Goal: Task Accomplishment & Management: Manage account settings

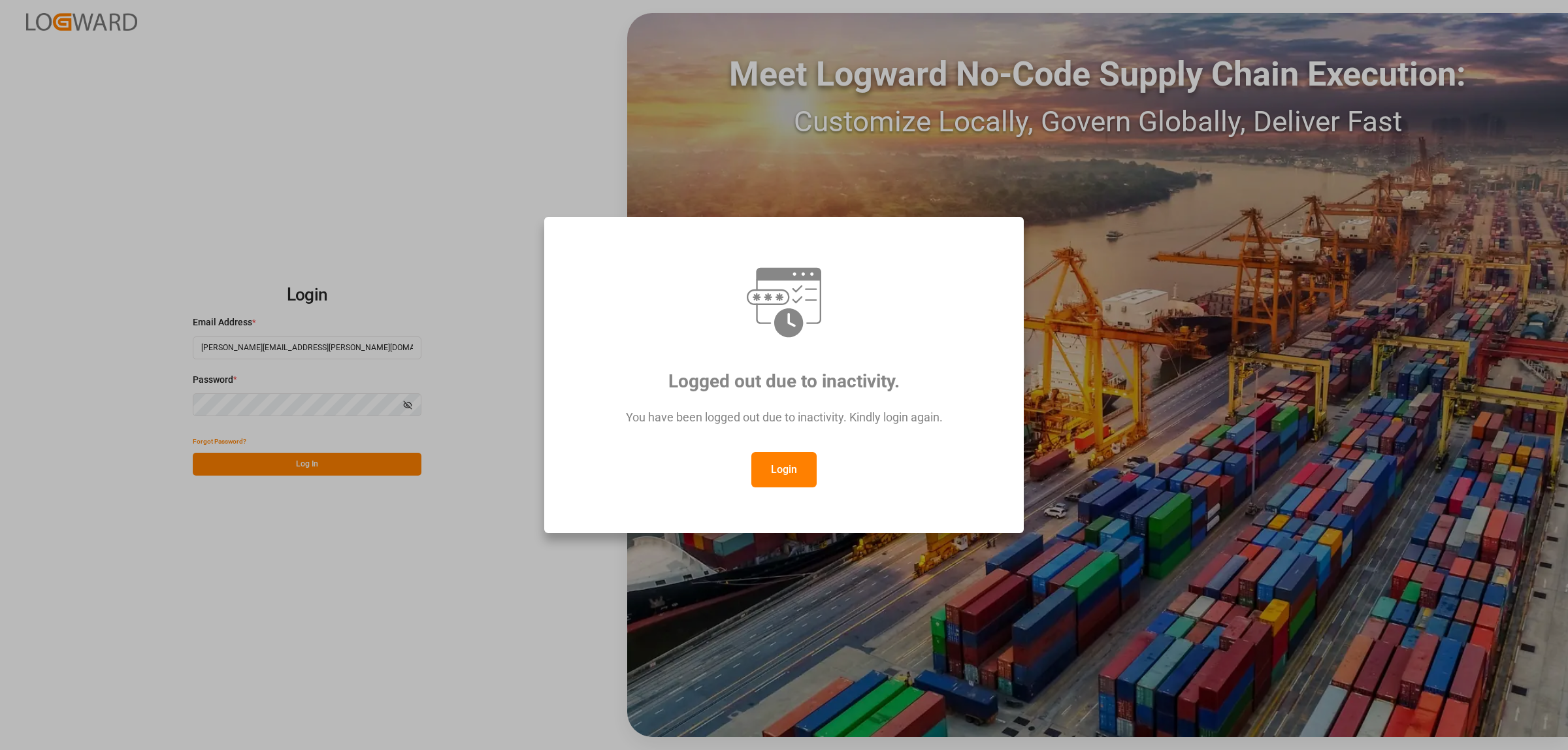
click at [788, 475] on button "Login" at bounding box center [784, 469] width 65 height 35
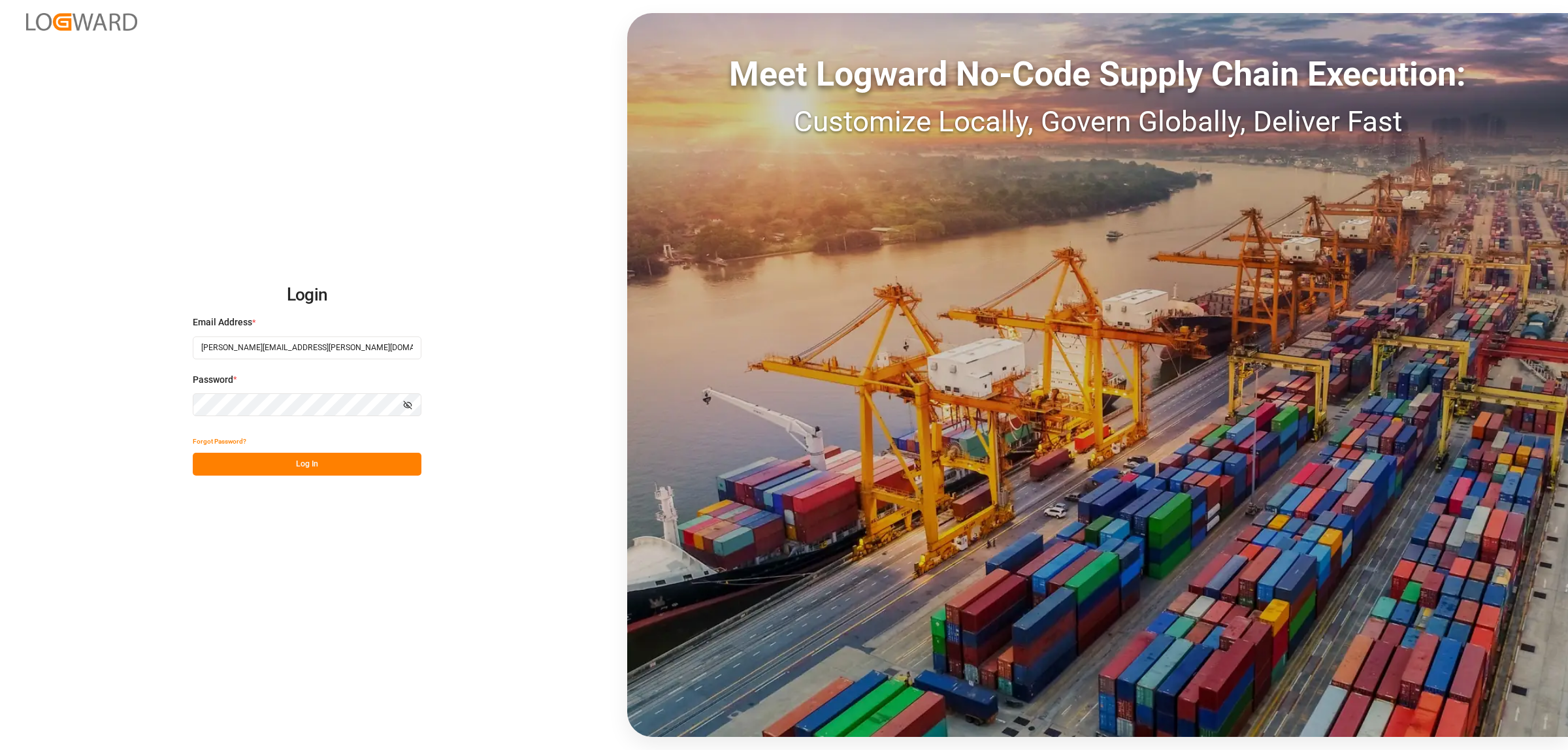
click at [316, 462] on button "Log In" at bounding box center [306, 464] width 228 height 23
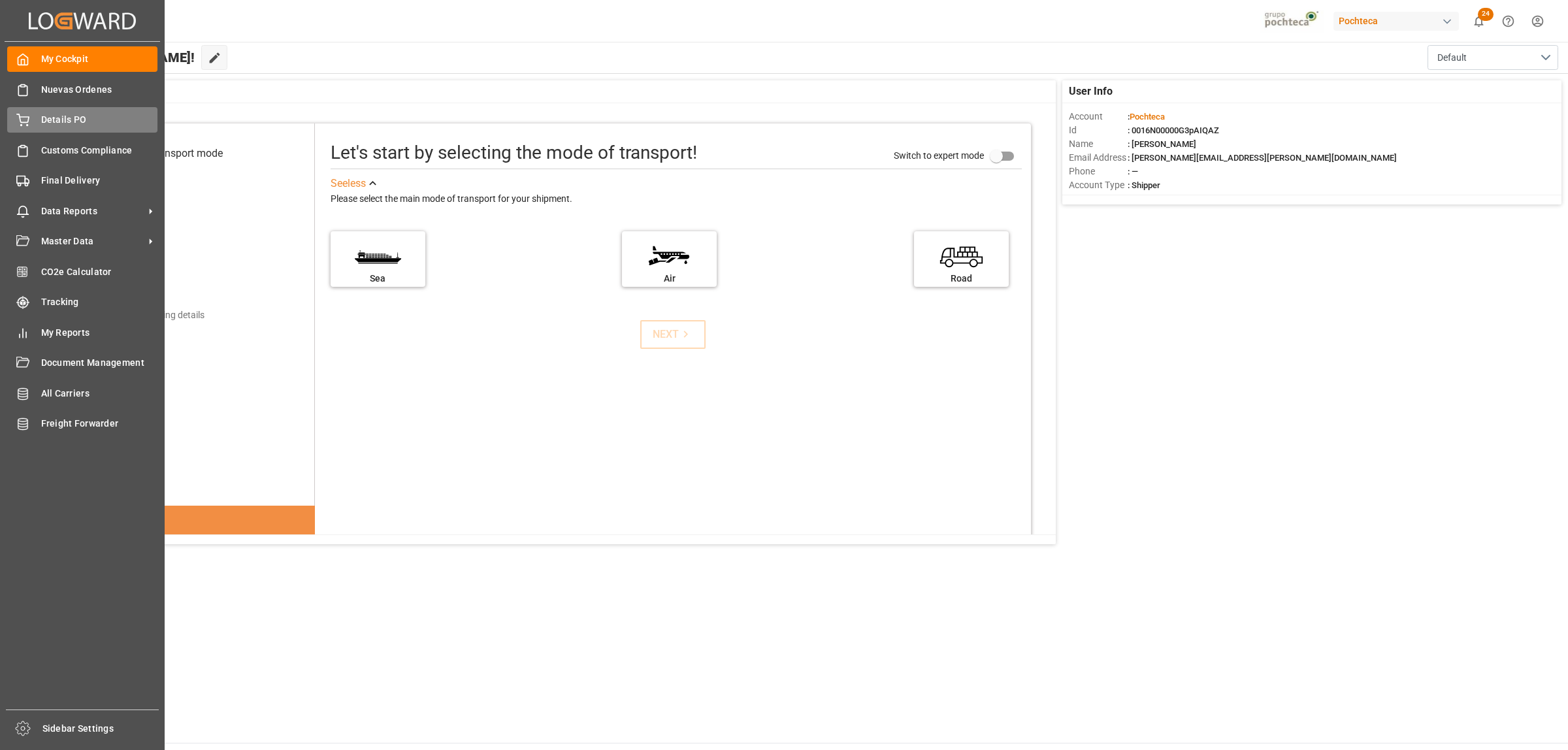
click at [44, 125] on span "Details PO" at bounding box center [99, 119] width 117 height 14
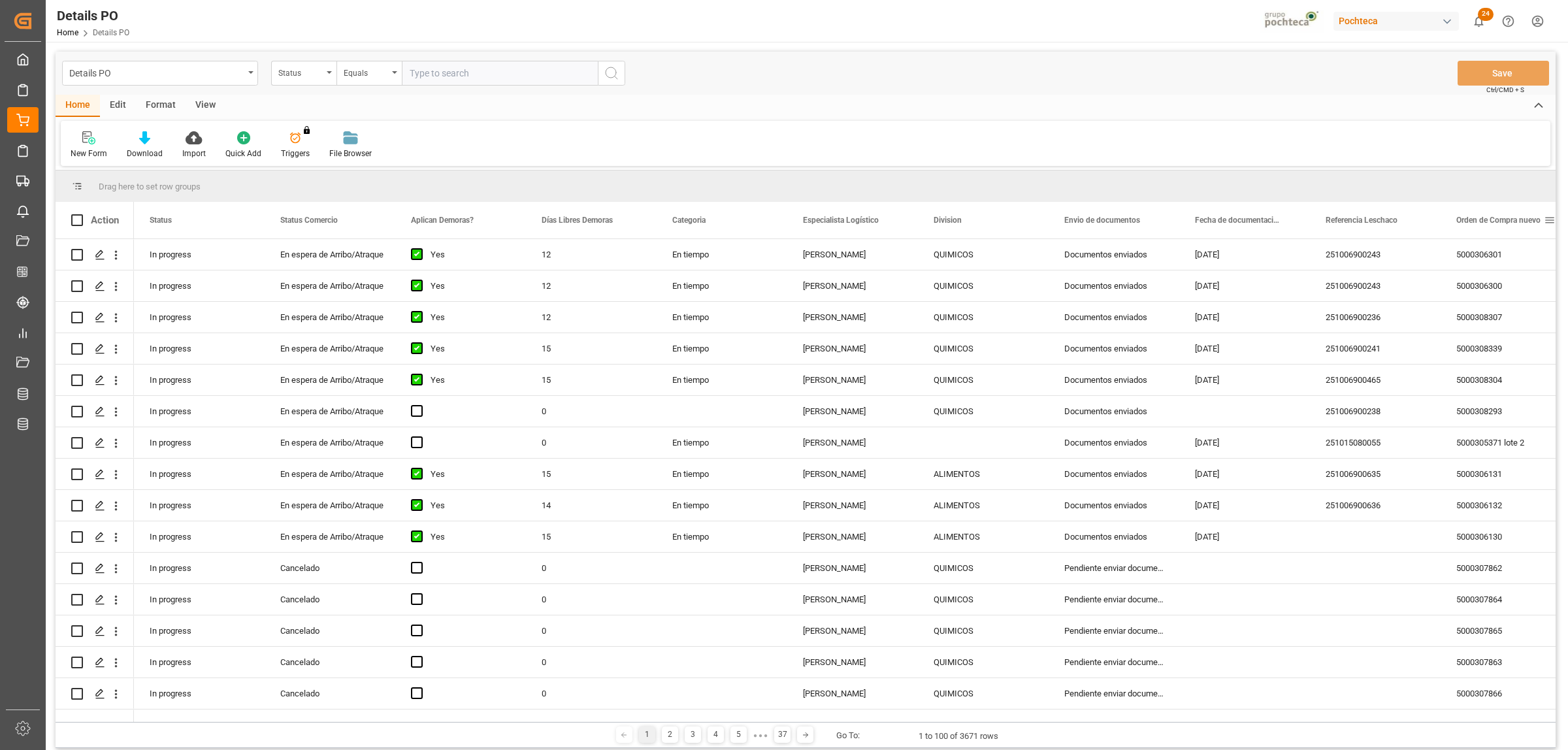
click at [1550, 221] on span at bounding box center [1550, 220] width 12 height 12
click at [1509, 221] on span "filter" at bounding box center [1506, 222] width 12 height 12
type input "5000309371"
click at [1508, 328] on button "Apply" at bounding box center [1500, 331] width 24 height 13
click at [1422, 223] on span at bounding box center [1419, 220] width 12 height 12
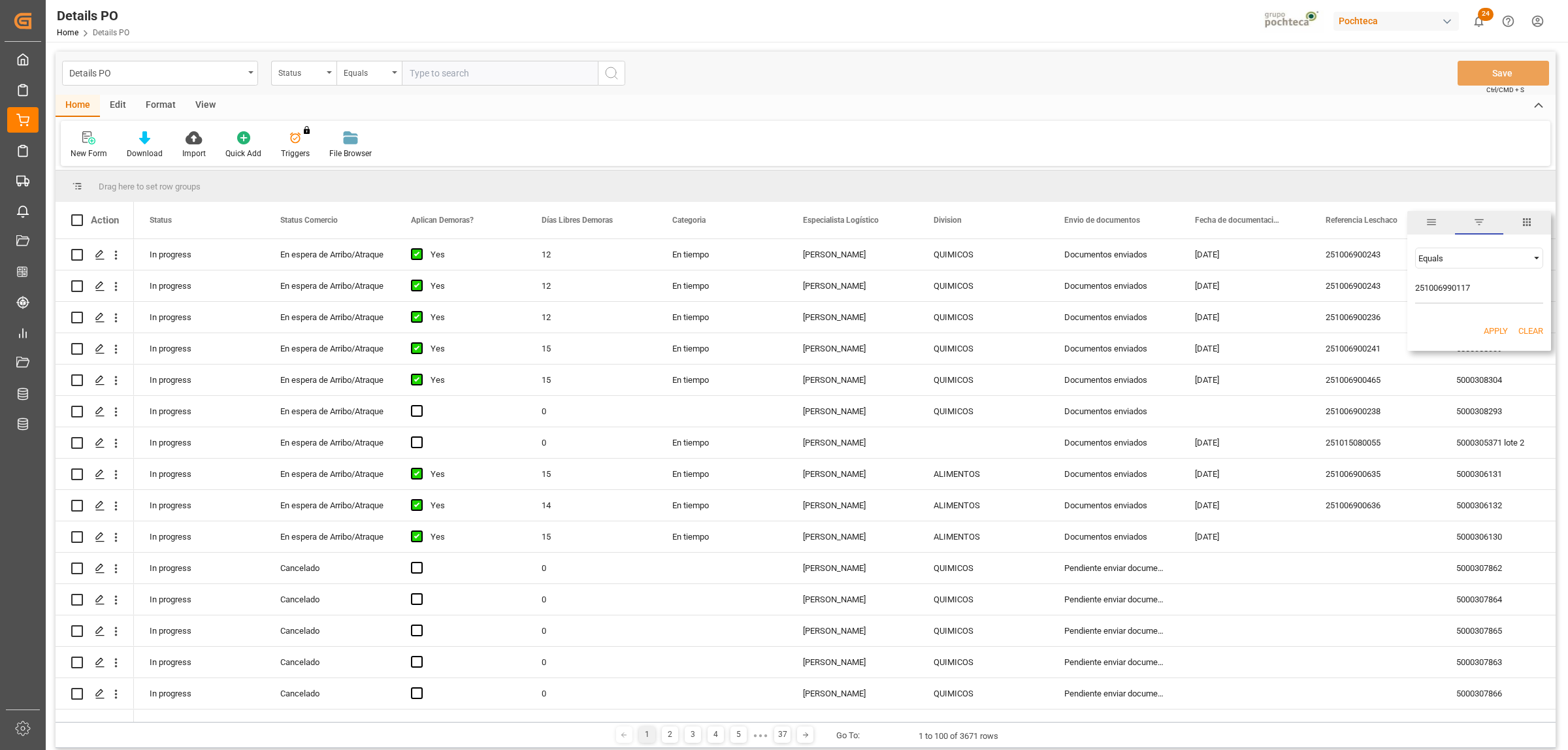
type input "251006990117"
drag, startPoint x: 1484, startPoint y: 328, endPoint x: 1472, endPoint y: 327, distance: 12.0
click at [1484, 328] on button "Apply" at bounding box center [1496, 331] width 24 height 13
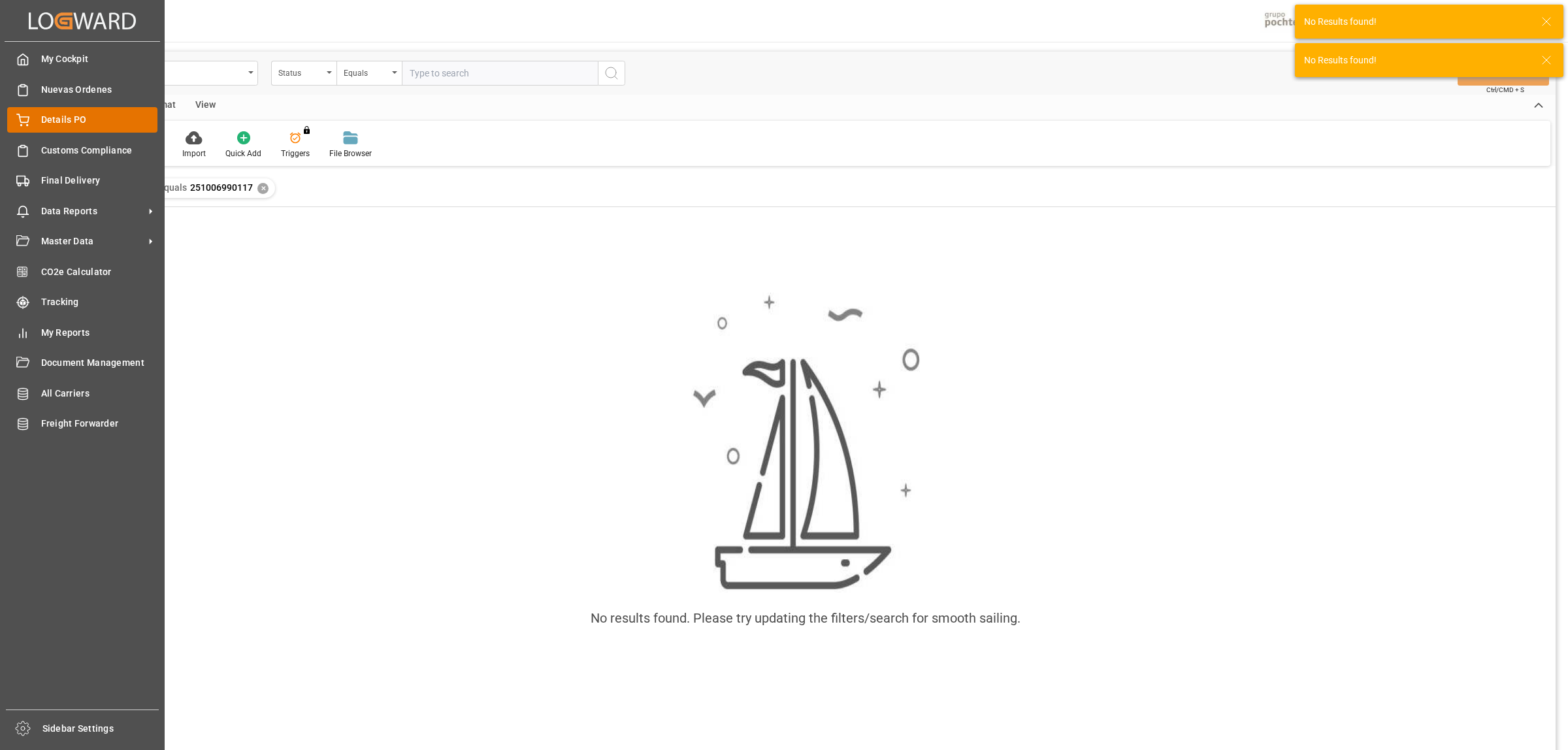
click at [56, 124] on span "Details PO" at bounding box center [99, 119] width 117 height 14
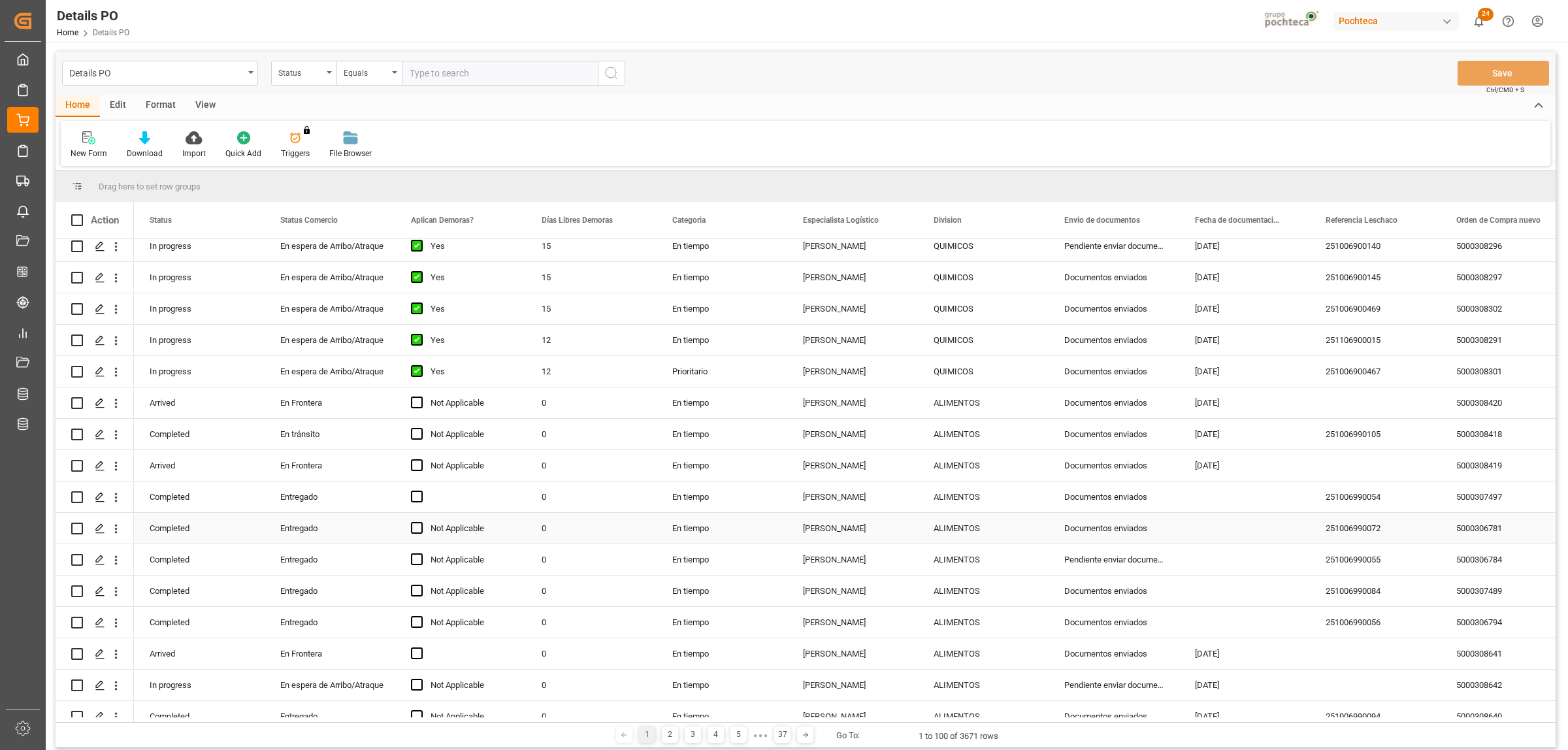
scroll to position [1715, 0]
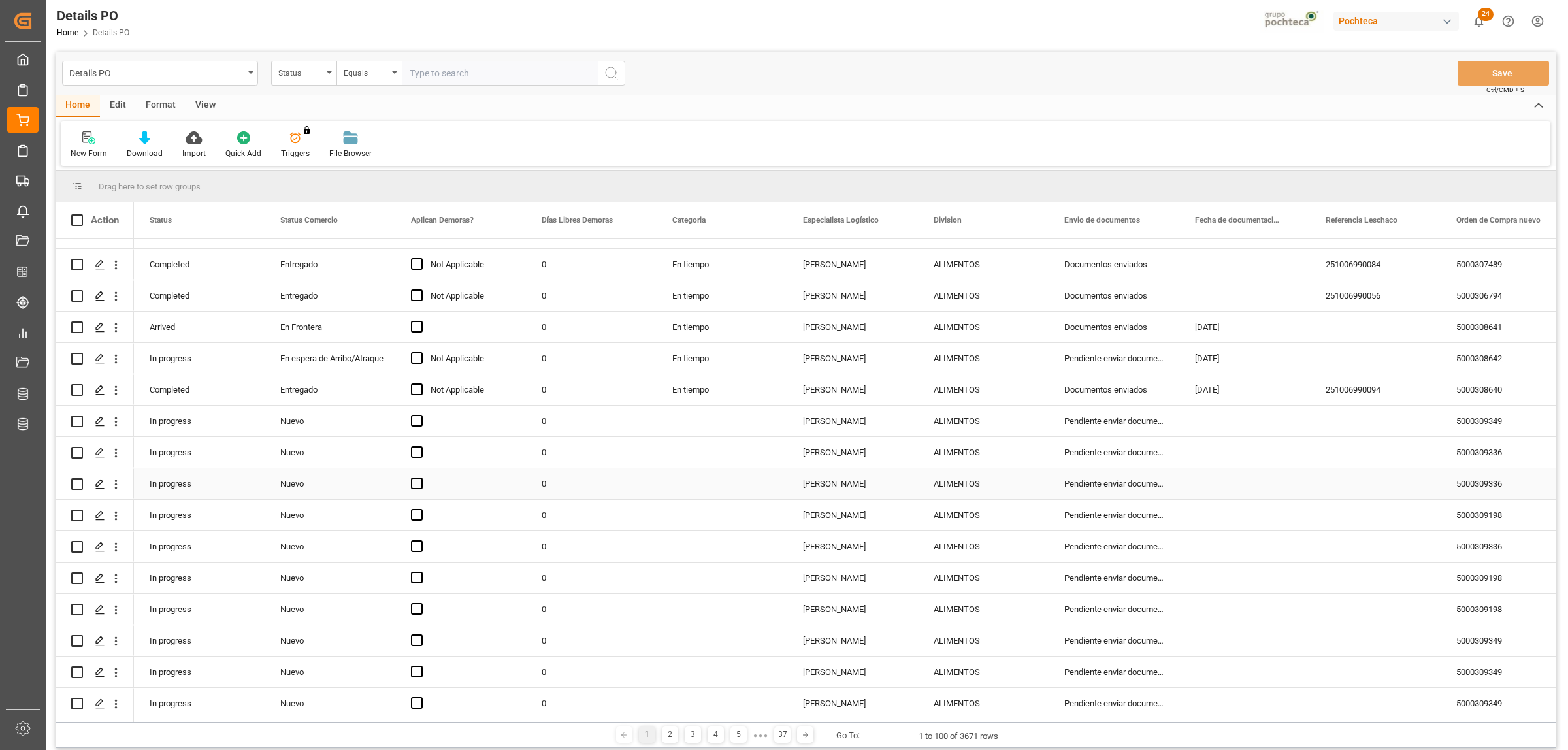
click at [838, 484] on div "[PERSON_NAME]" at bounding box center [853, 484] width 130 height 31
click at [895, 218] on span at bounding box center [897, 220] width 12 height 12
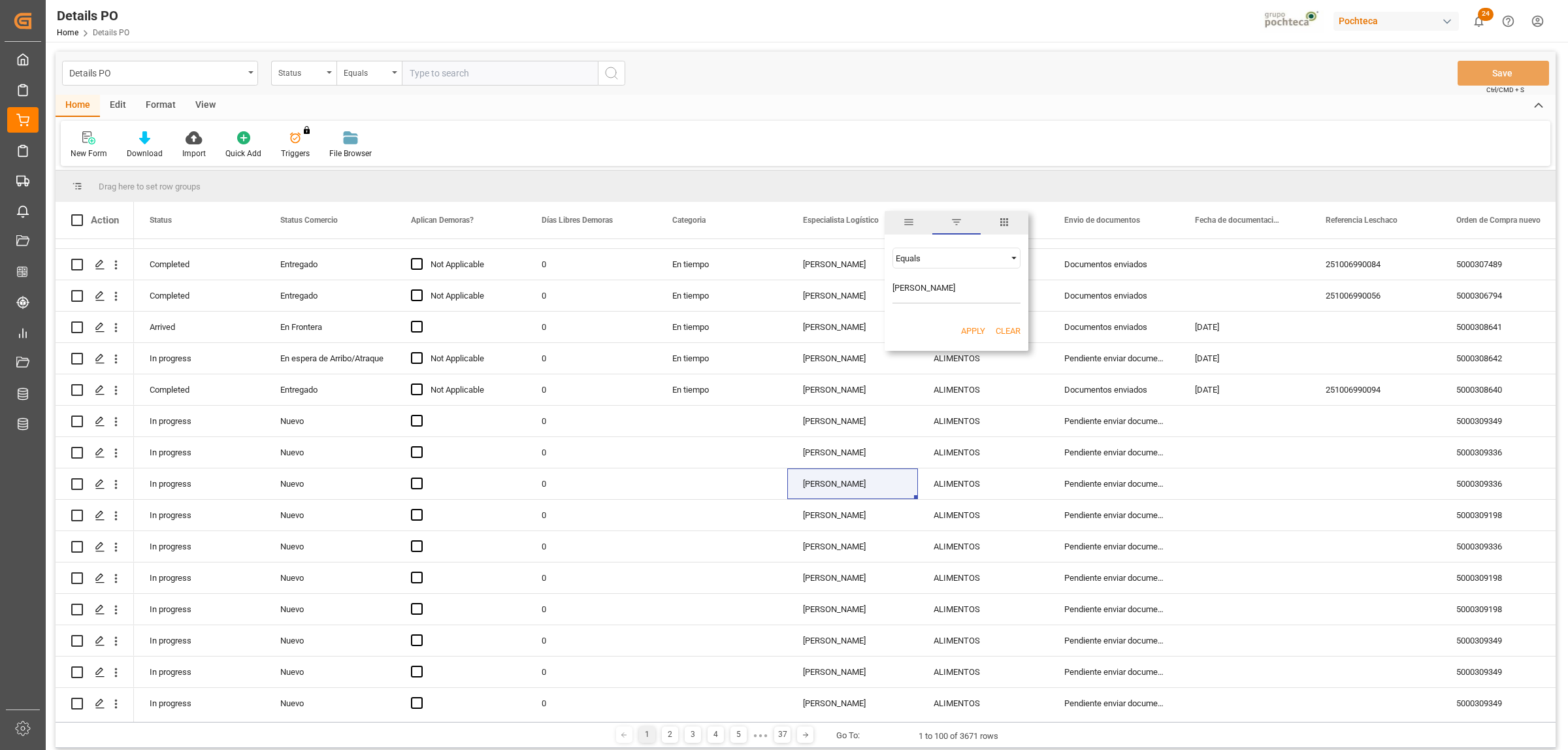
type input "[PERSON_NAME]"
click at [962, 331] on button "Apply" at bounding box center [973, 331] width 24 height 13
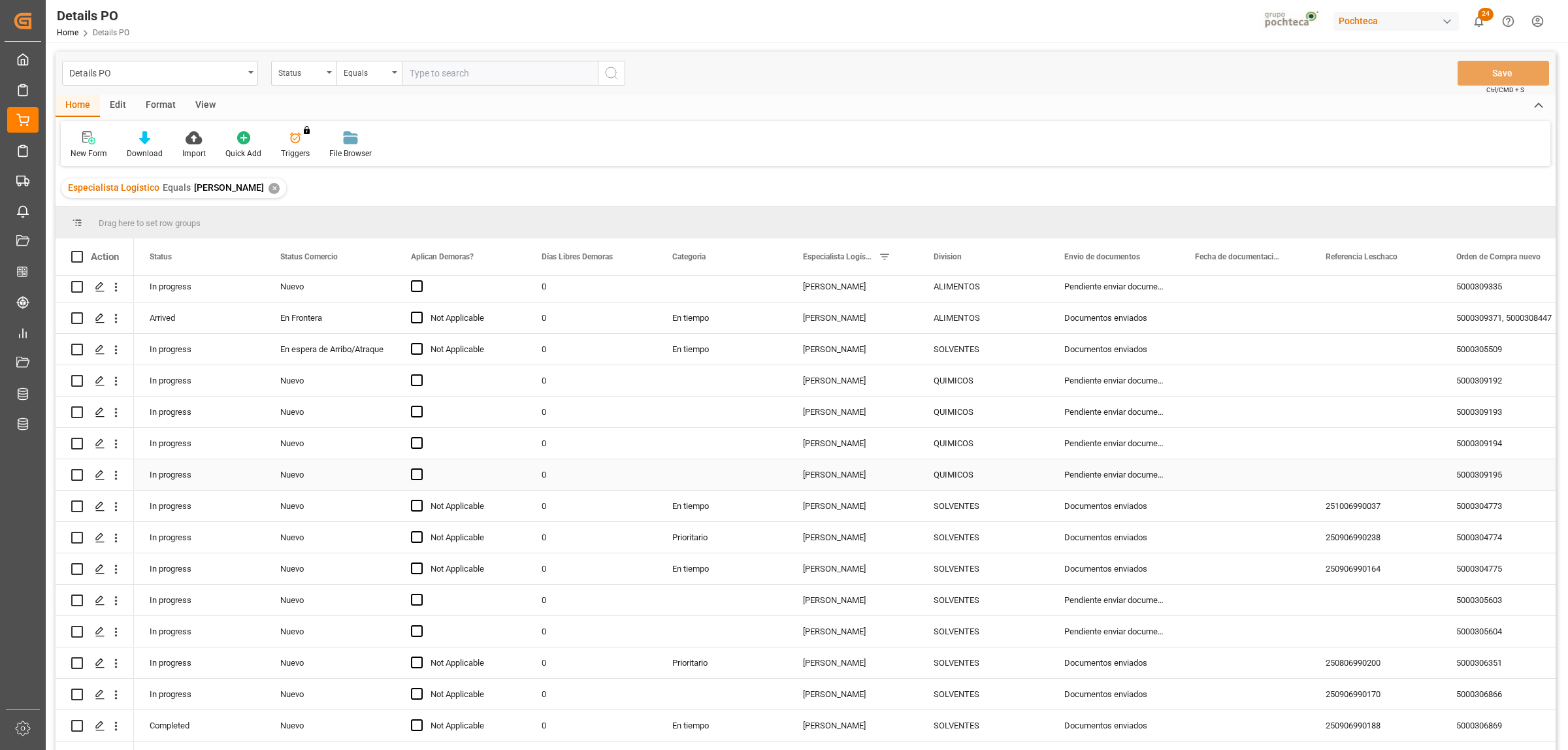
scroll to position [490, 0]
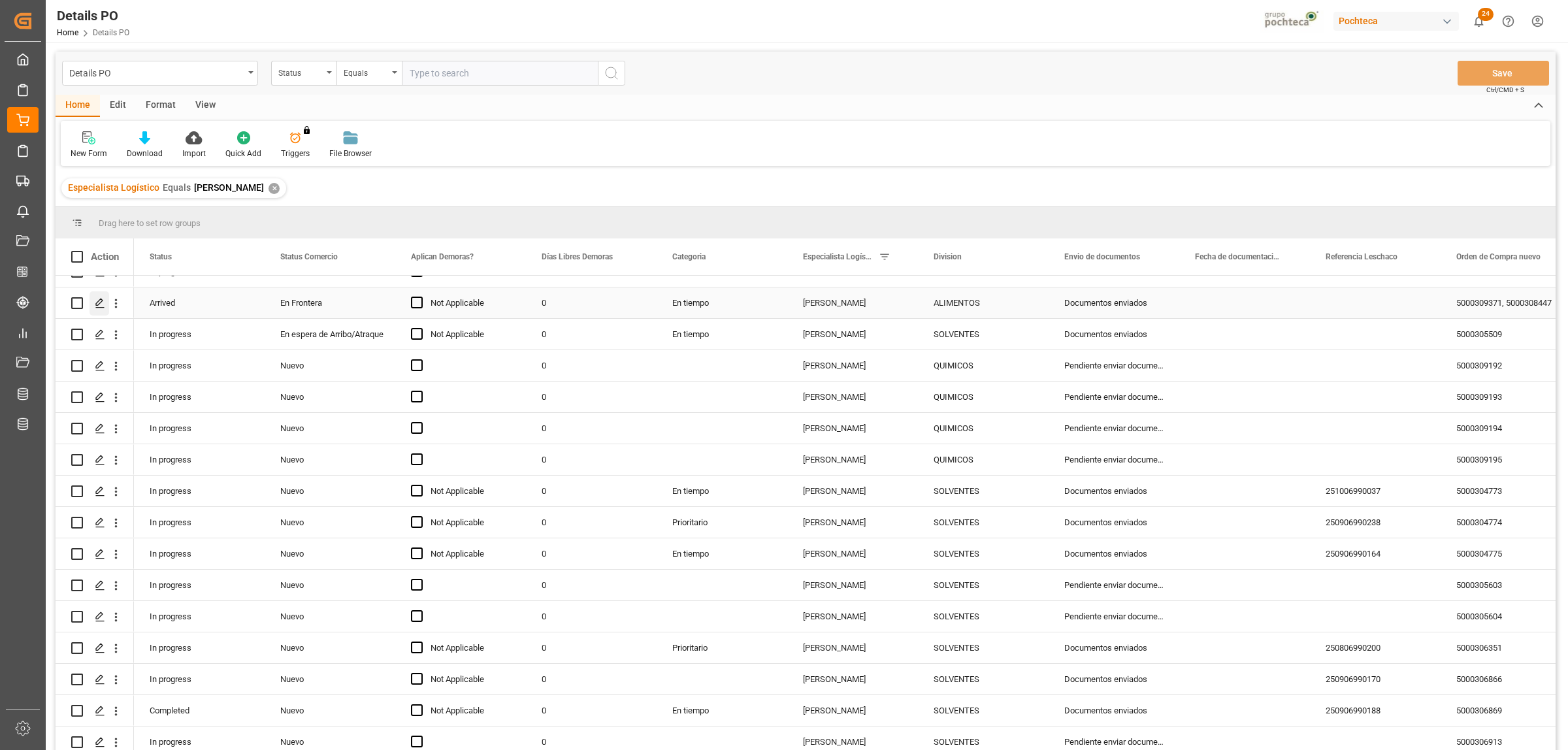
click at [99, 302] on icon "Press SPACE to select this row." at bounding box center [99, 303] width 10 height 10
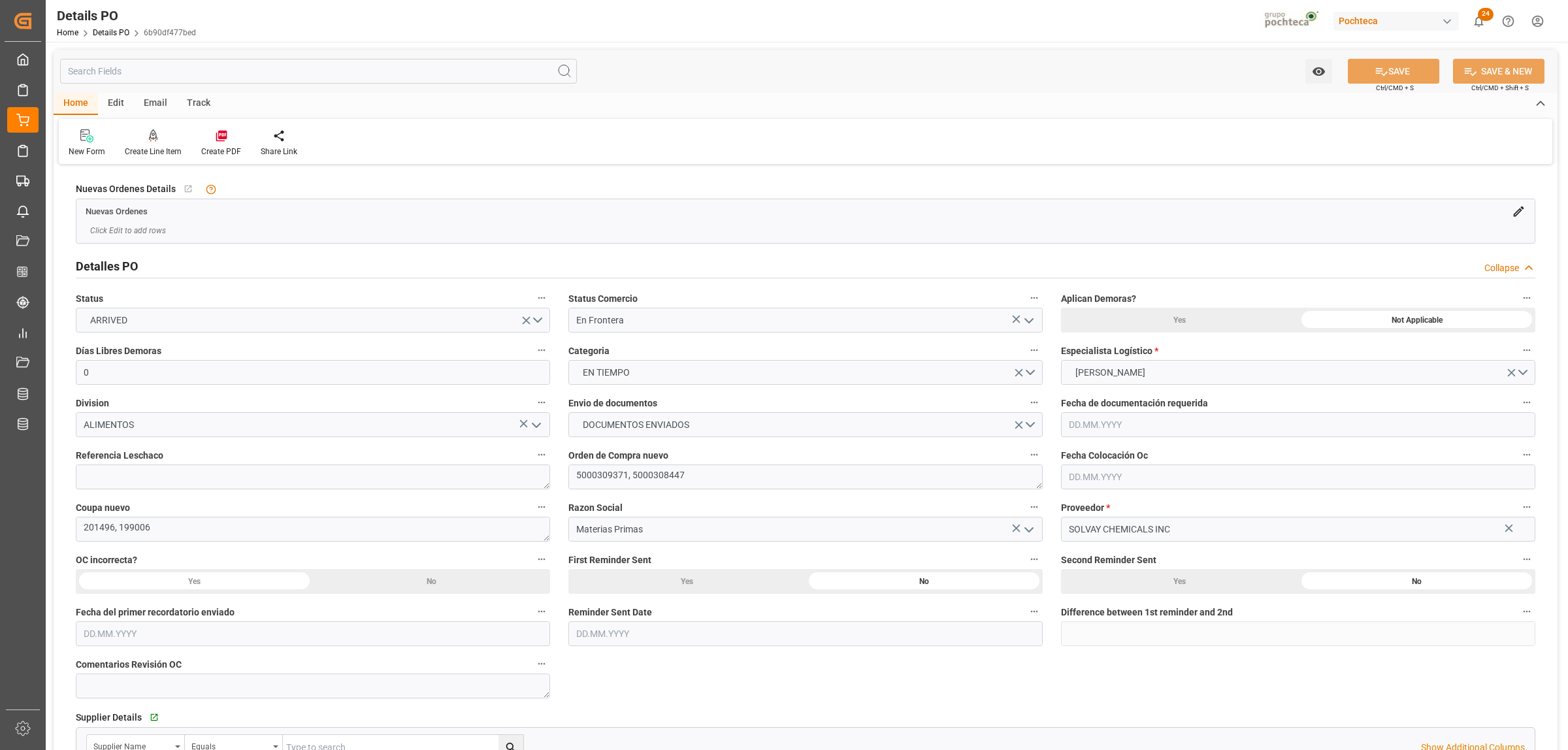
type input "0"
type input "[DATE]"
click at [279, 482] on textarea at bounding box center [313, 476] width 474 height 25
paste textarea "251006990117"
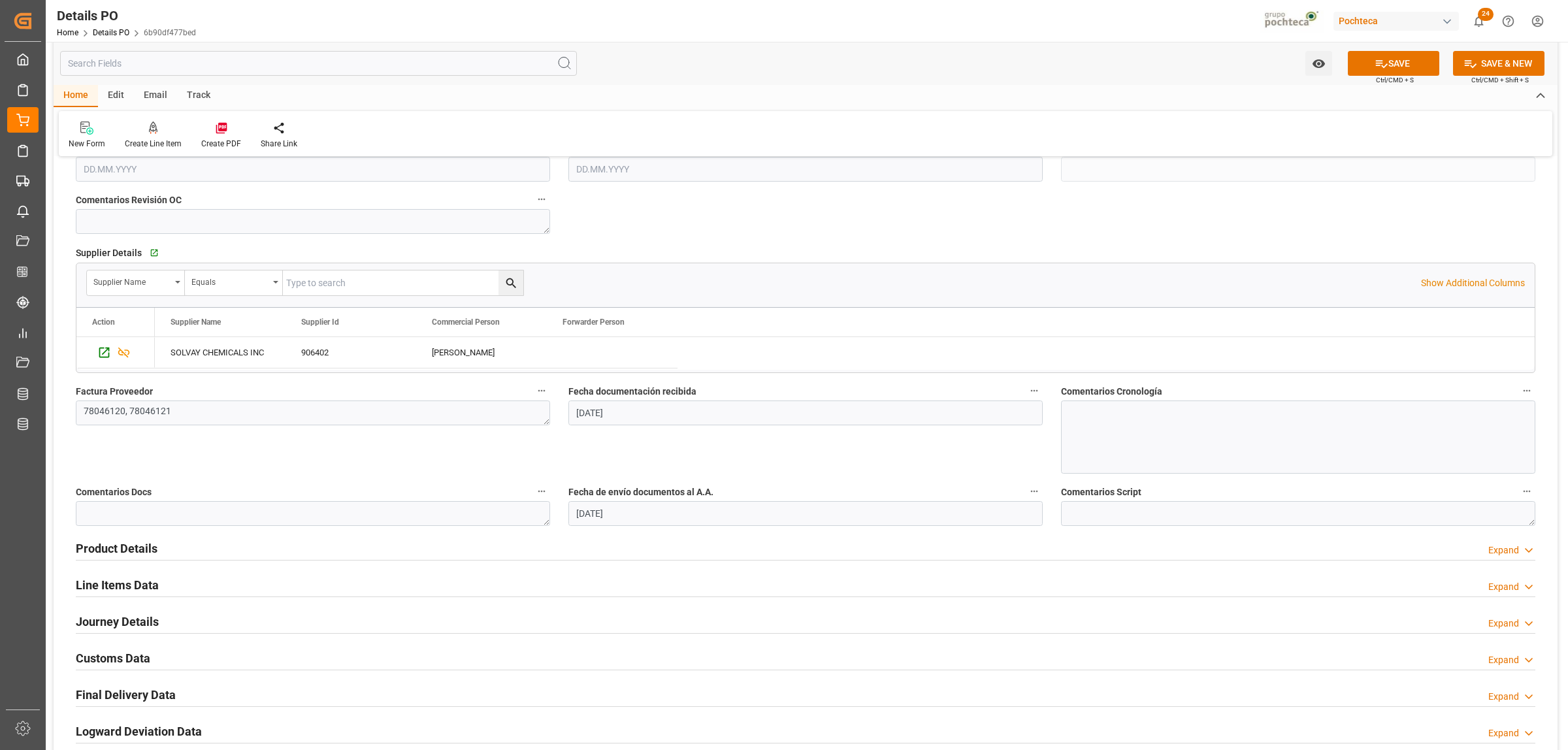
scroll to position [490, 0]
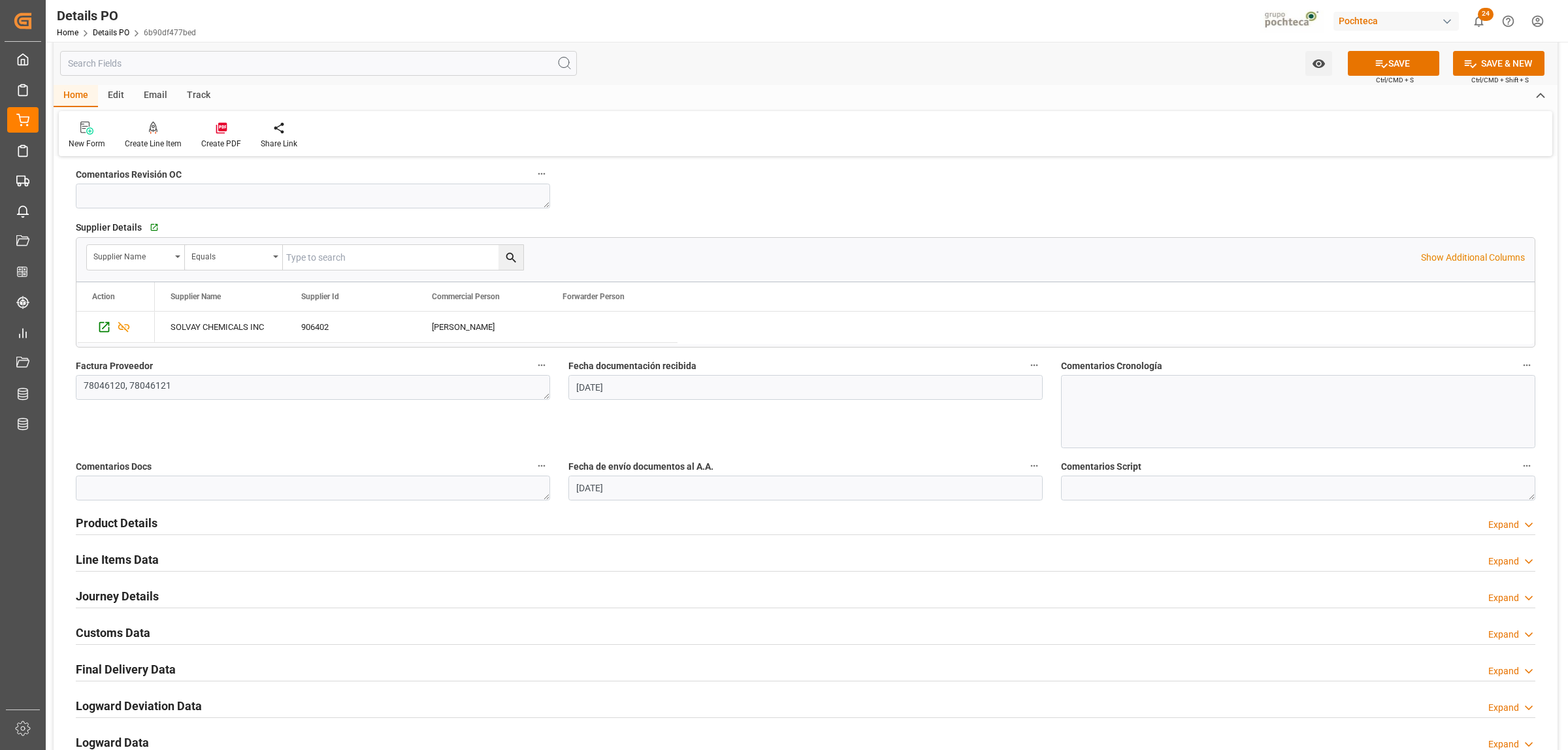
type textarea "251006990117"
click at [138, 629] on h2 "Customs Data" at bounding box center [113, 632] width 75 height 17
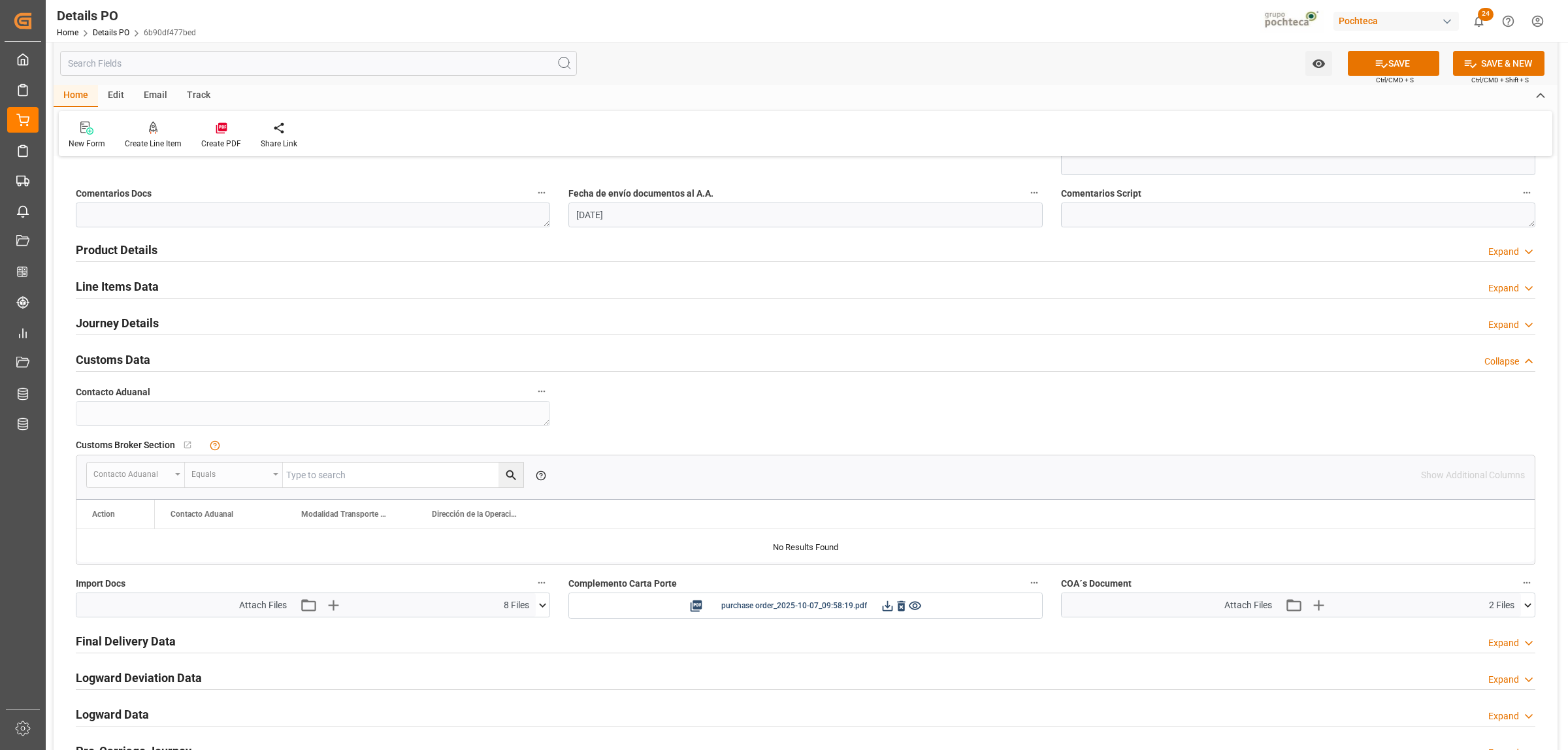
scroll to position [735, 0]
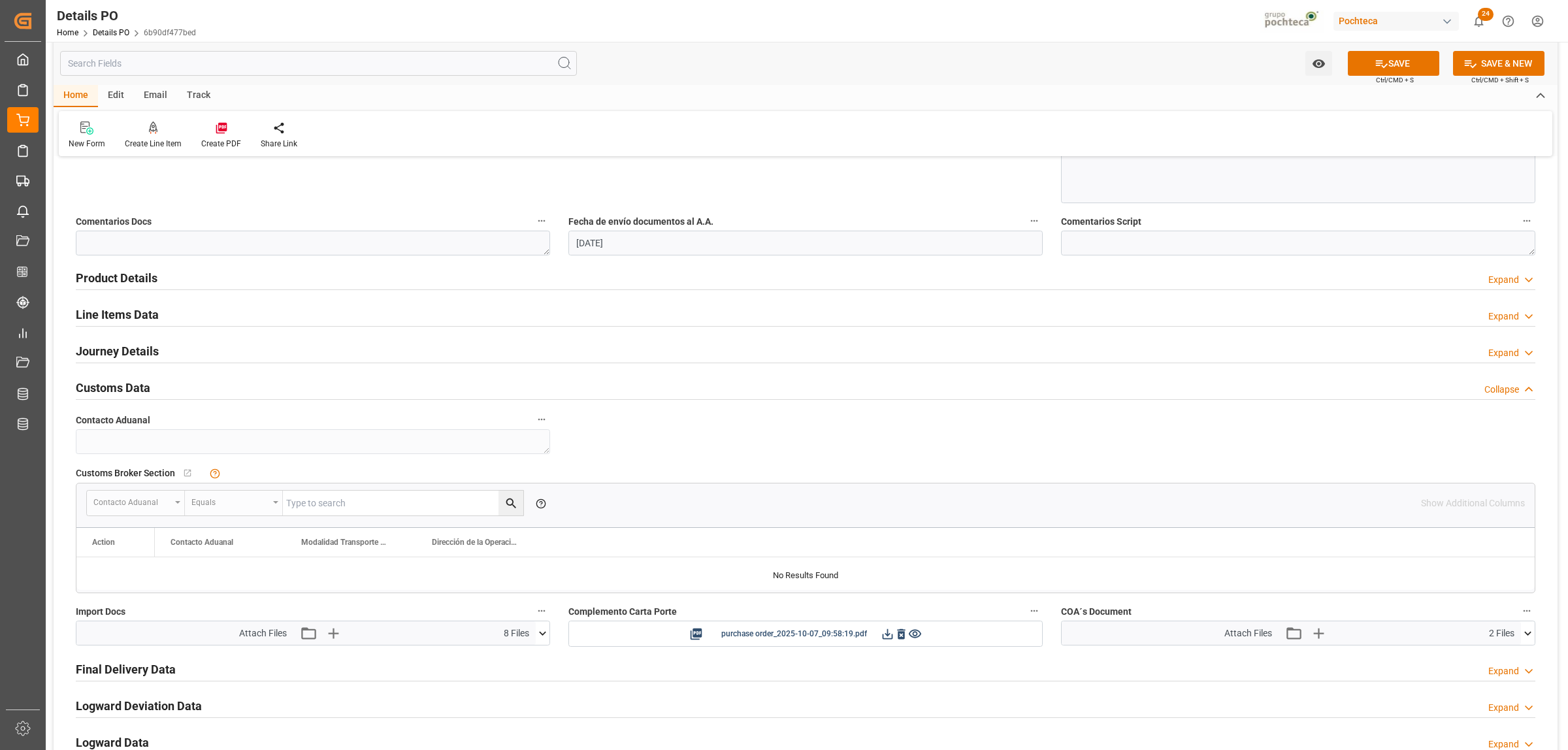
click at [103, 353] on h2 "Journey Details" at bounding box center [117, 351] width 83 height 17
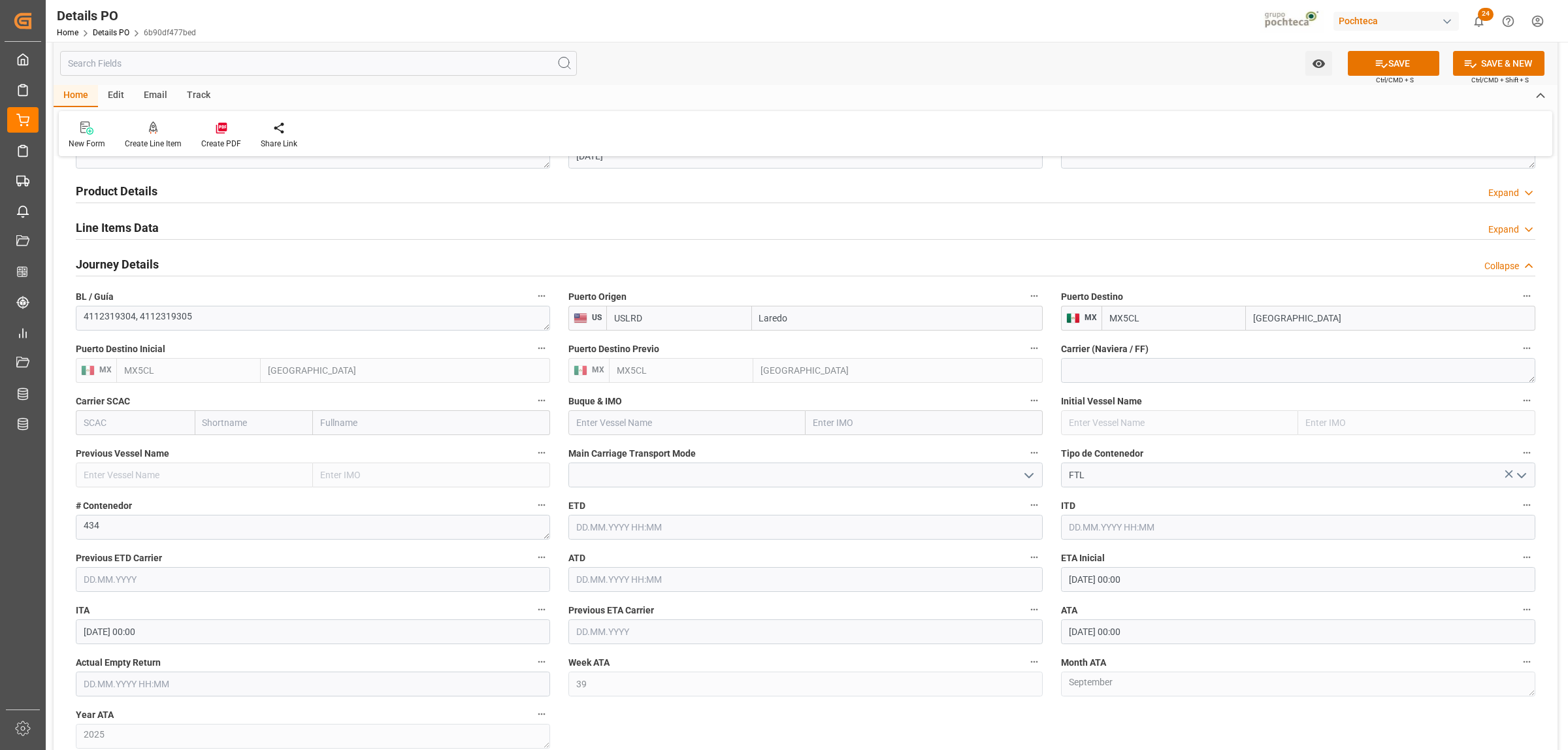
scroll to position [898, 0]
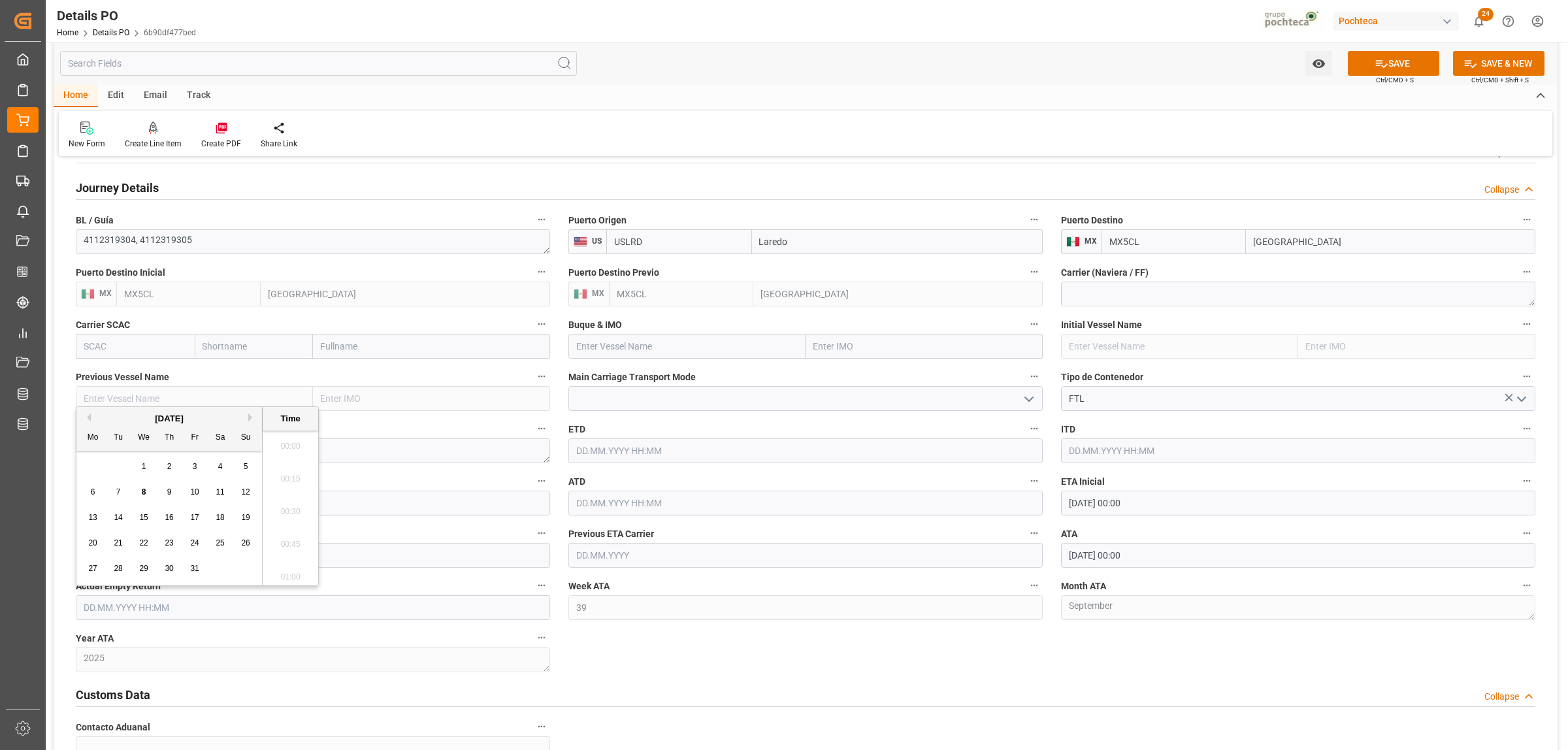
click at [196, 604] on input "text" at bounding box center [313, 607] width 474 height 25
click at [115, 455] on div "29 30 1 2 3 4 5" at bounding box center [169, 467] width 178 height 25
click at [167, 491] on span "9" at bounding box center [169, 492] width 5 height 9
type input "[DATE] 00:00"
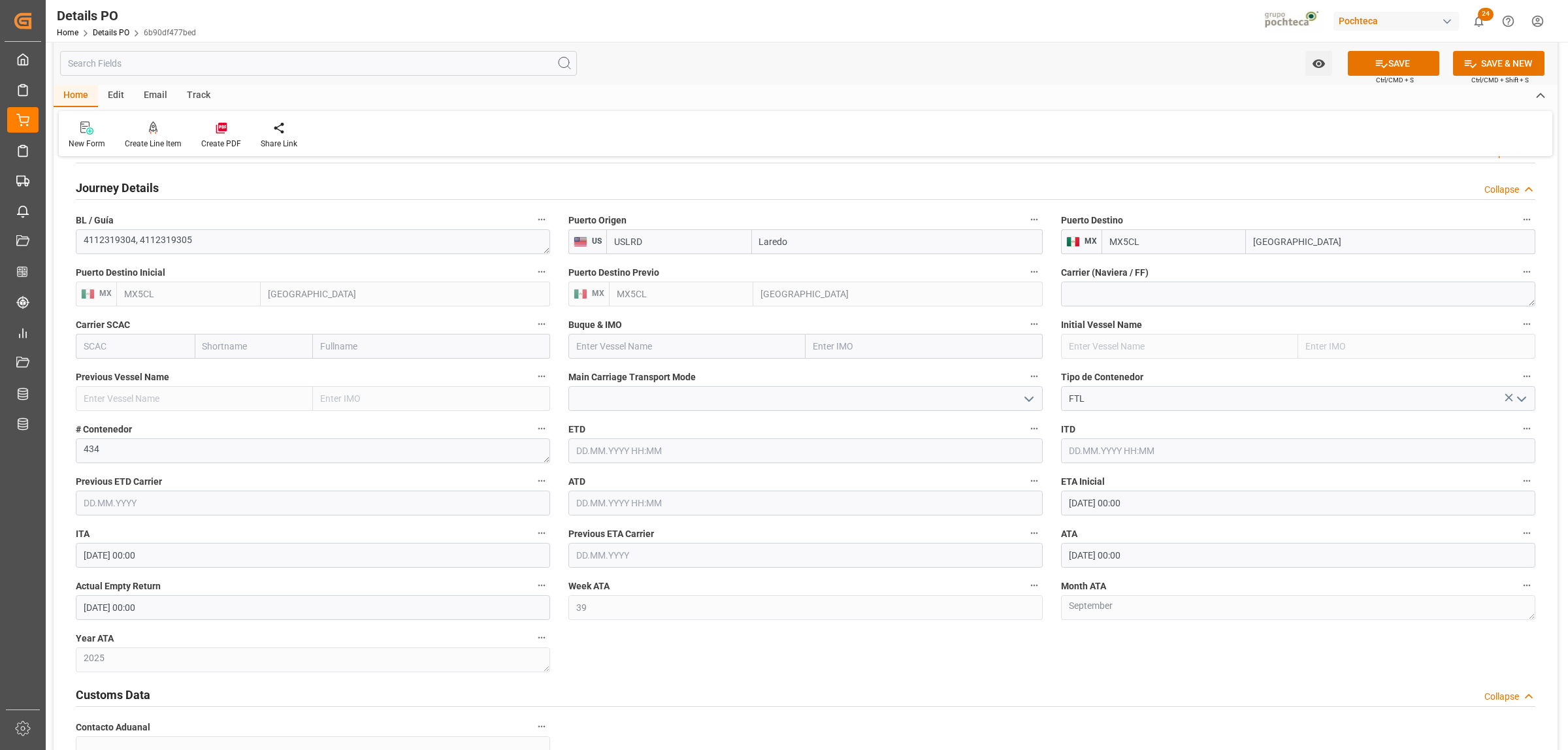
click at [661, 668] on div "Nuevas Ordenes Details   No child Object linked Nuevas Ordenes Click Edit to ad…" at bounding box center [805, 231] width 1504 height 1922
click at [1368, 67] on button "SAVE" at bounding box center [1394, 63] width 91 height 25
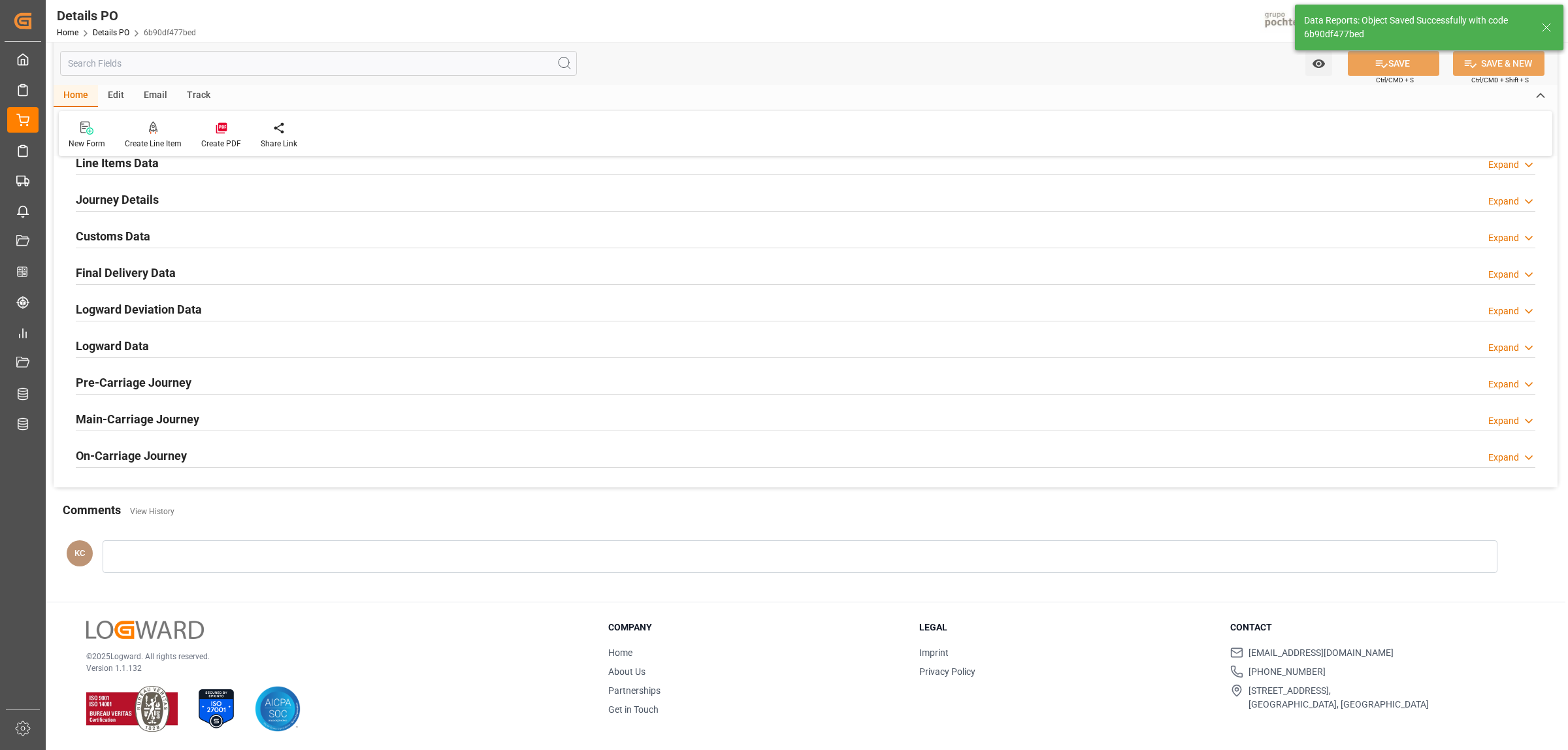
scroll to position [888, 0]
click at [87, 274] on h2 "Final Delivery Data" at bounding box center [126, 273] width 100 height 17
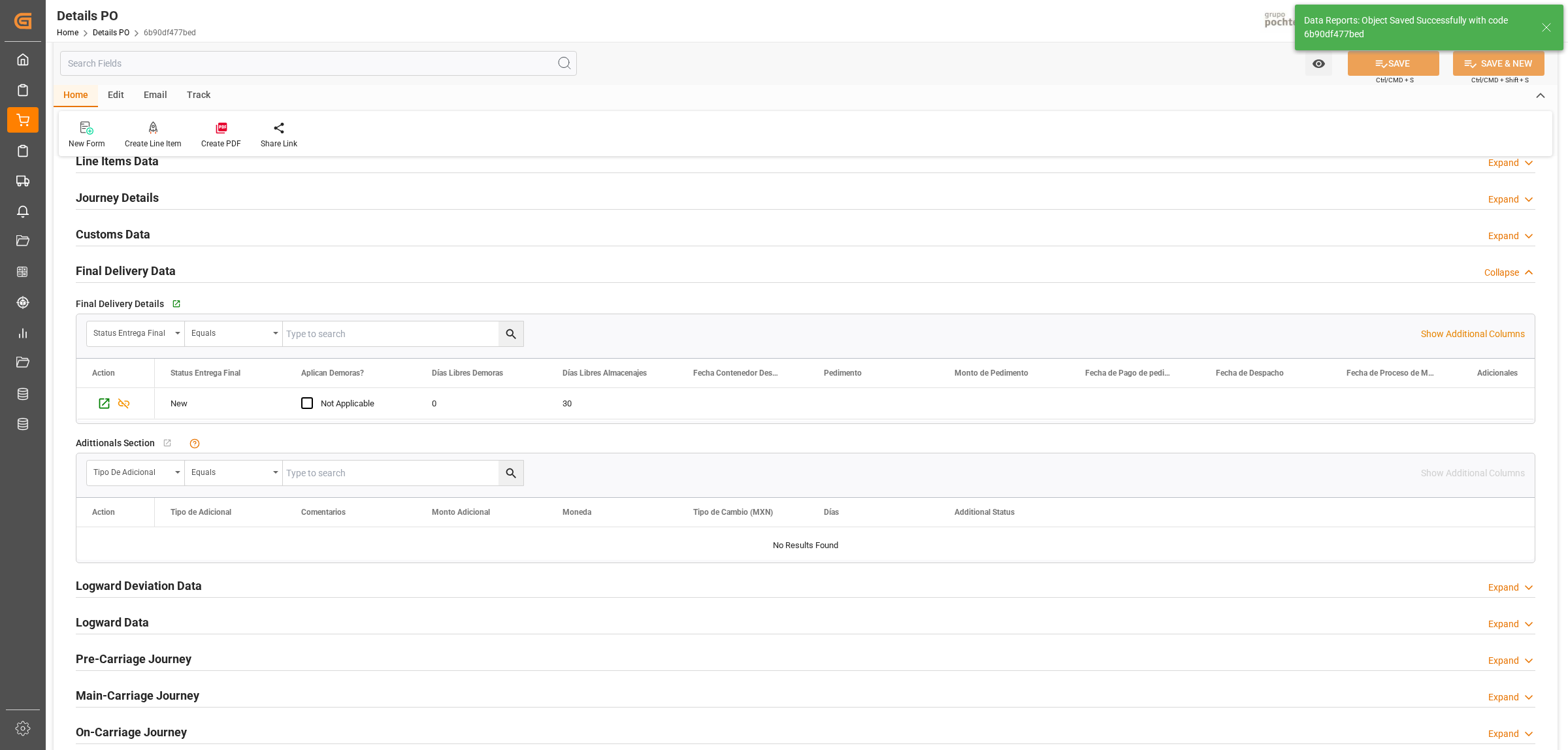
scroll to position [898, 0]
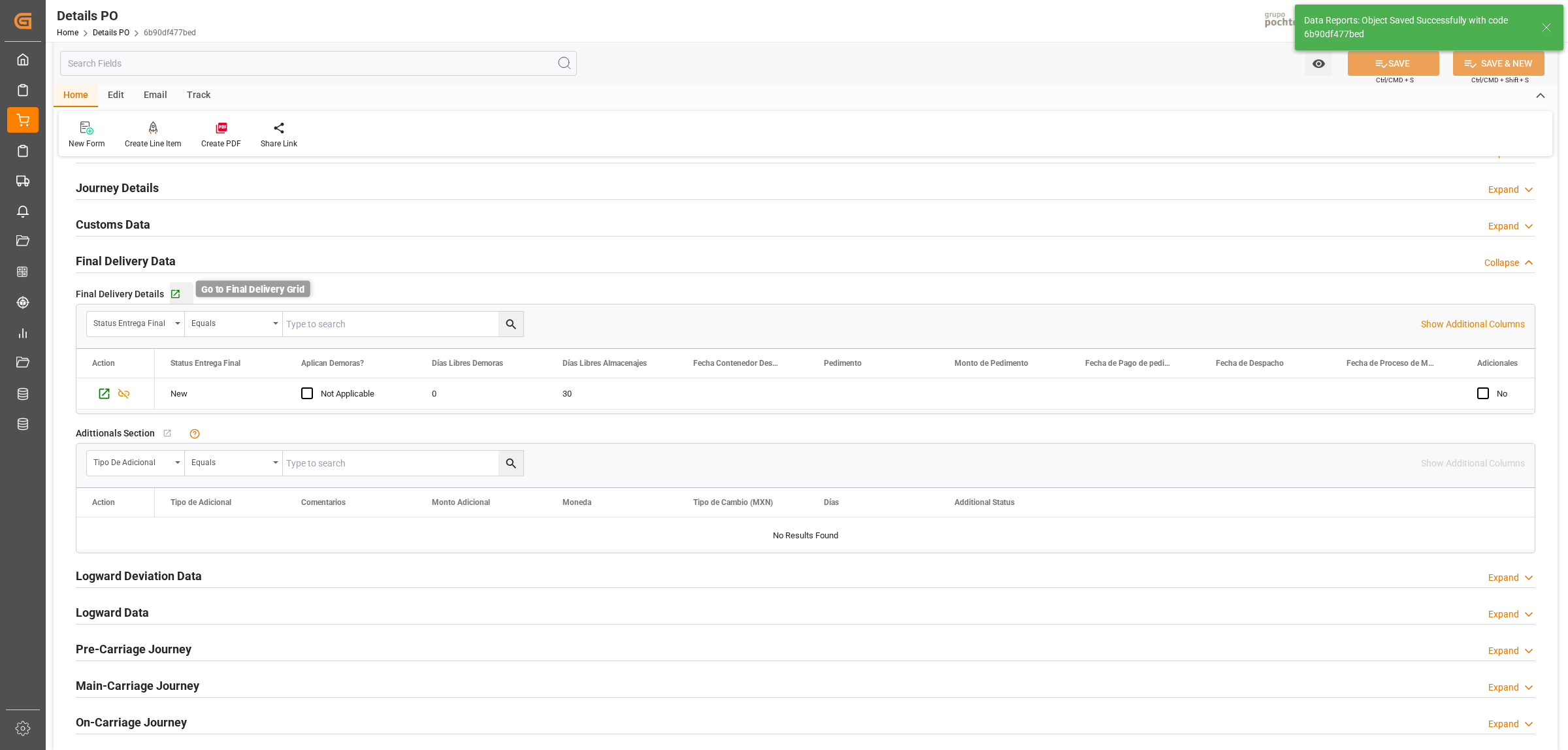
click at [173, 295] on icon "button" at bounding box center [175, 294] width 9 height 9
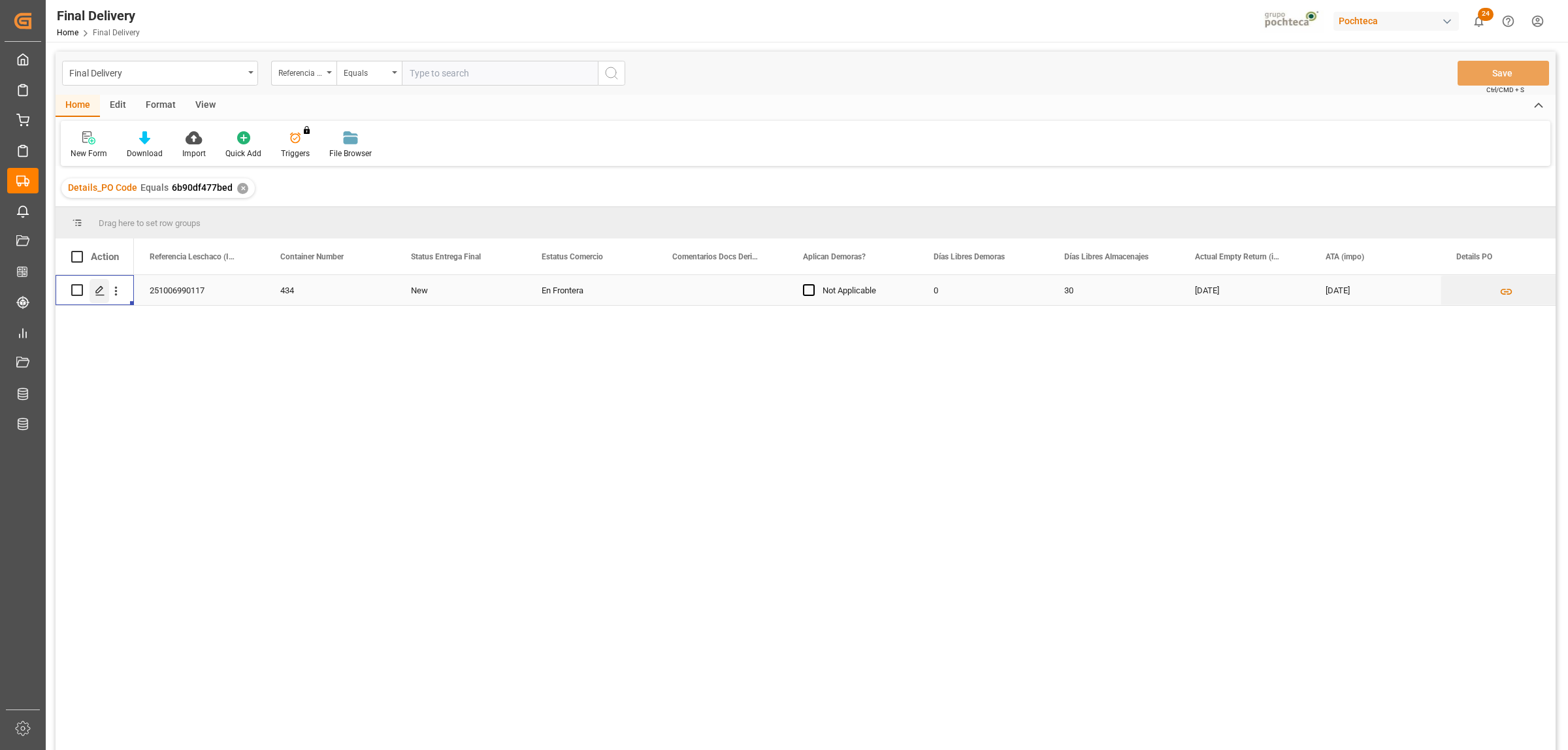
click at [98, 291] on icon "Press SPACE to select this row." at bounding box center [99, 290] width 10 height 10
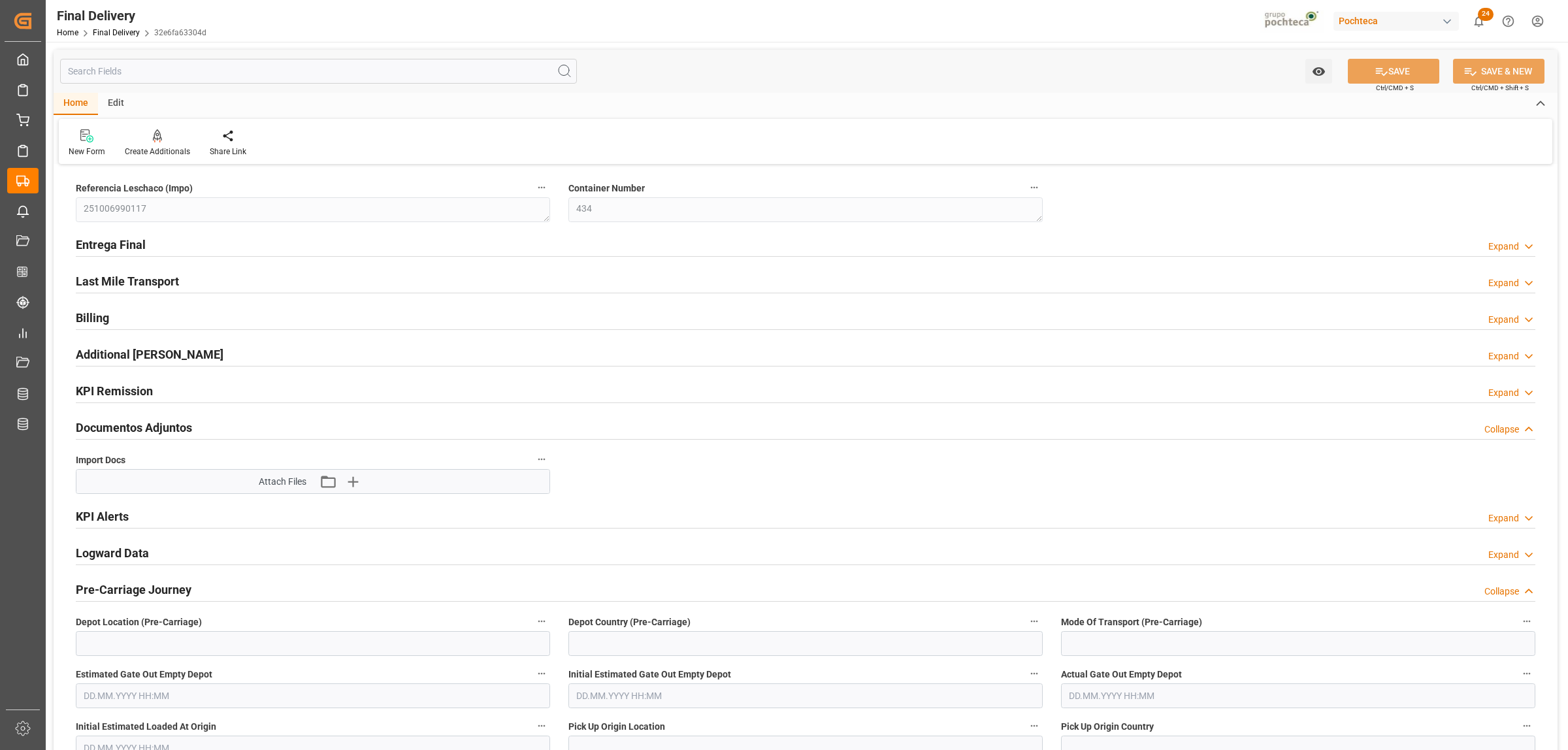
click at [138, 250] on h2 "Entrega Final" at bounding box center [111, 245] width 70 height 17
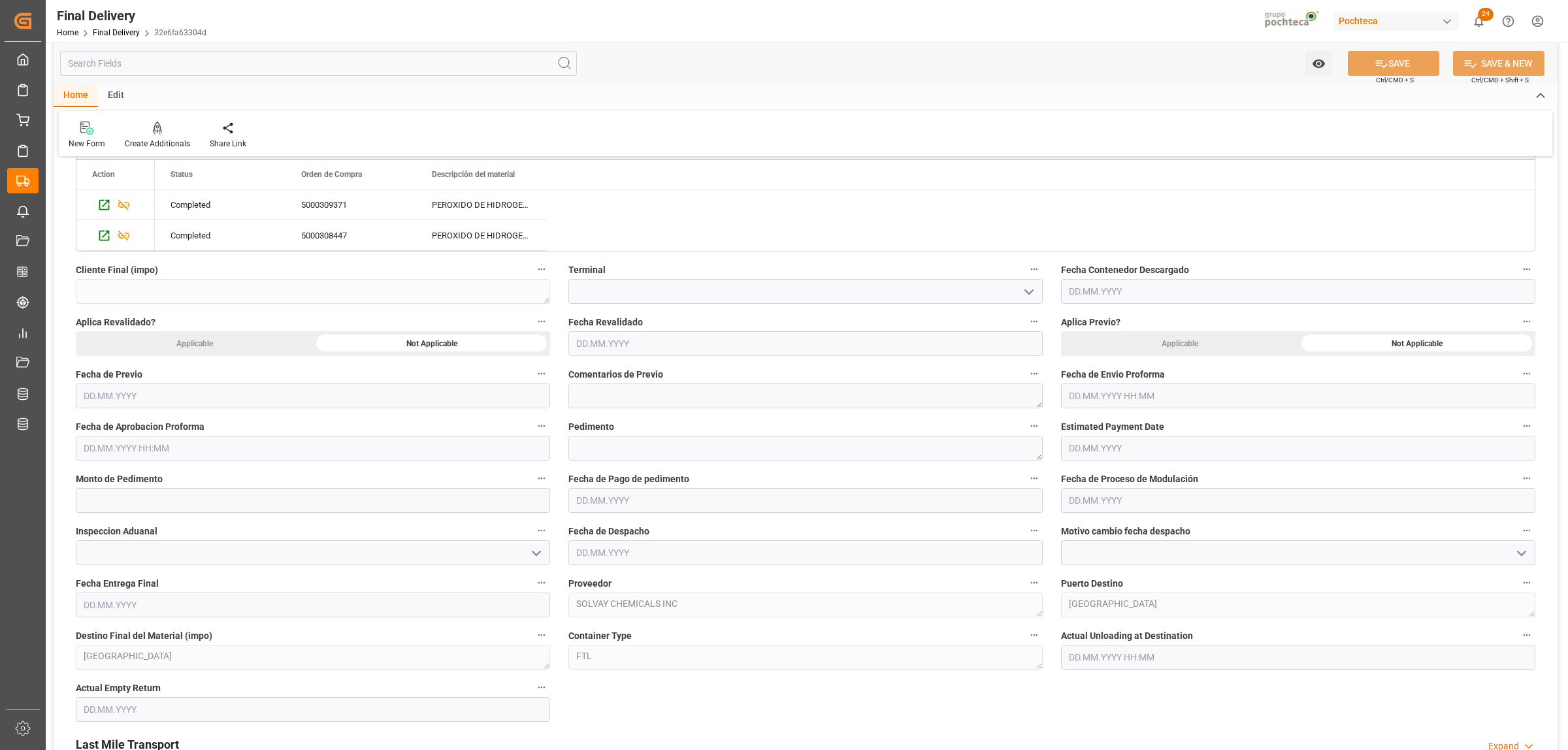
scroll to position [653, 0]
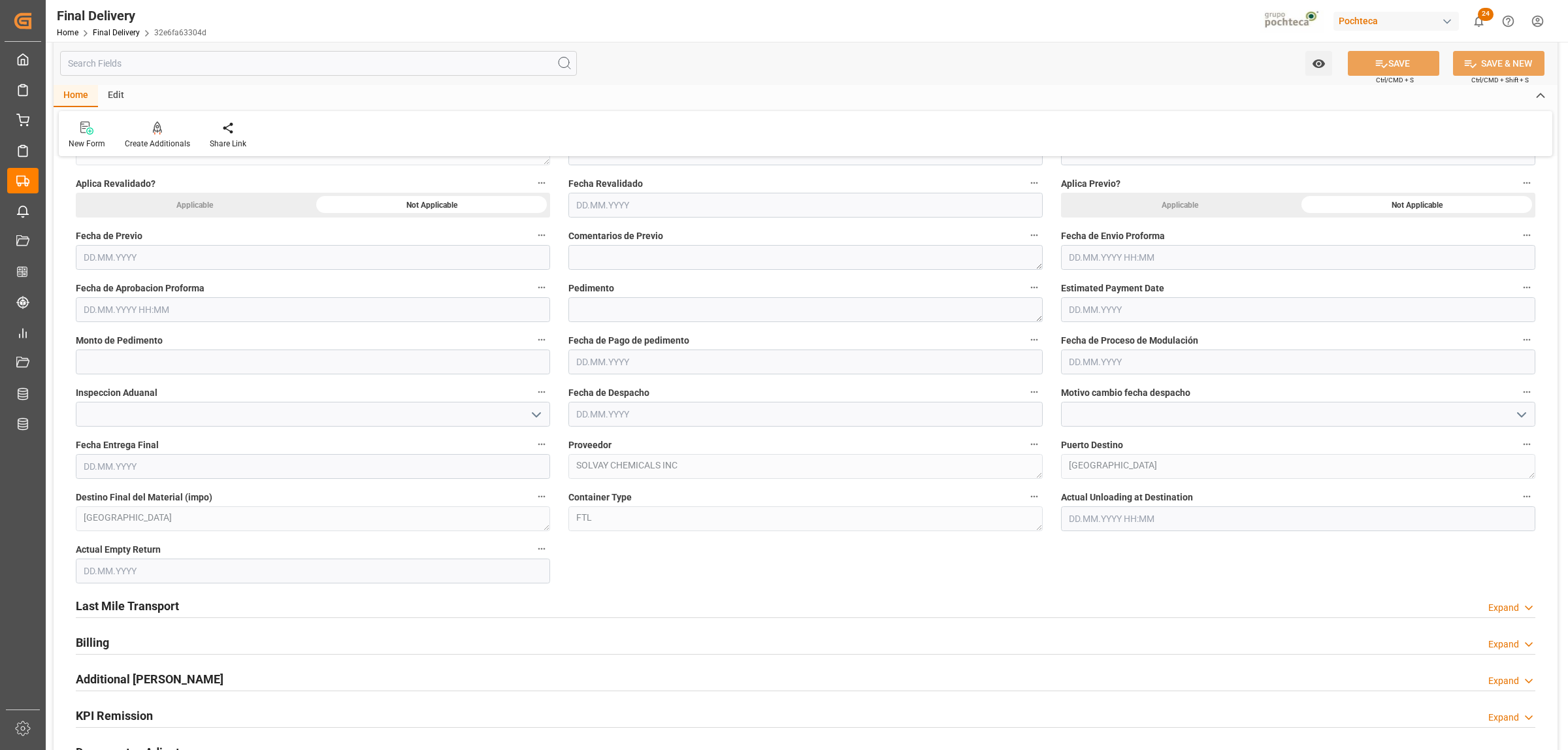
click at [1150, 251] on input "text" at bounding box center [1298, 257] width 474 height 25
click at [1104, 331] on div "29 30 1 2 3 4 5" at bounding box center [1155, 338] width 178 height 25
click at [1105, 359] on div "7" at bounding box center [1103, 364] width 17 height 16
type input "07.10.2025 00:00"
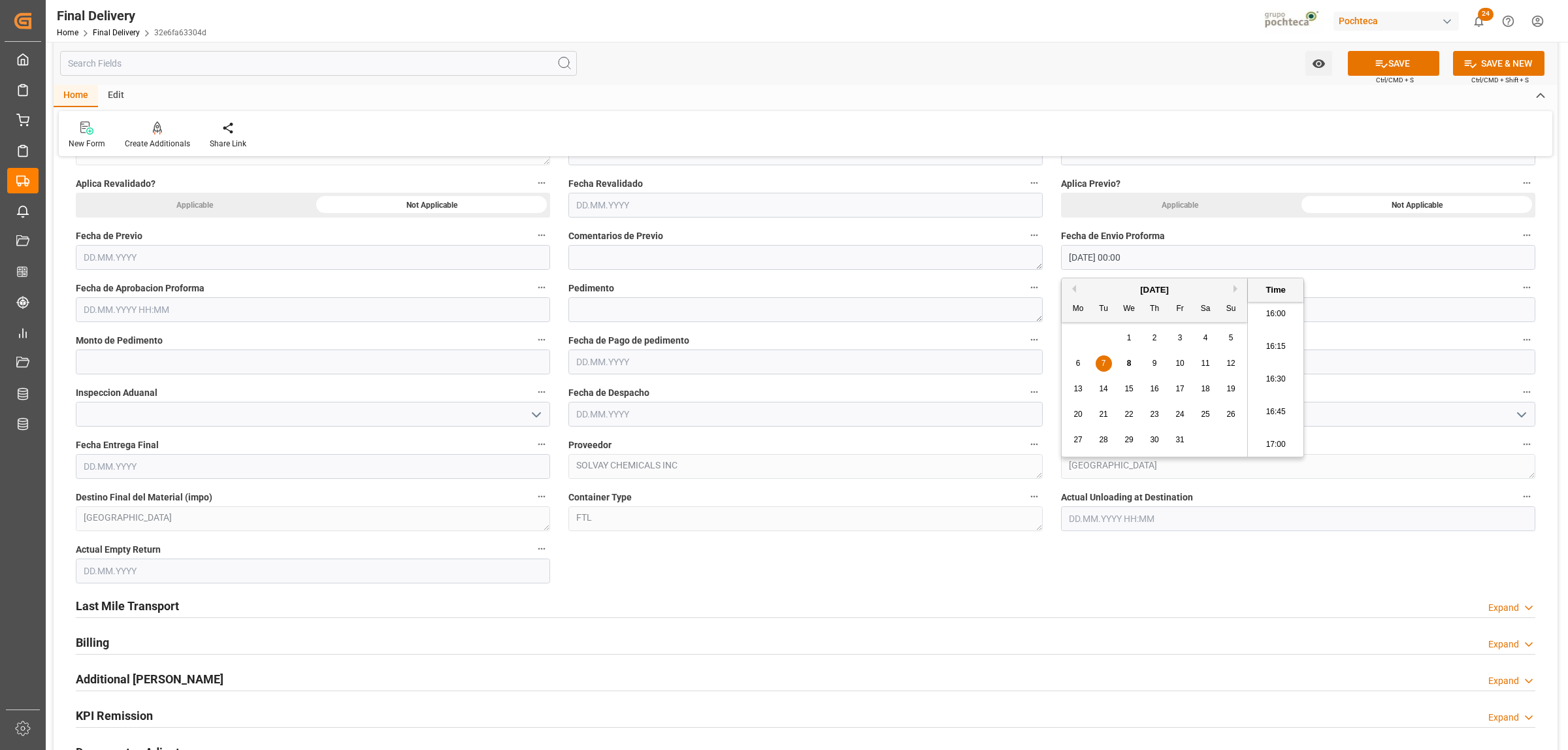
click at [142, 313] on input "text" at bounding box center [313, 309] width 474 height 25
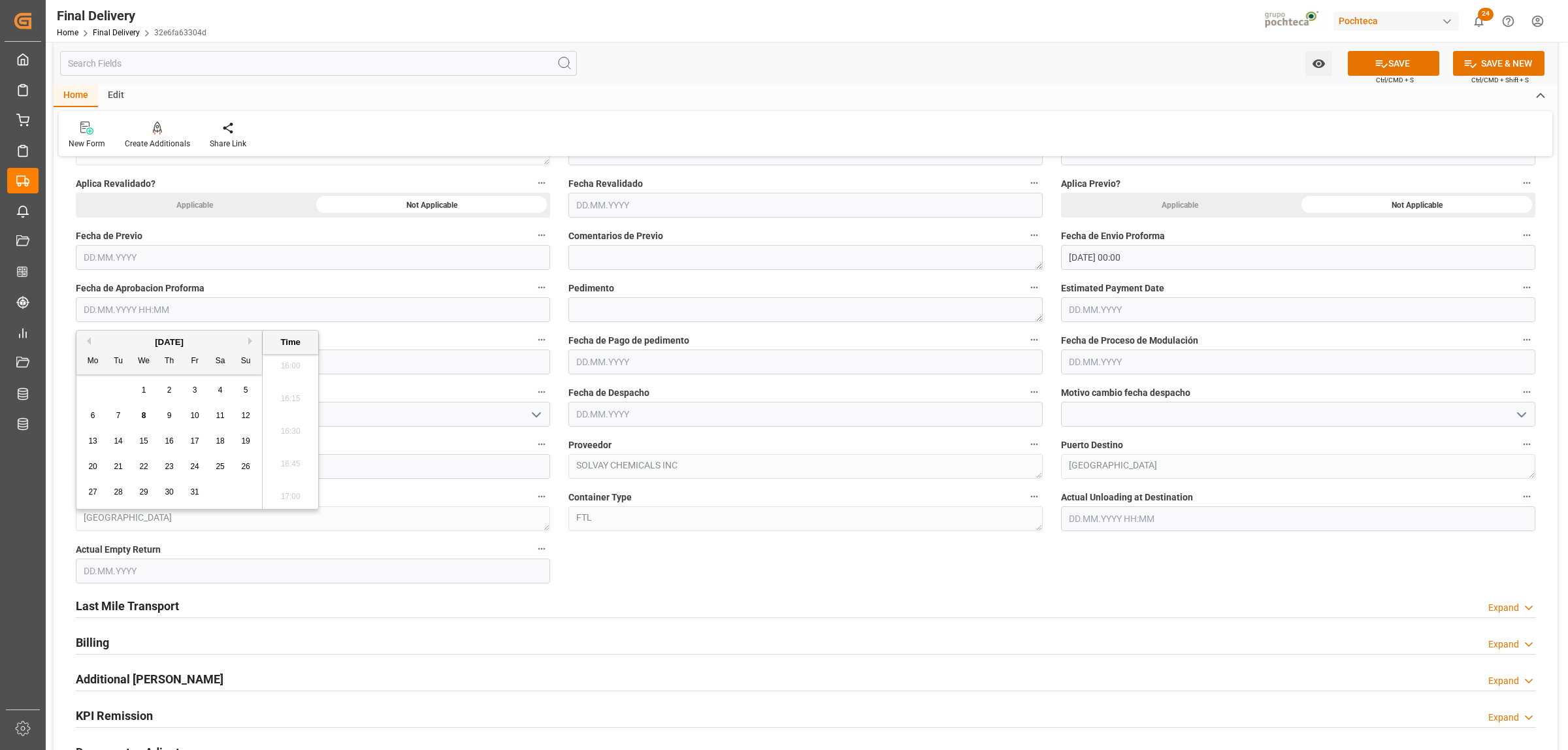
click at [111, 396] on div "29 30 1 2 3 4 5" at bounding box center [169, 391] width 178 height 25
click at [118, 410] on div "7" at bounding box center [119, 416] width 17 height 16
type input "07.10.2025 00:00"
click at [652, 315] on textarea at bounding box center [806, 309] width 474 height 25
click at [670, 310] on textarea at bounding box center [806, 309] width 474 height 25
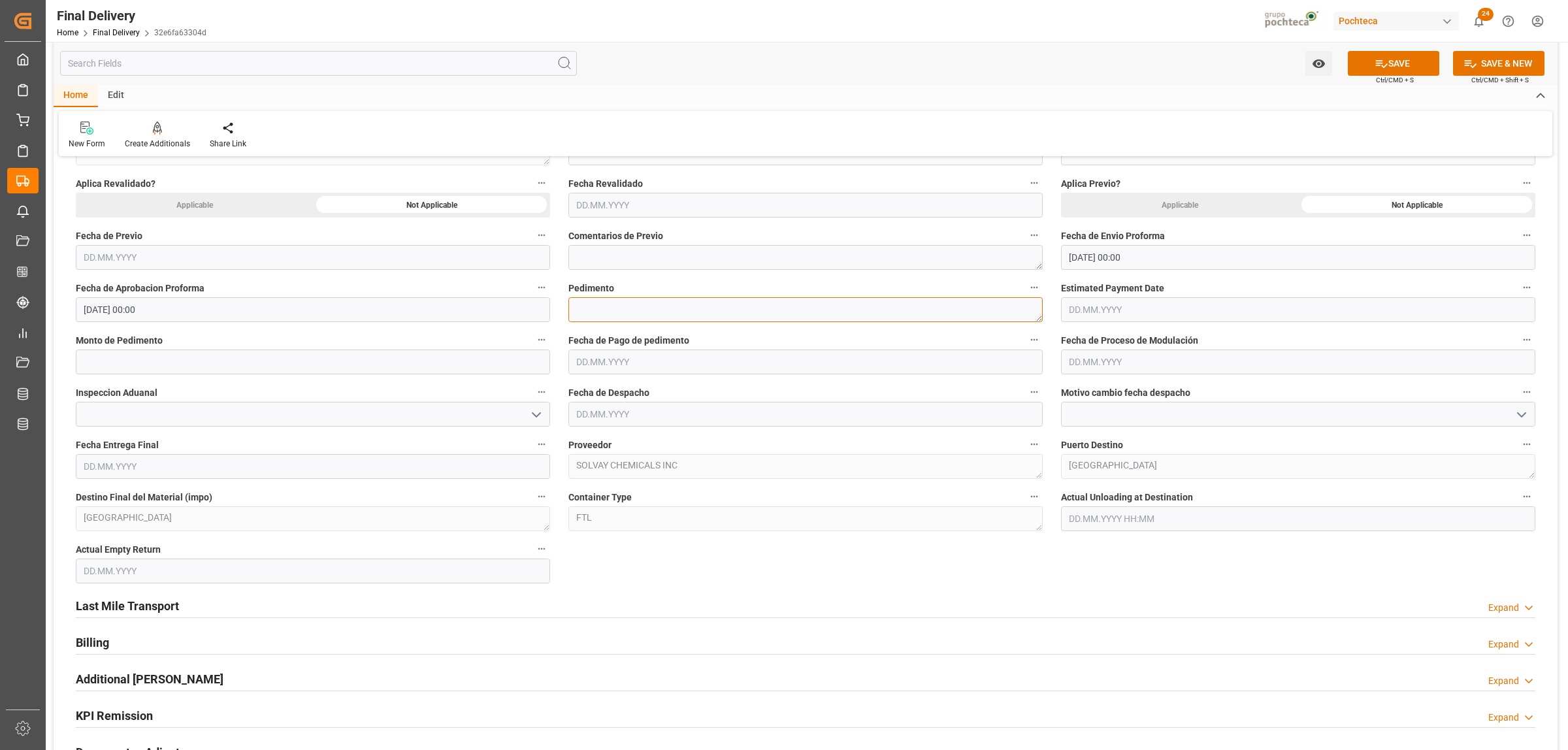
paste textarea "25 80 3617 5002915"
type textarea "25 80 3617 5002915"
click at [232, 363] on input "text" at bounding box center [313, 361] width 474 height 25
paste input "59872"
type input "59872"
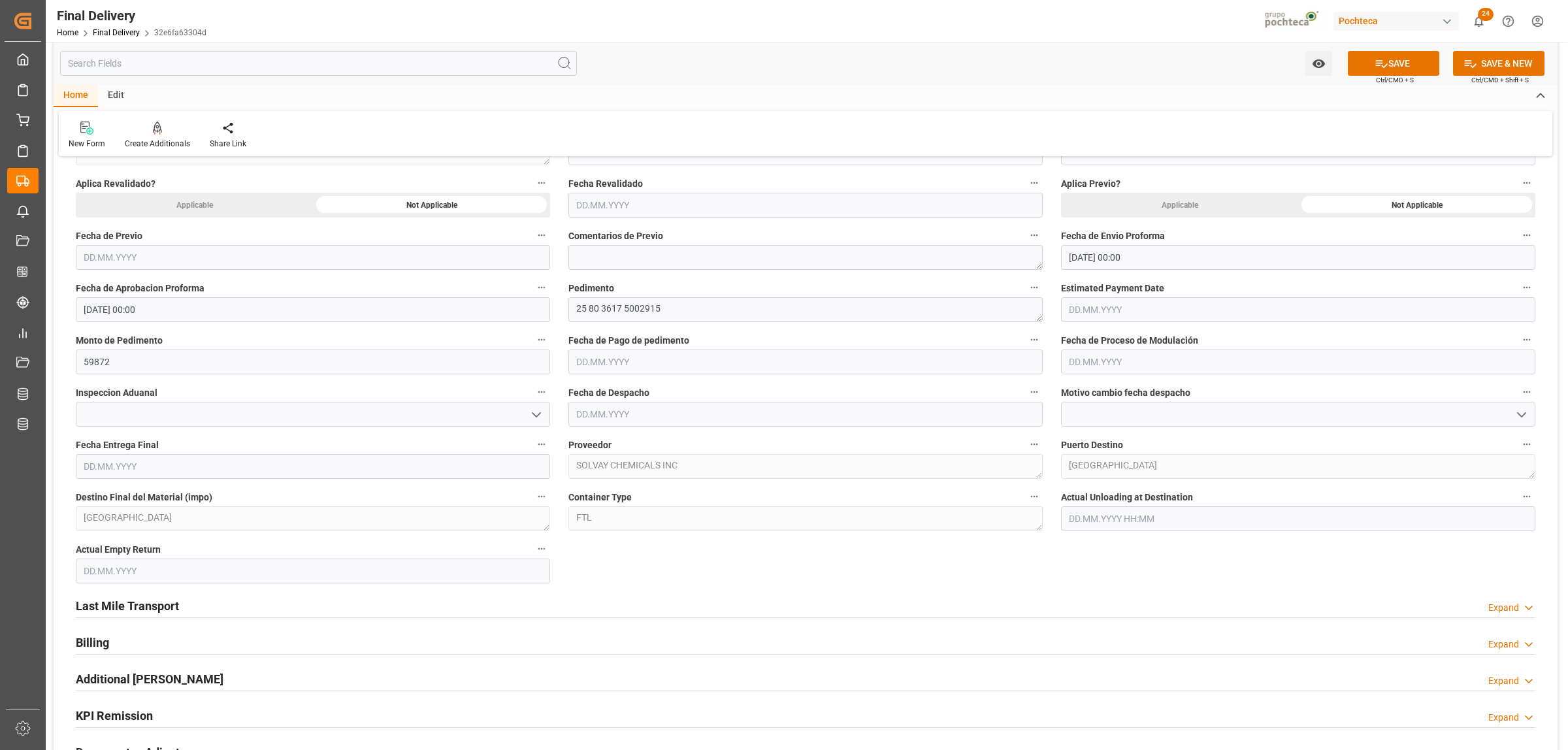
click at [632, 358] on input "text" at bounding box center [806, 361] width 474 height 25
click at [612, 465] on span "7" at bounding box center [612, 467] width 5 height 9
type input "[DATE]"
click at [532, 419] on icon "open menu" at bounding box center [537, 415] width 16 height 16
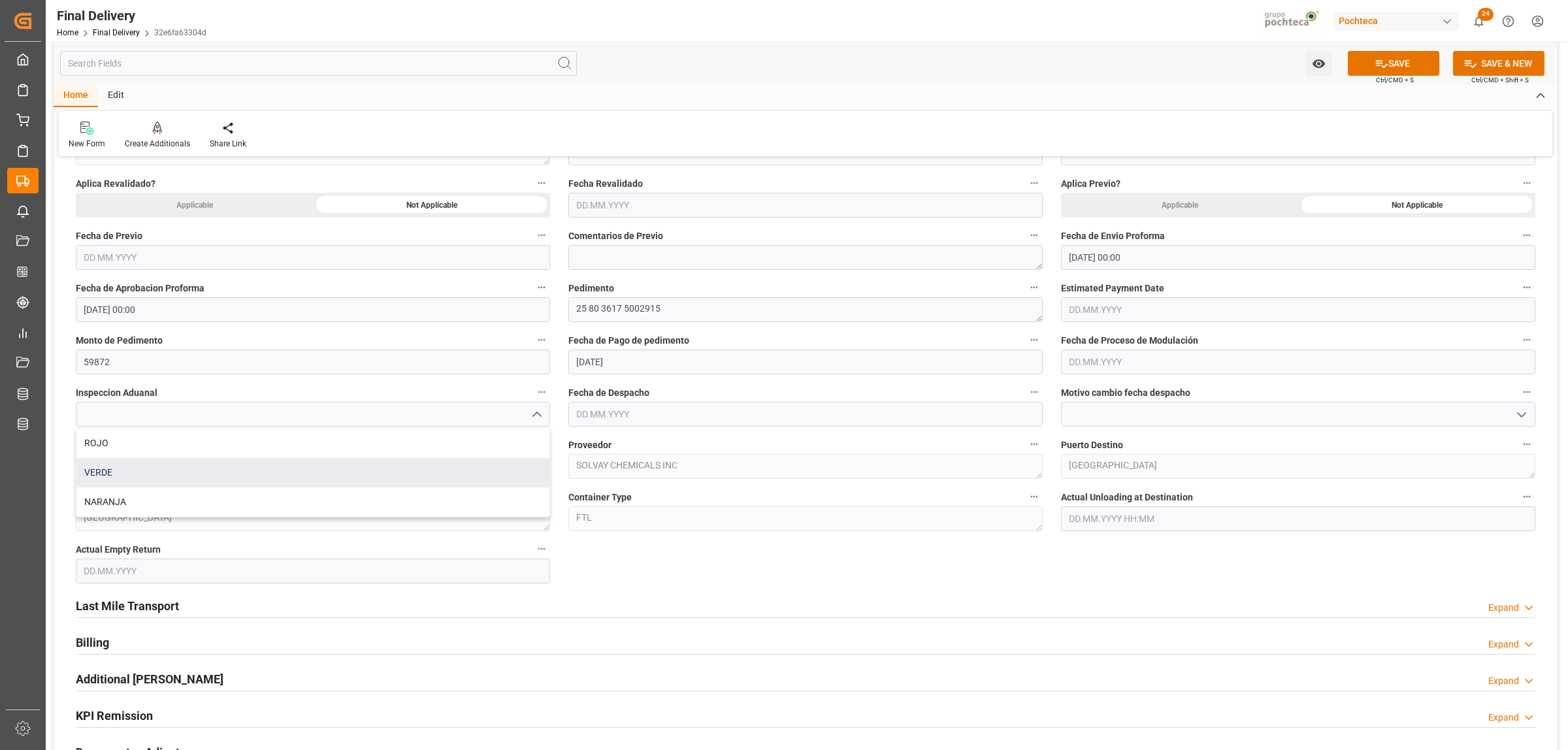
click at [123, 469] on div "VERDE" at bounding box center [313, 472] width 473 height 29
type input "VERDE"
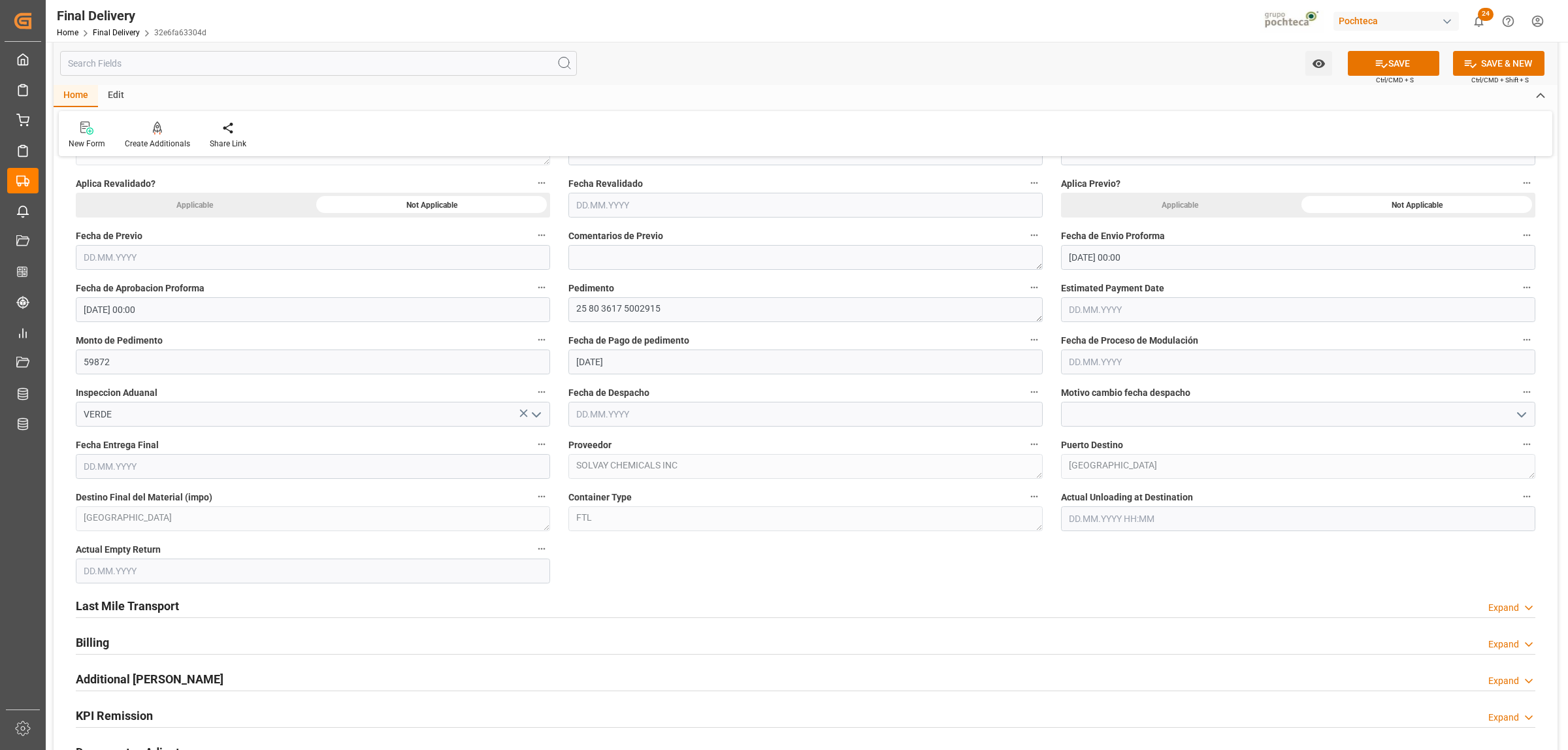
click at [644, 417] on input "text" at bounding box center [806, 414] width 474 height 25
click at [631, 537] on div "13 14 15 16 17 18 19" at bounding box center [662, 546] width 178 height 25
click at [635, 520] on span "8" at bounding box center [637, 519] width 5 height 9
type input "[DATE]"
click at [1099, 361] on input "text" at bounding box center [1298, 361] width 474 height 25
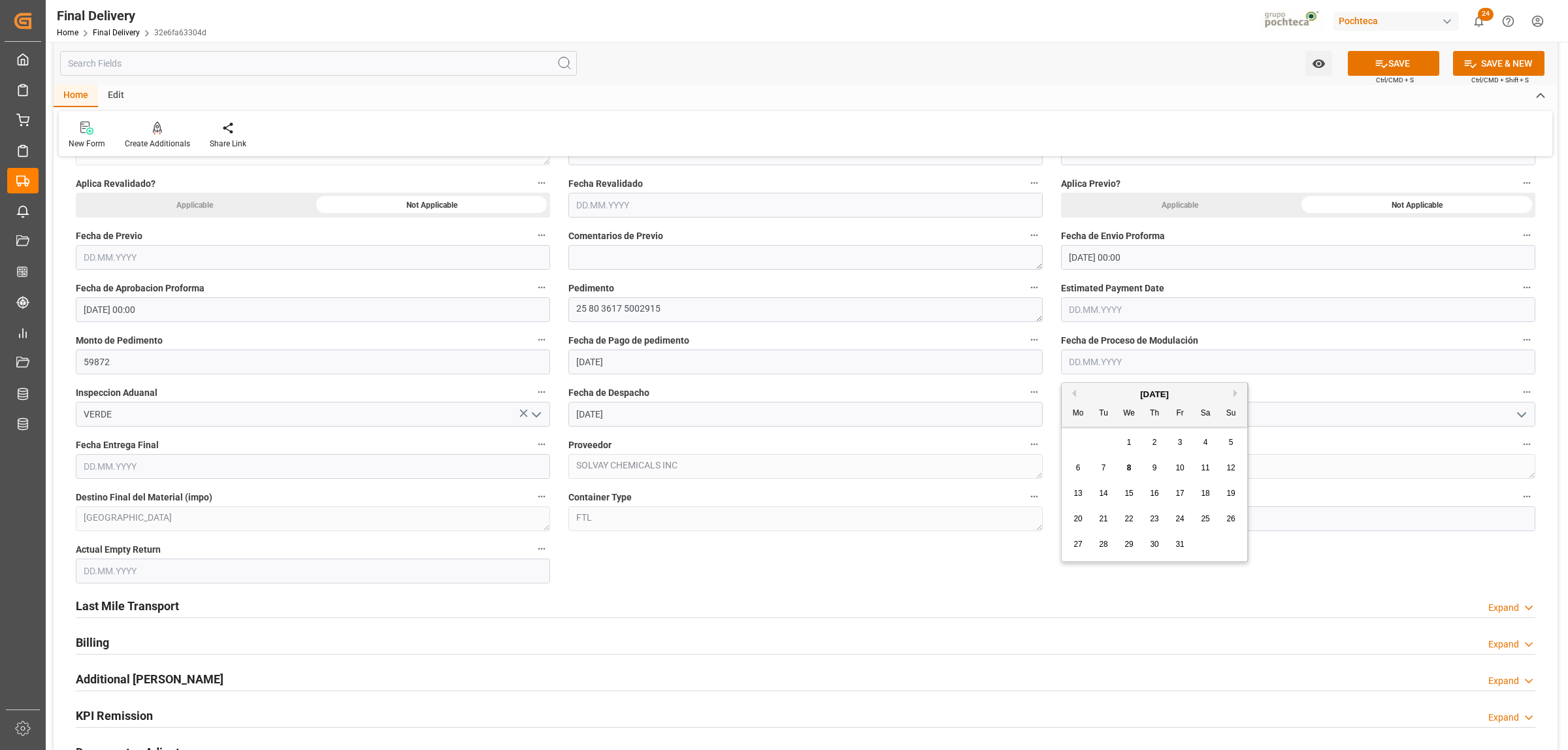
click at [1128, 468] on span "8" at bounding box center [1130, 467] width 5 height 9
type input "[DATE]"
click at [214, 461] on input "text" at bounding box center [313, 466] width 474 height 25
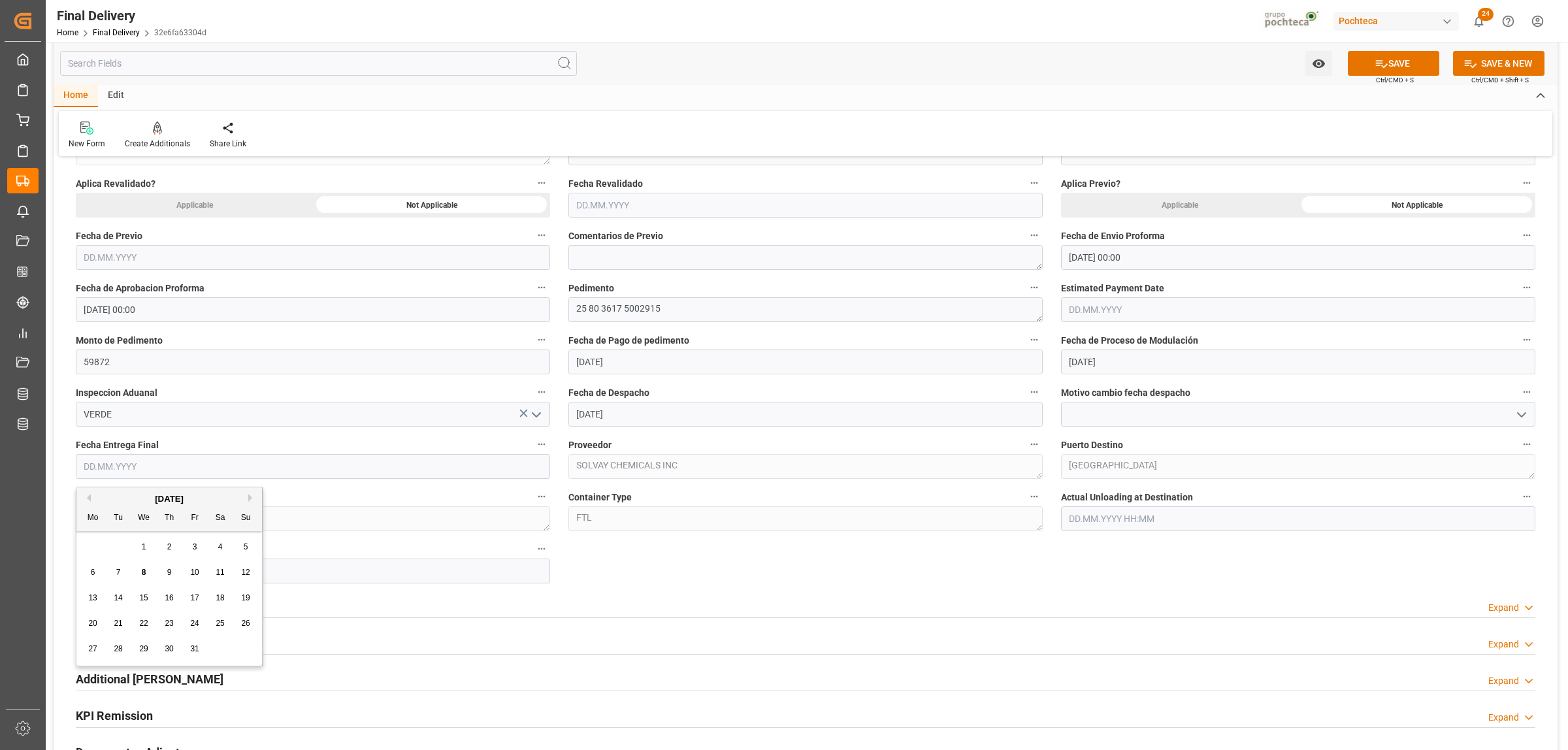
click at [111, 536] on div "29 30 1 2 3 4 5" at bounding box center [169, 547] width 178 height 25
click at [168, 573] on span "9" at bounding box center [169, 572] width 5 height 9
type input "09.10.2025"
click at [137, 569] on input "text" at bounding box center [313, 570] width 474 height 25
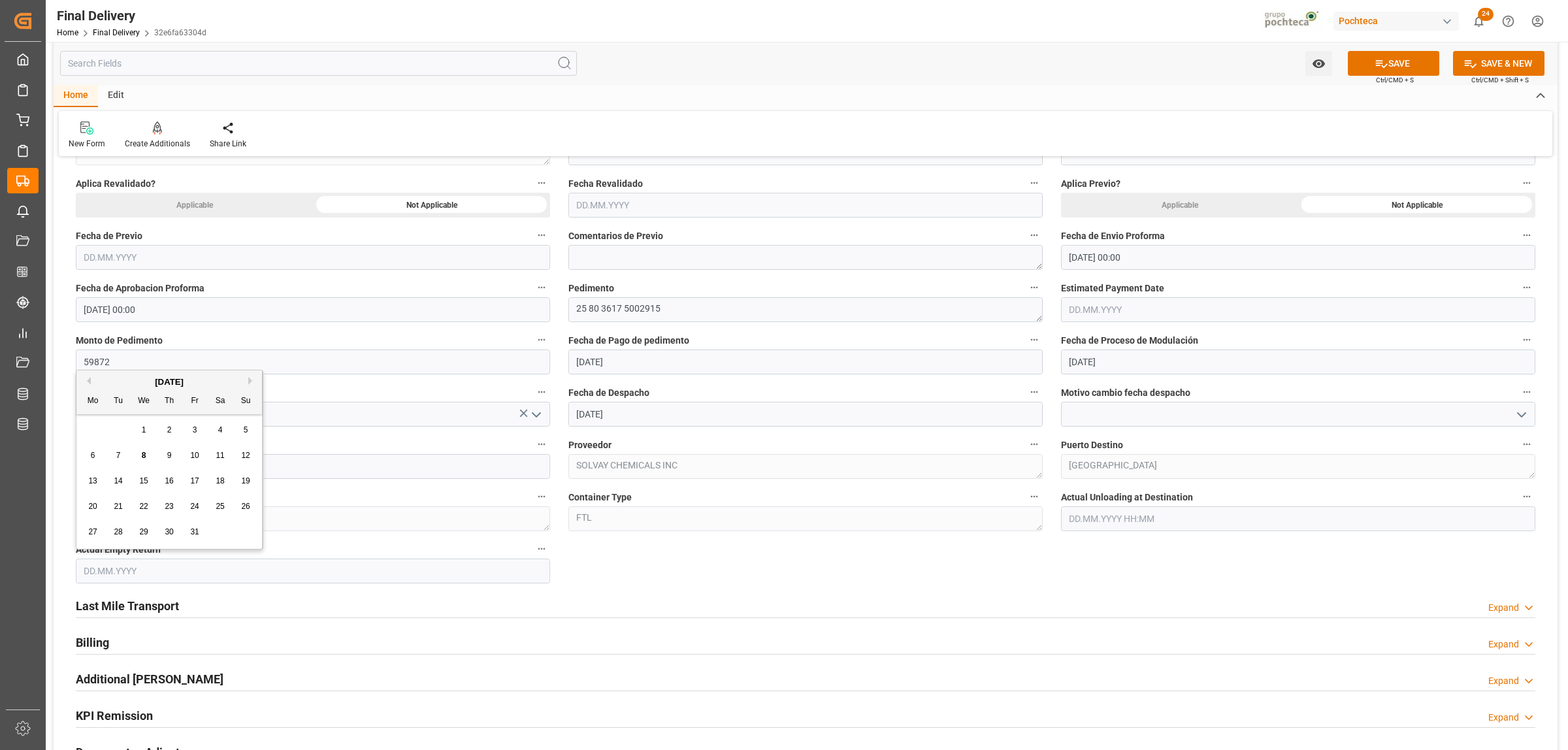
drag, startPoint x: 106, startPoint y: 419, endPoint x: 115, endPoint y: 426, distance: 11.4
click at [106, 419] on div "29 30 1 2 3 4 5" at bounding box center [169, 430] width 178 height 25
click at [165, 456] on div "9" at bounding box center [169, 456] width 17 height 16
type input "09.10.2025"
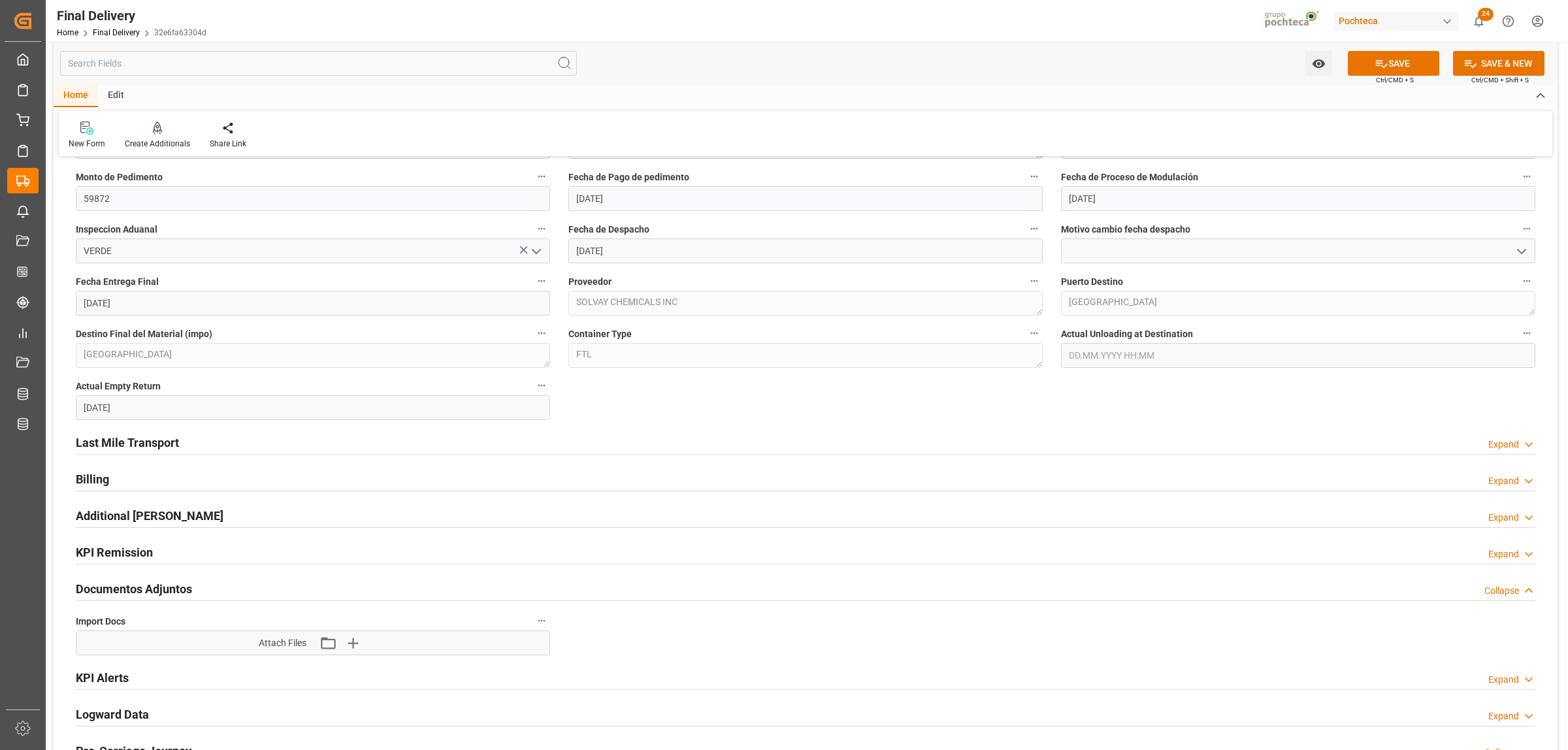
click at [144, 441] on h2 "Last Mile Transport" at bounding box center [127, 442] width 103 height 17
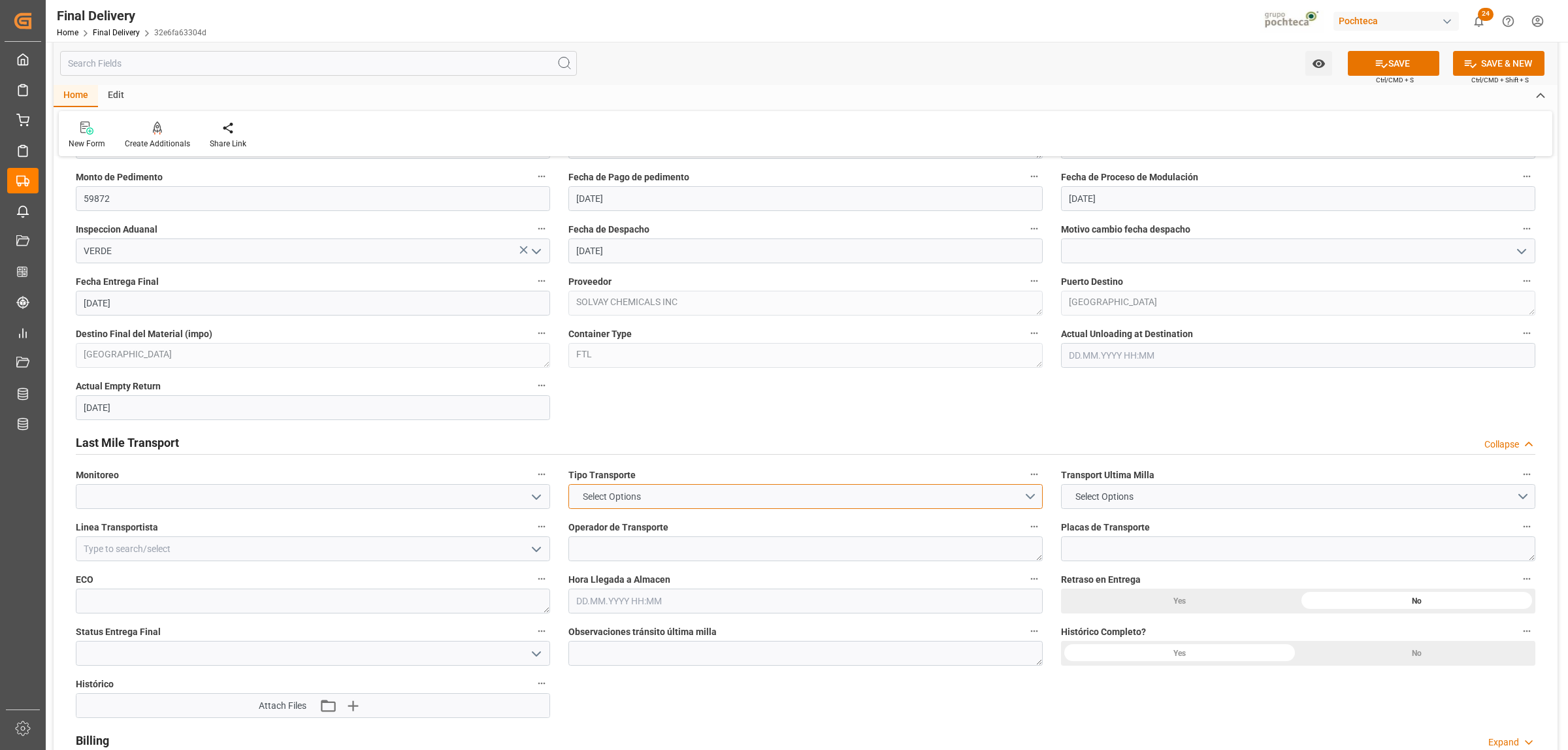
click at [1033, 505] on button "Select Options" at bounding box center [806, 496] width 474 height 25
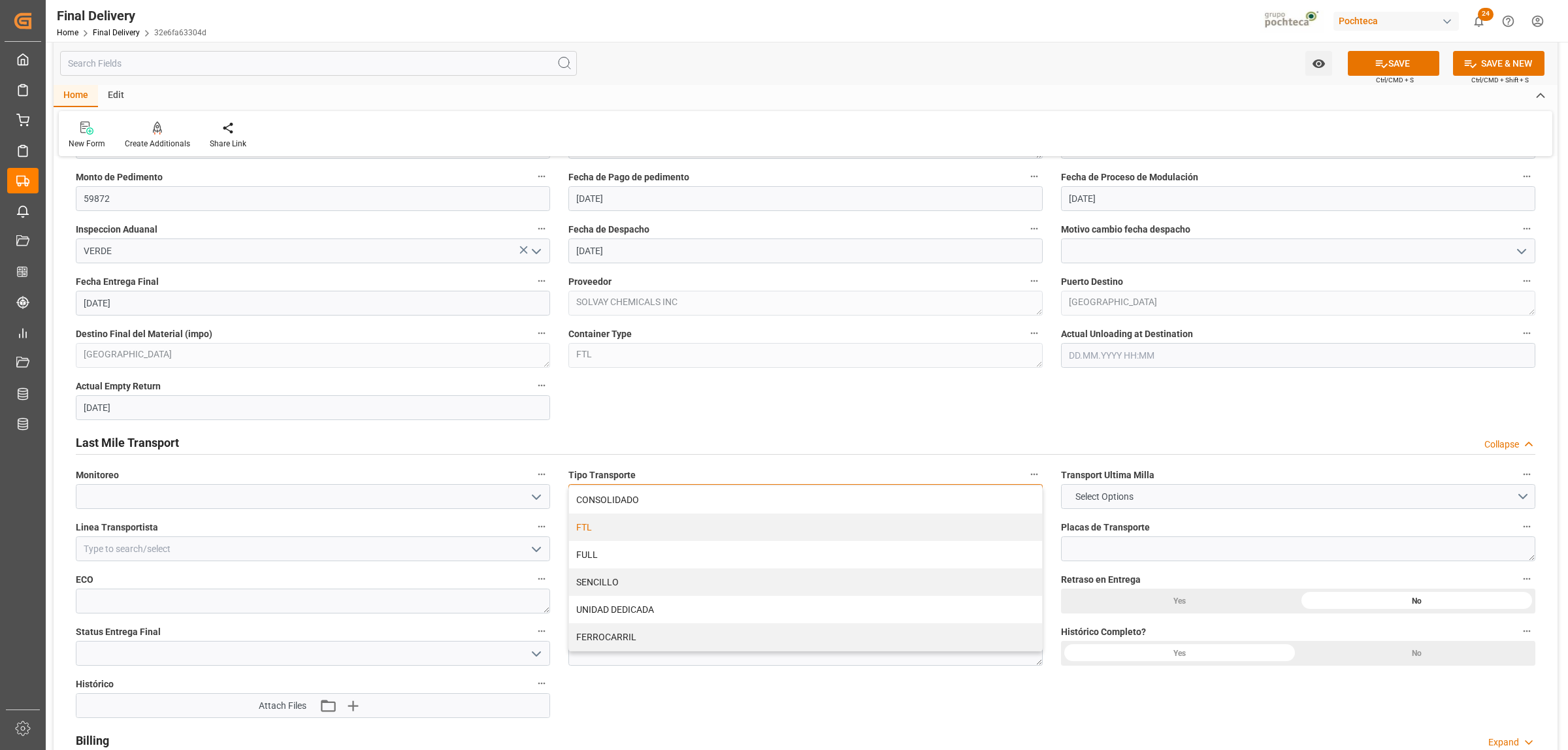
click at [701, 536] on div "FTL" at bounding box center [805, 527] width 473 height 27
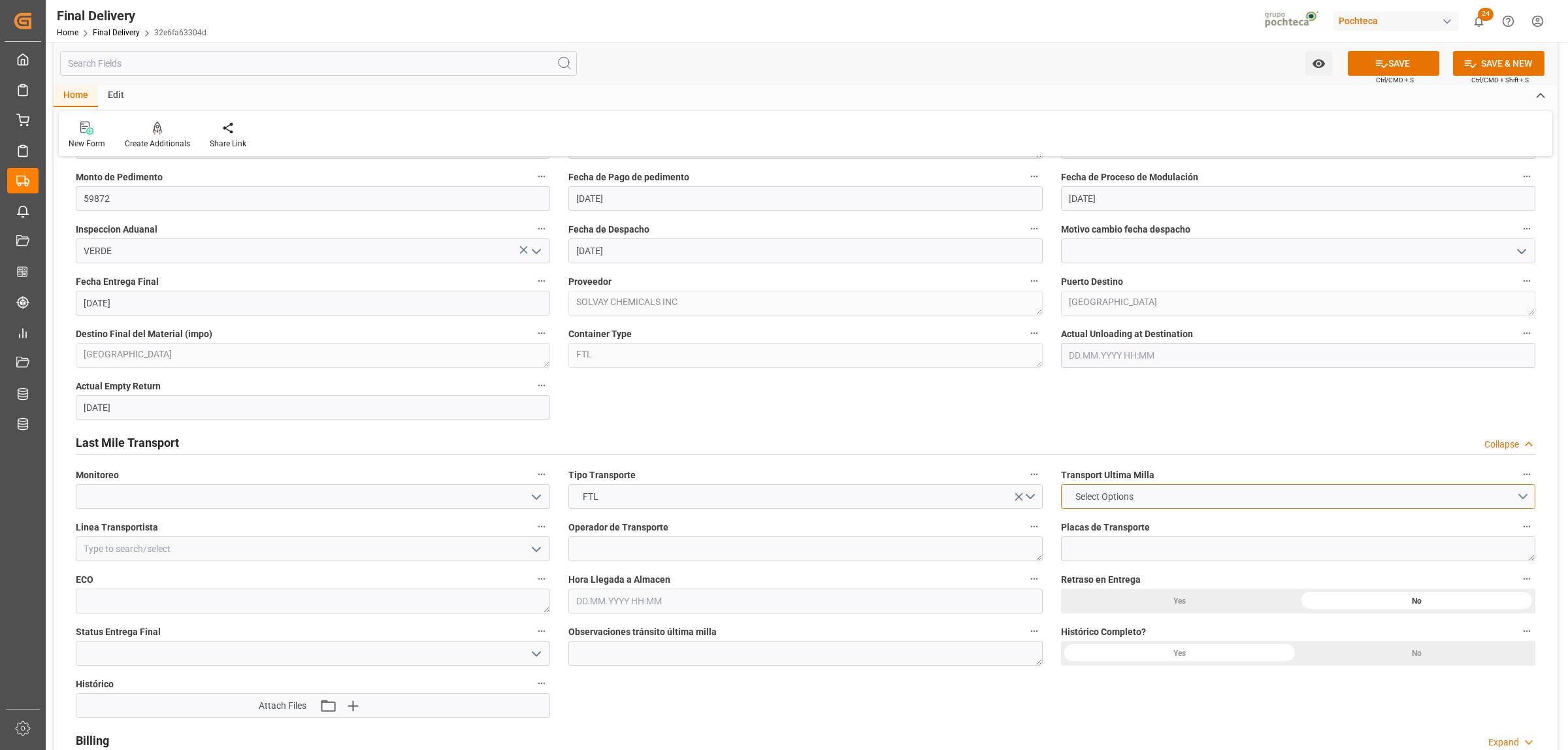
click at [1523, 498] on button "Select Options" at bounding box center [1298, 496] width 474 height 25
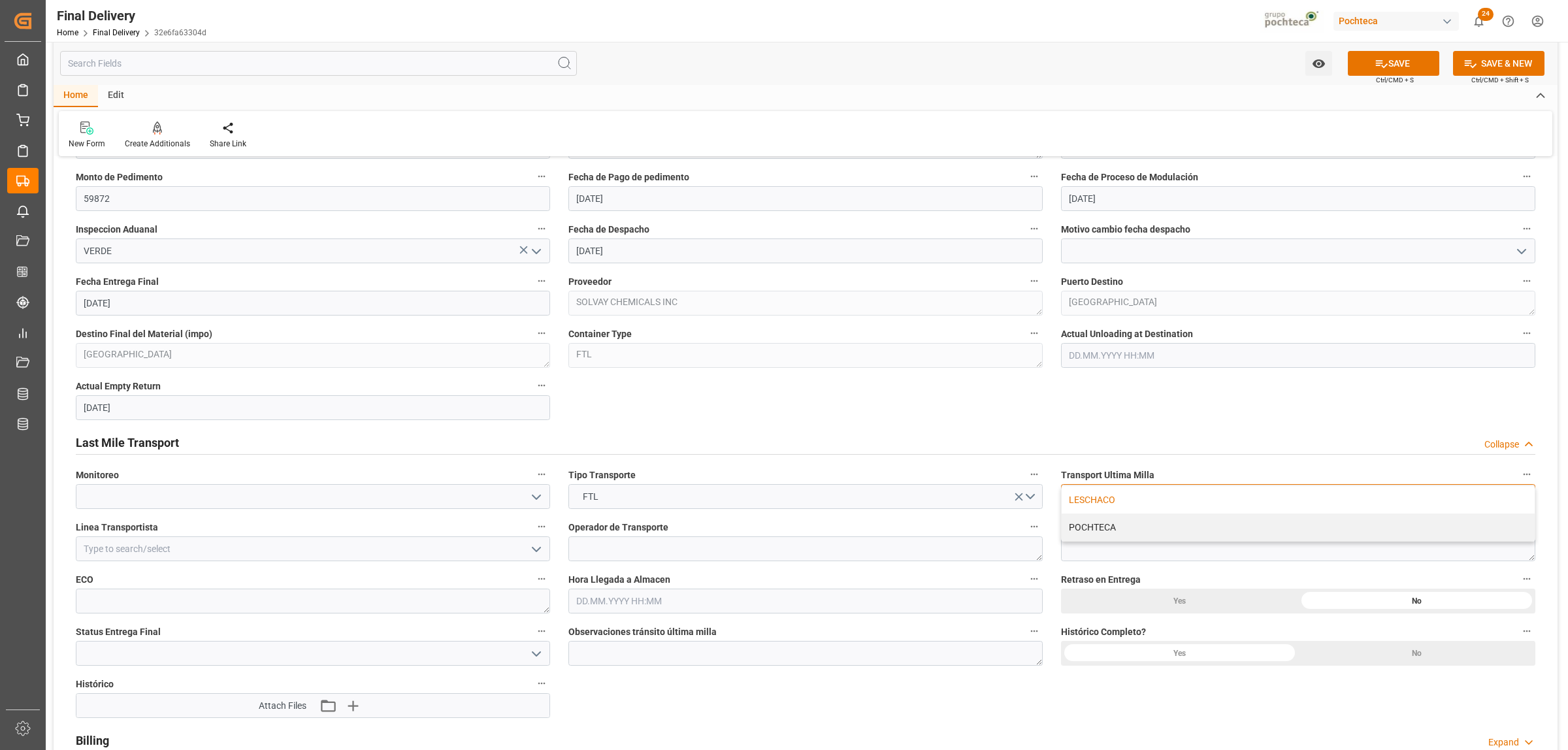
click at [1073, 495] on div "LESCHACO" at bounding box center [1298, 499] width 473 height 27
click at [129, 544] on input at bounding box center [313, 548] width 474 height 25
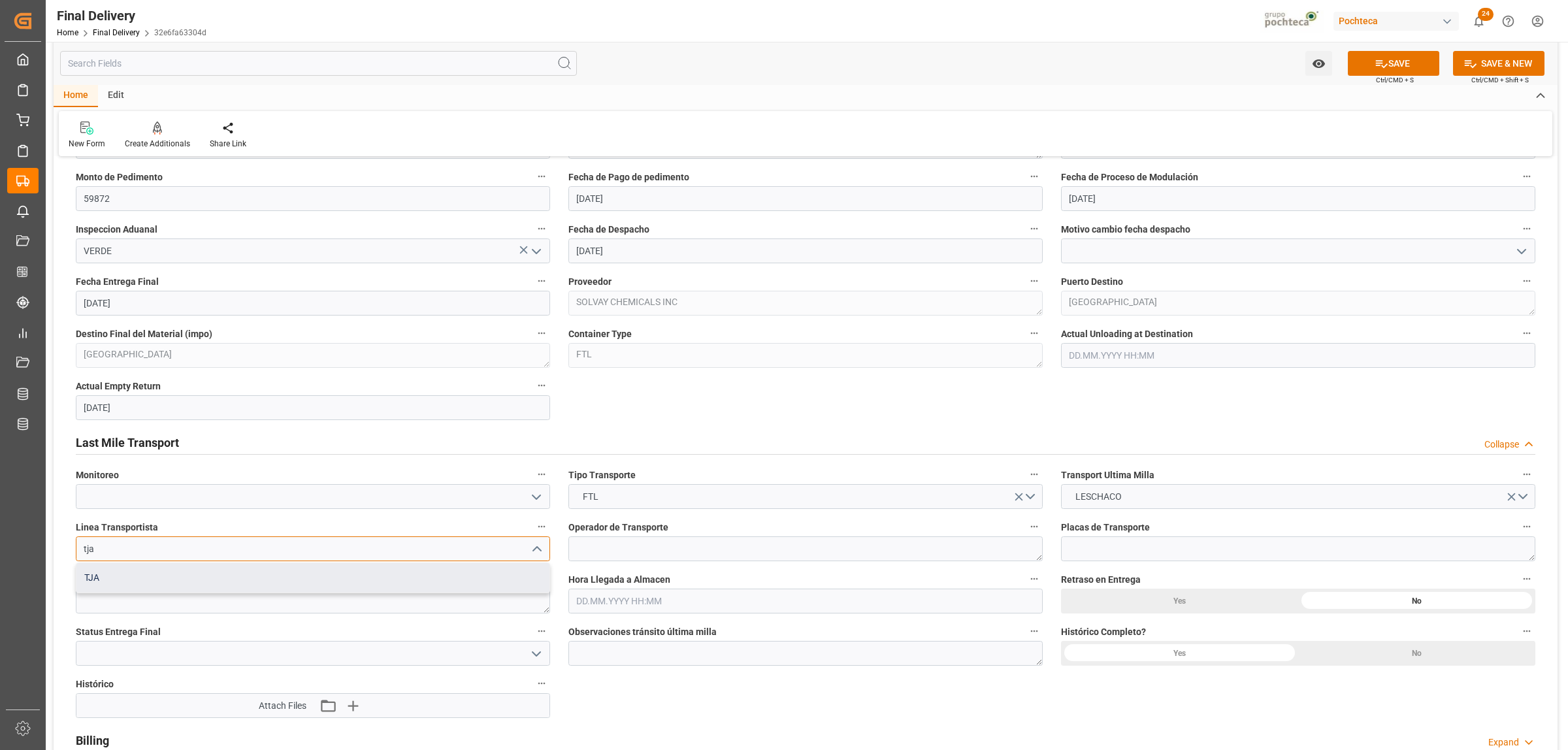
click at [488, 576] on div "TJA" at bounding box center [313, 577] width 473 height 29
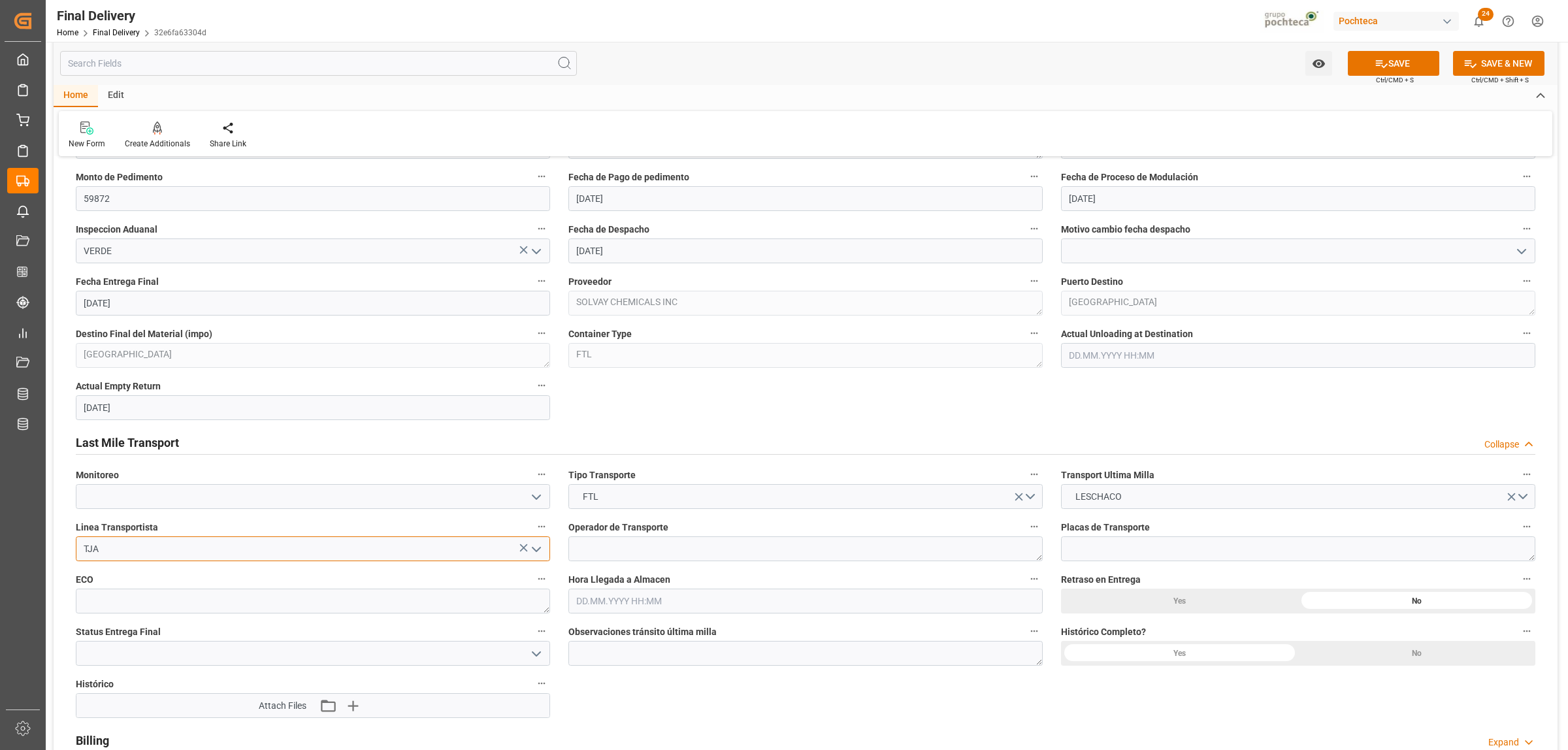
type input "TJA"
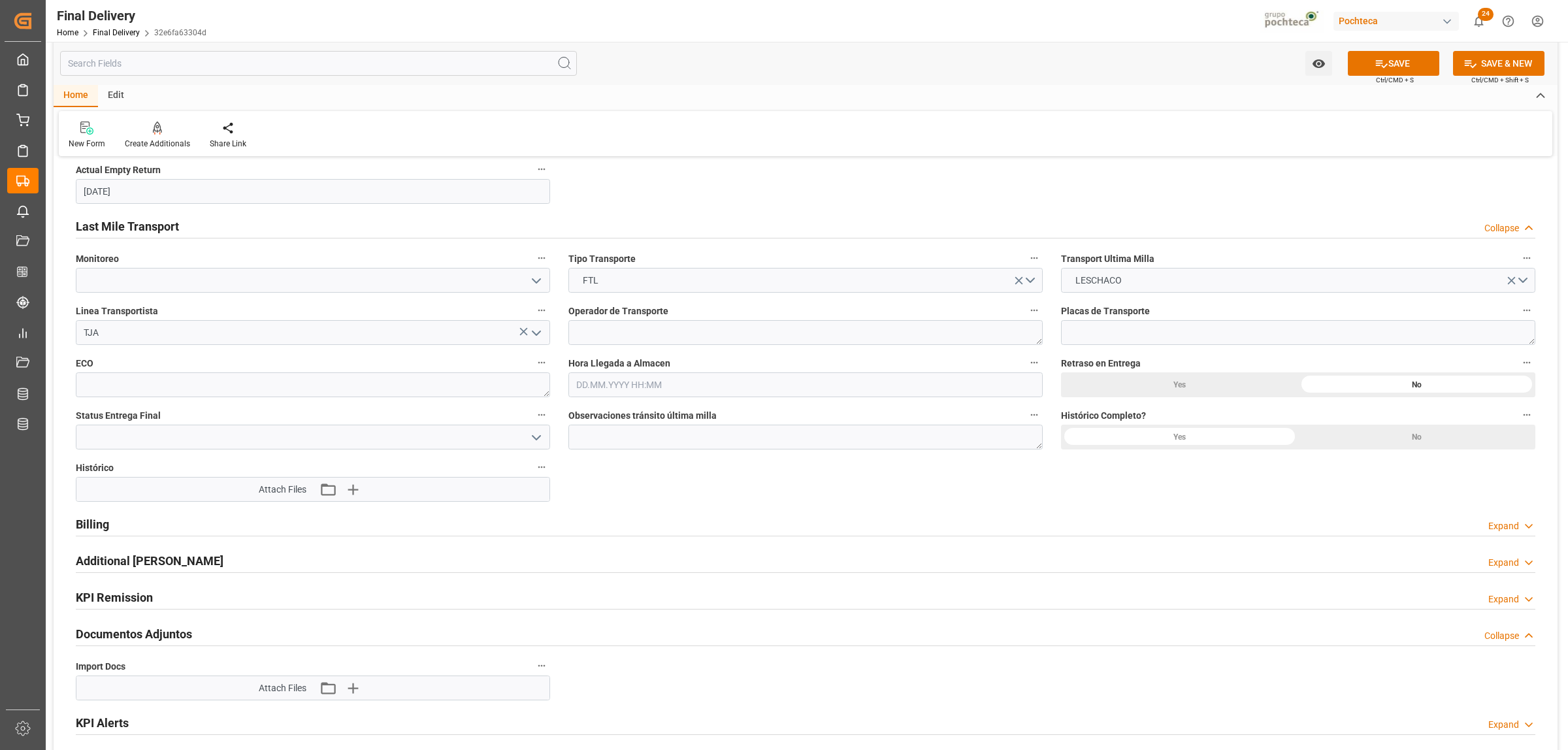
scroll to position [1062, 0]
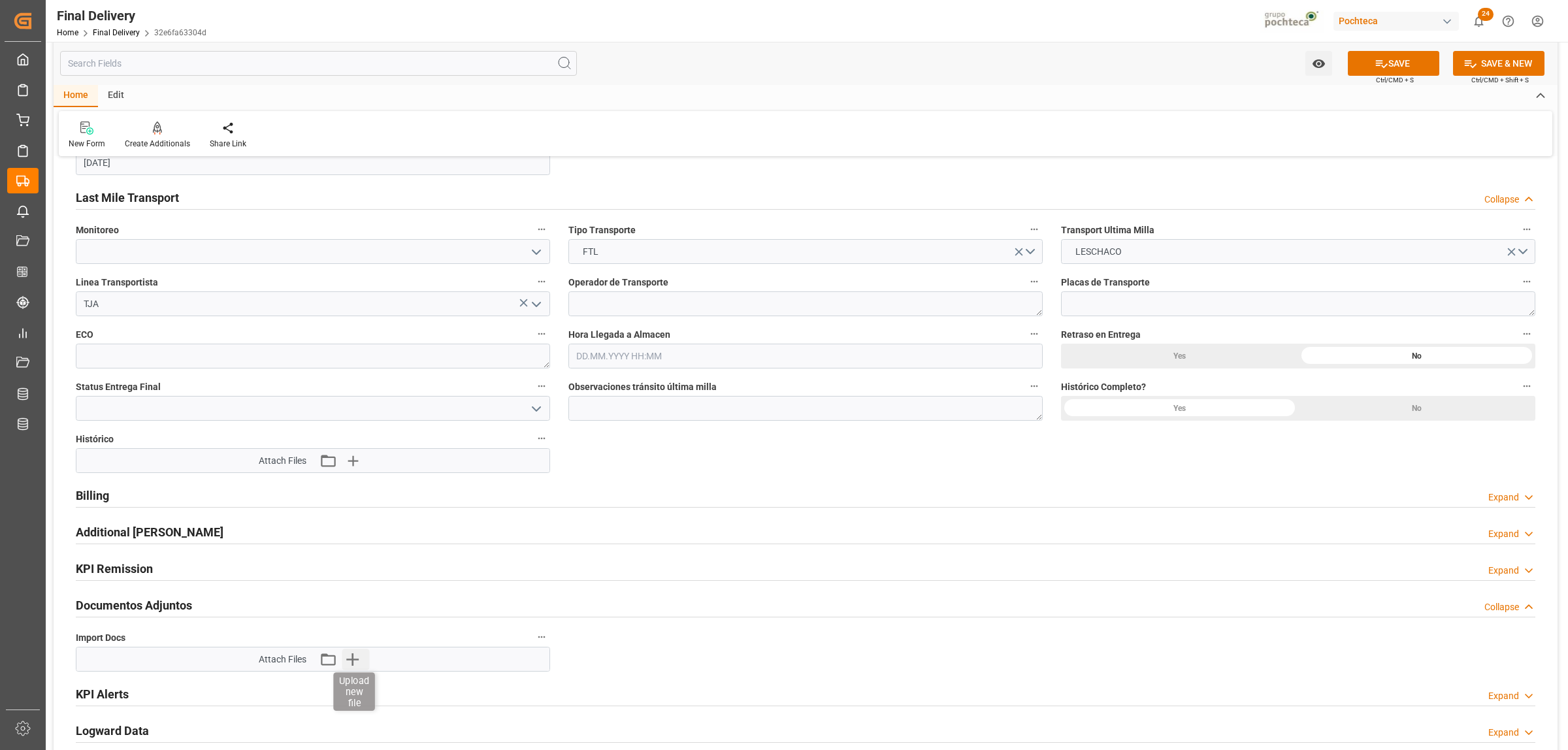
click at [356, 657] on icon "button" at bounding box center [352, 659] width 21 height 21
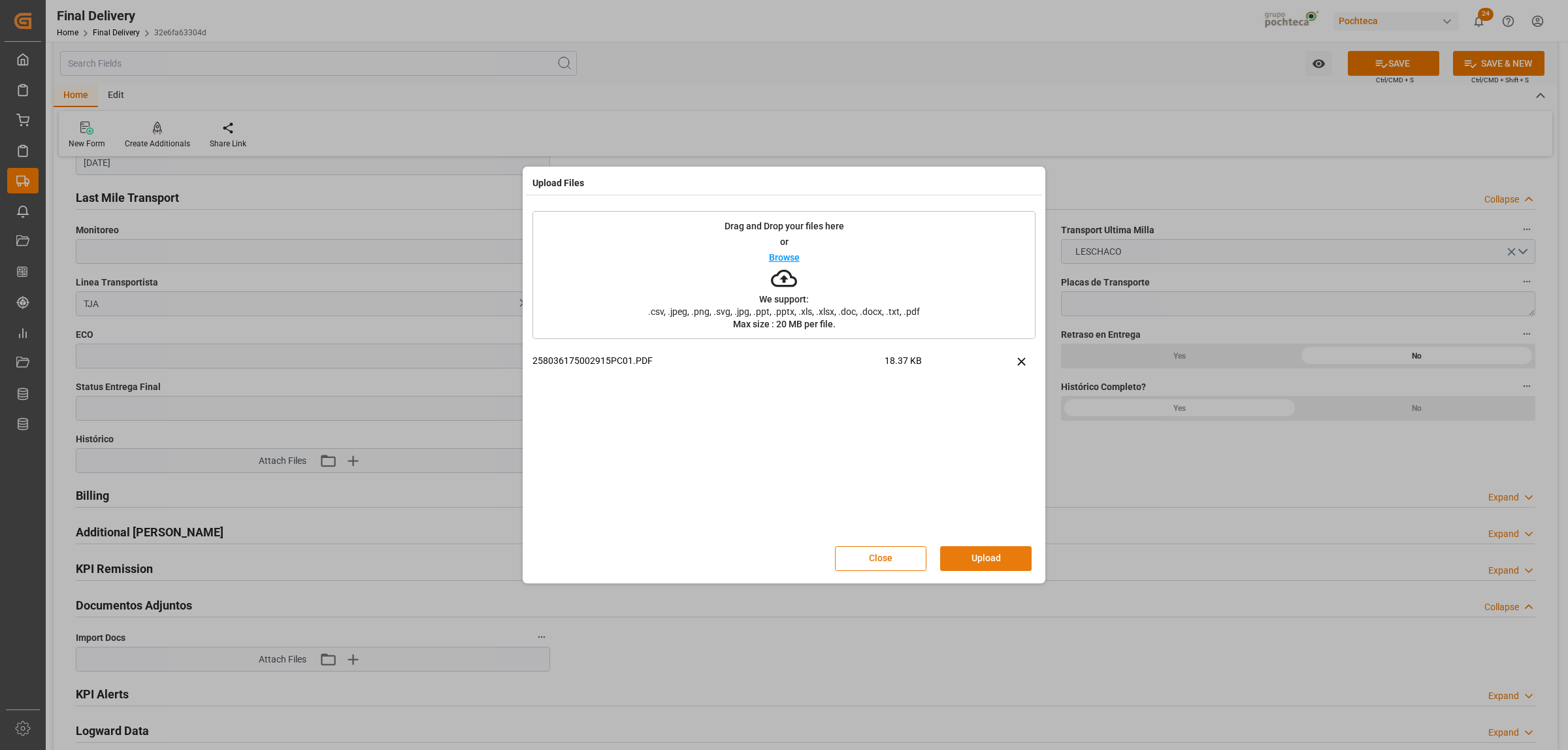
click at [989, 558] on button "Upload" at bounding box center [986, 558] width 91 height 25
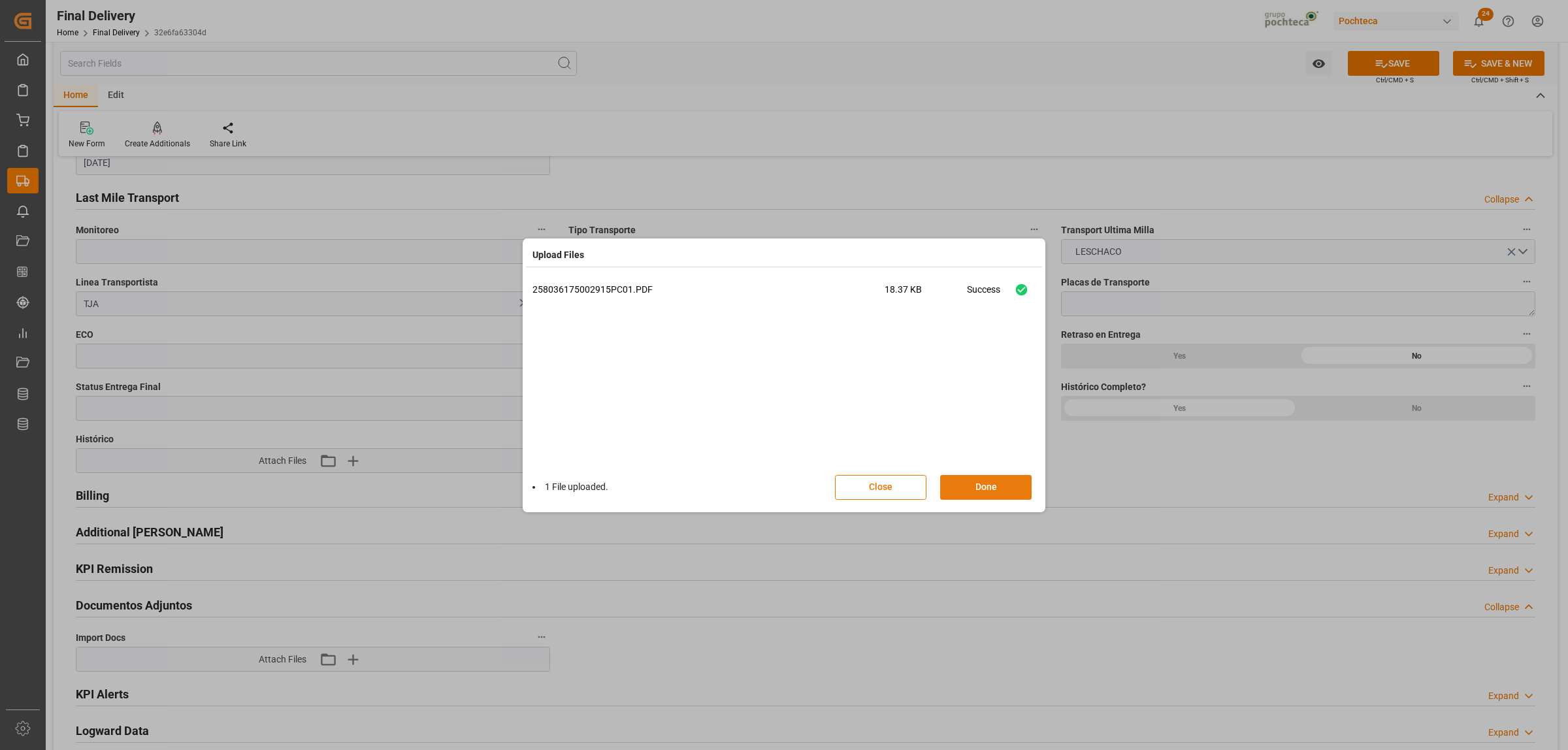
click at [982, 494] on button "Done" at bounding box center [986, 487] width 91 height 25
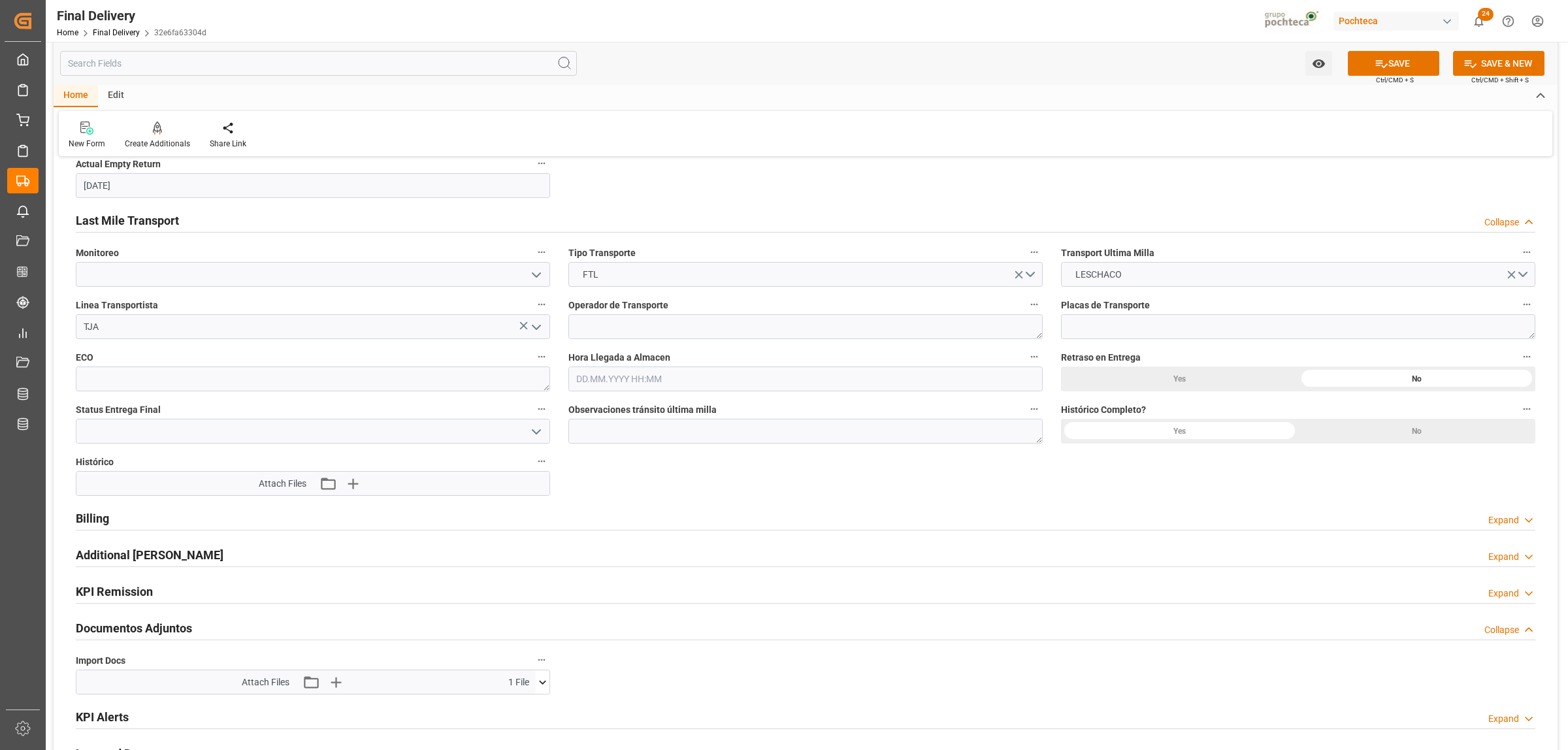
scroll to position [1225, 0]
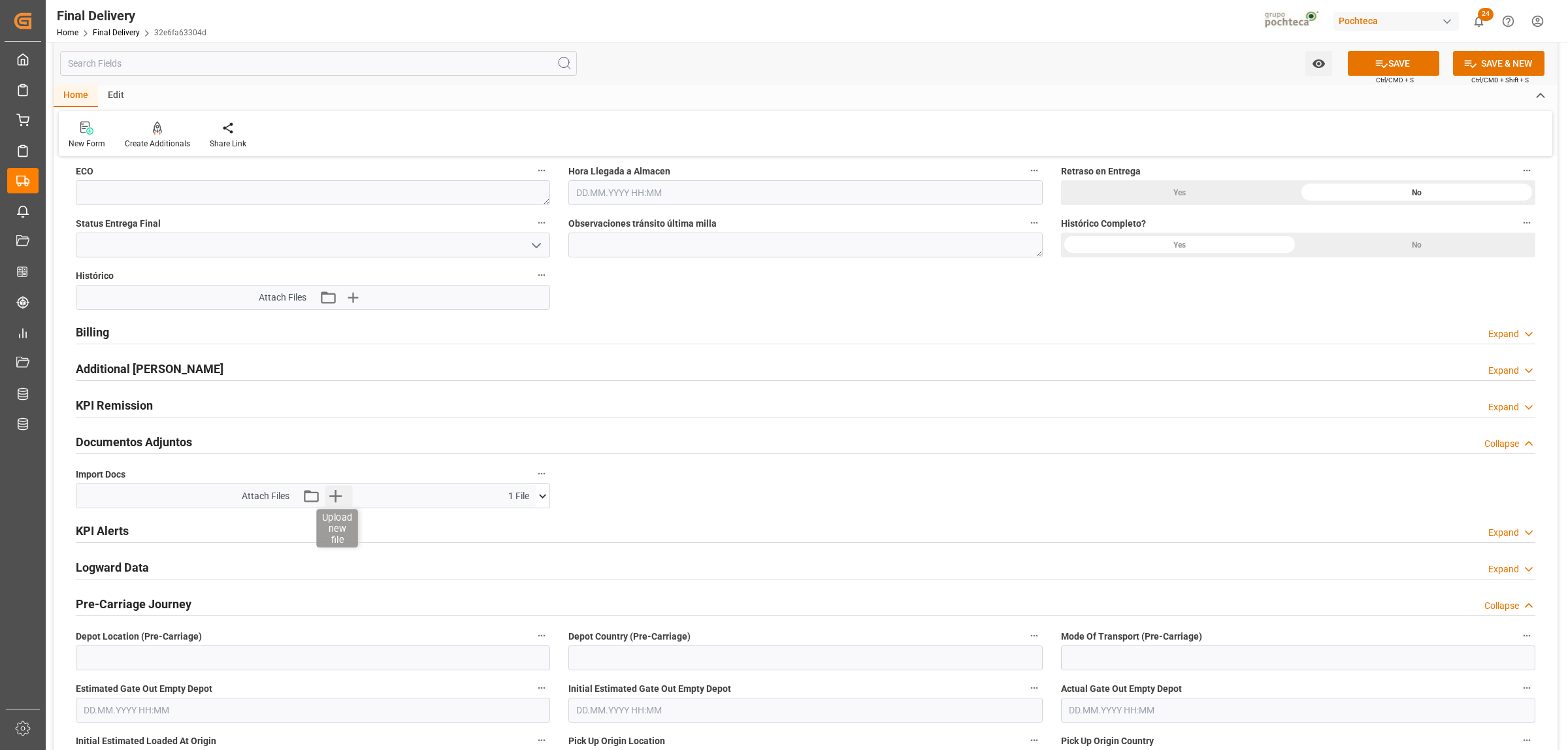
click at [338, 500] on icon "button" at bounding box center [335, 495] width 21 height 21
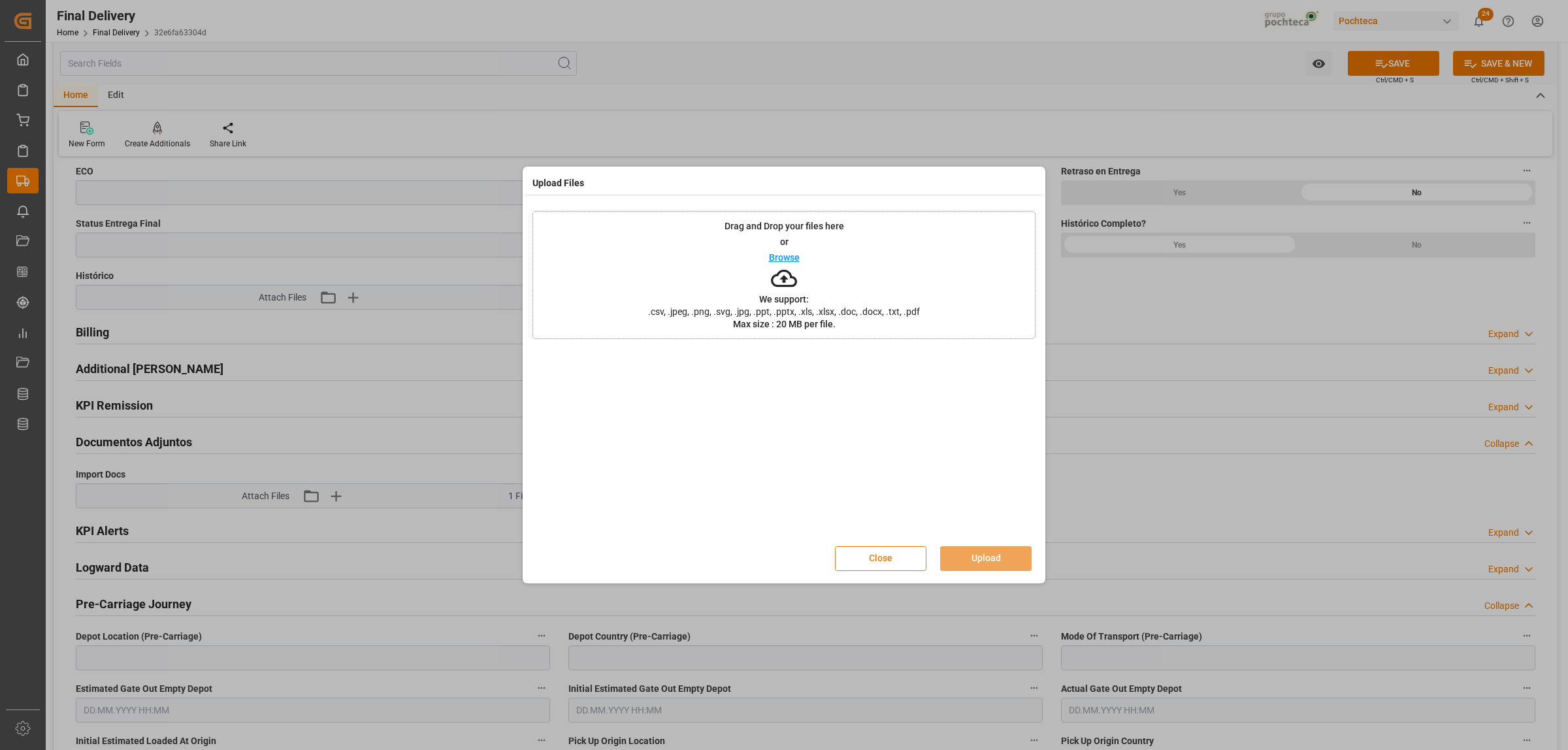
click at [889, 558] on button "Close" at bounding box center [881, 558] width 91 height 25
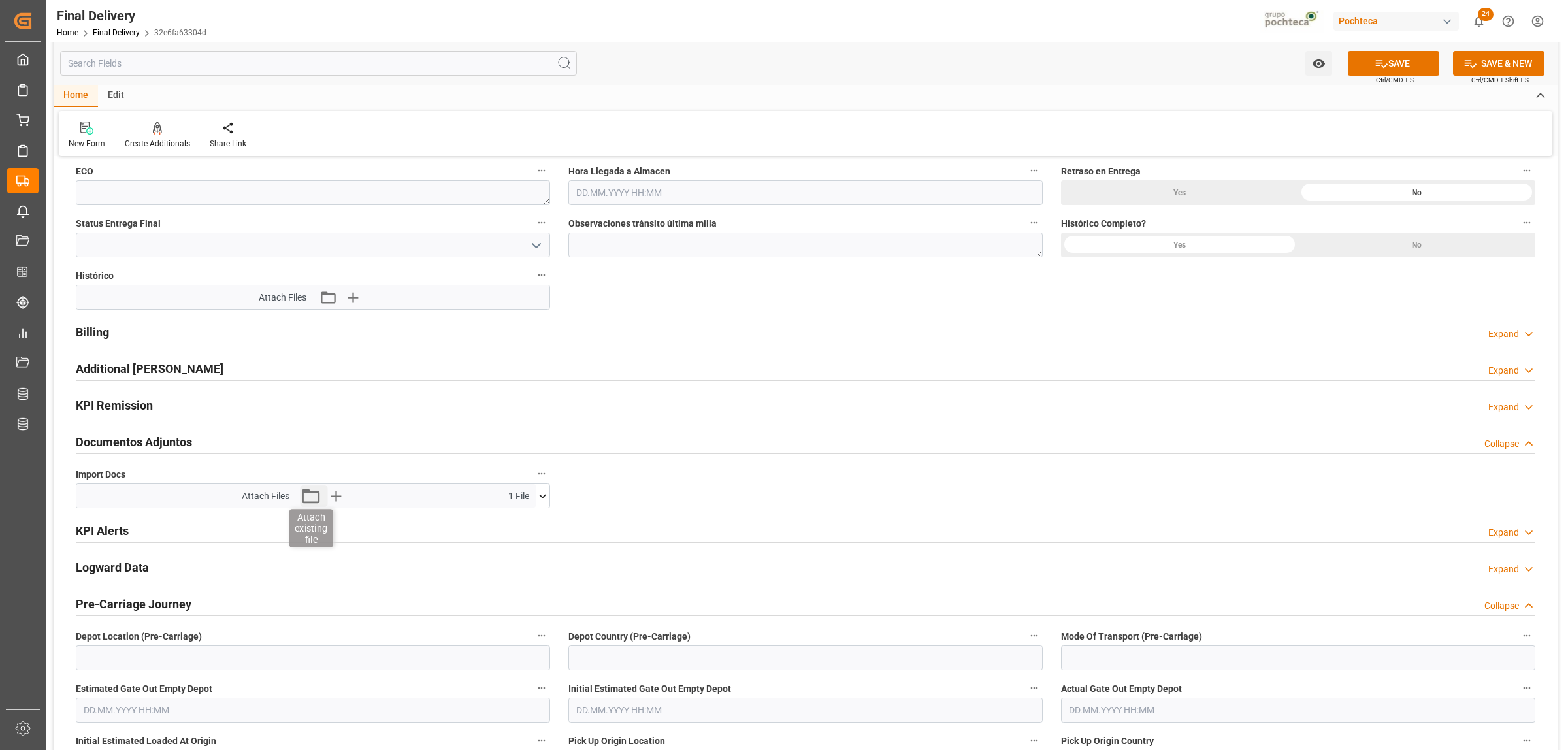
click at [308, 495] on icon "button" at bounding box center [310, 495] width 21 height 21
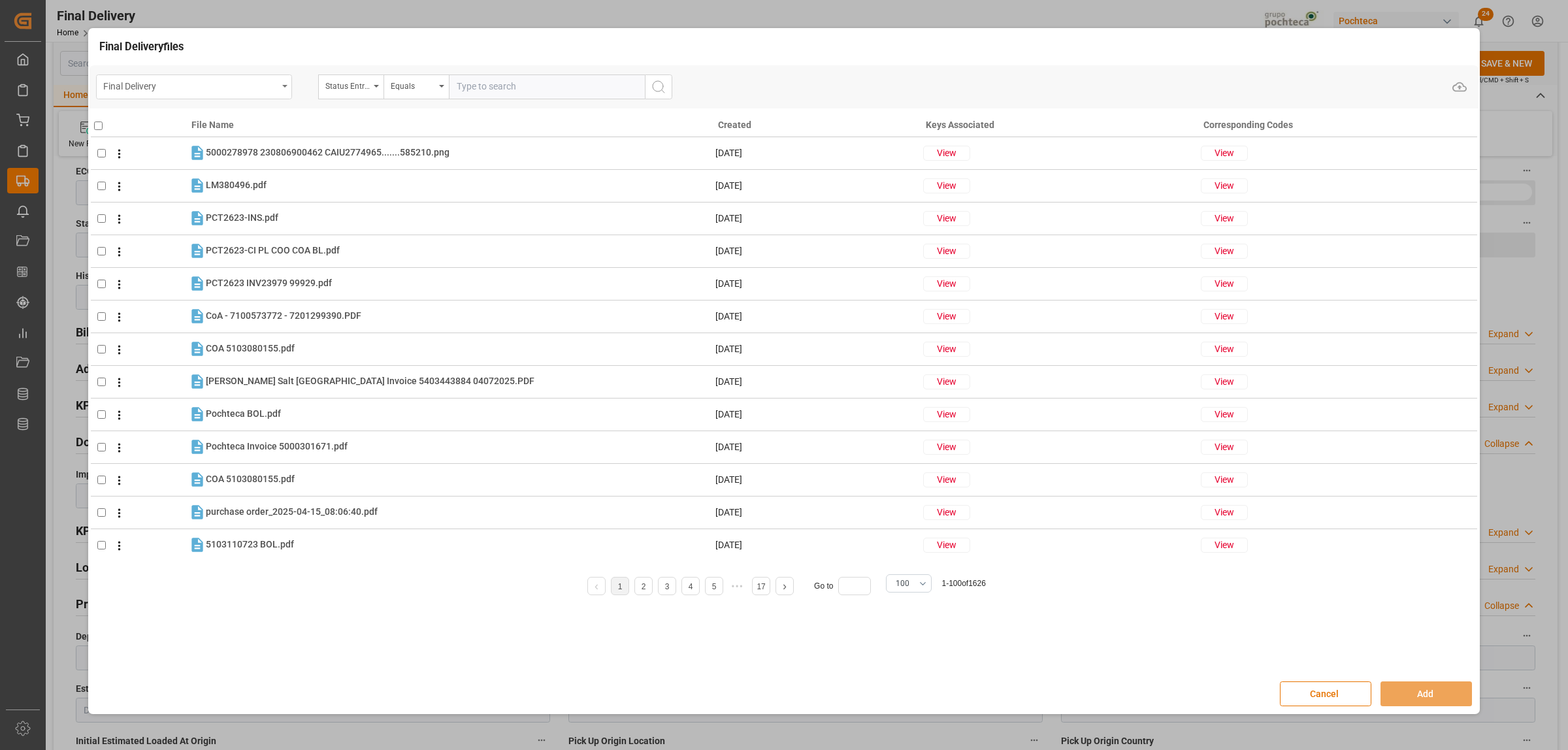
click at [279, 86] on div "Final Delivery" at bounding box center [194, 87] width 196 height 25
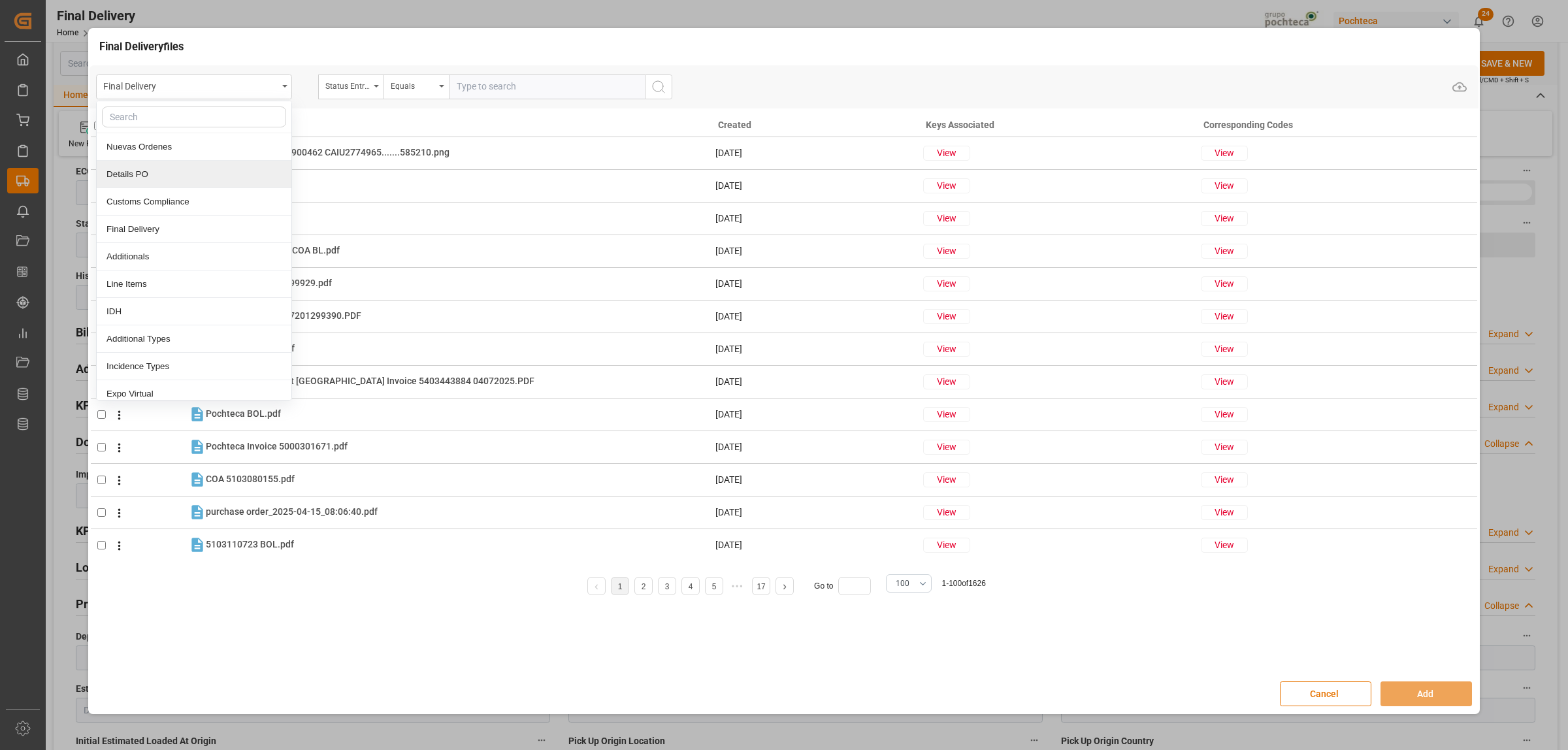
click at [152, 173] on div "Details PO" at bounding box center [194, 174] width 195 height 27
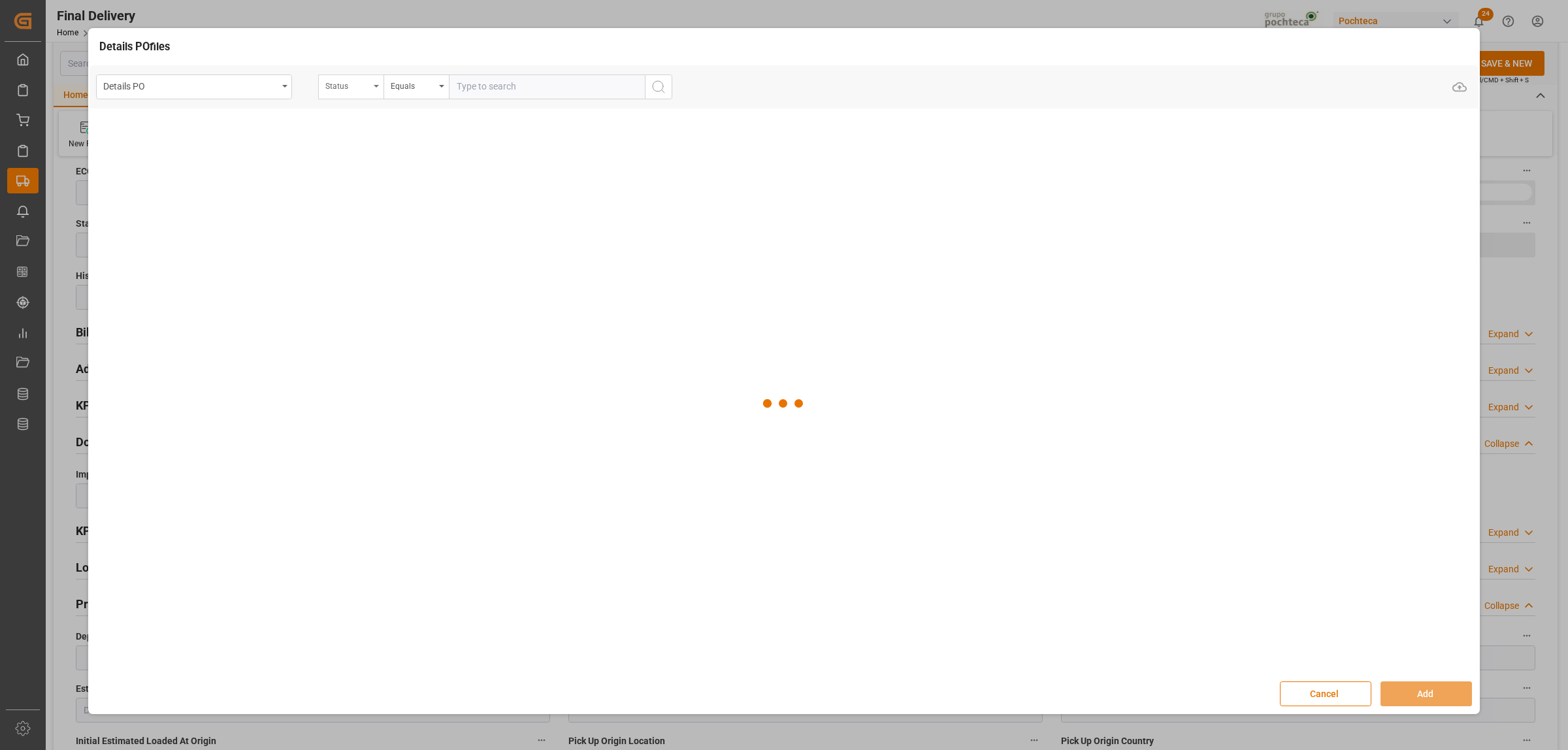
click at [372, 87] on div "Status" at bounding box center [351, 87] width 65 height 25
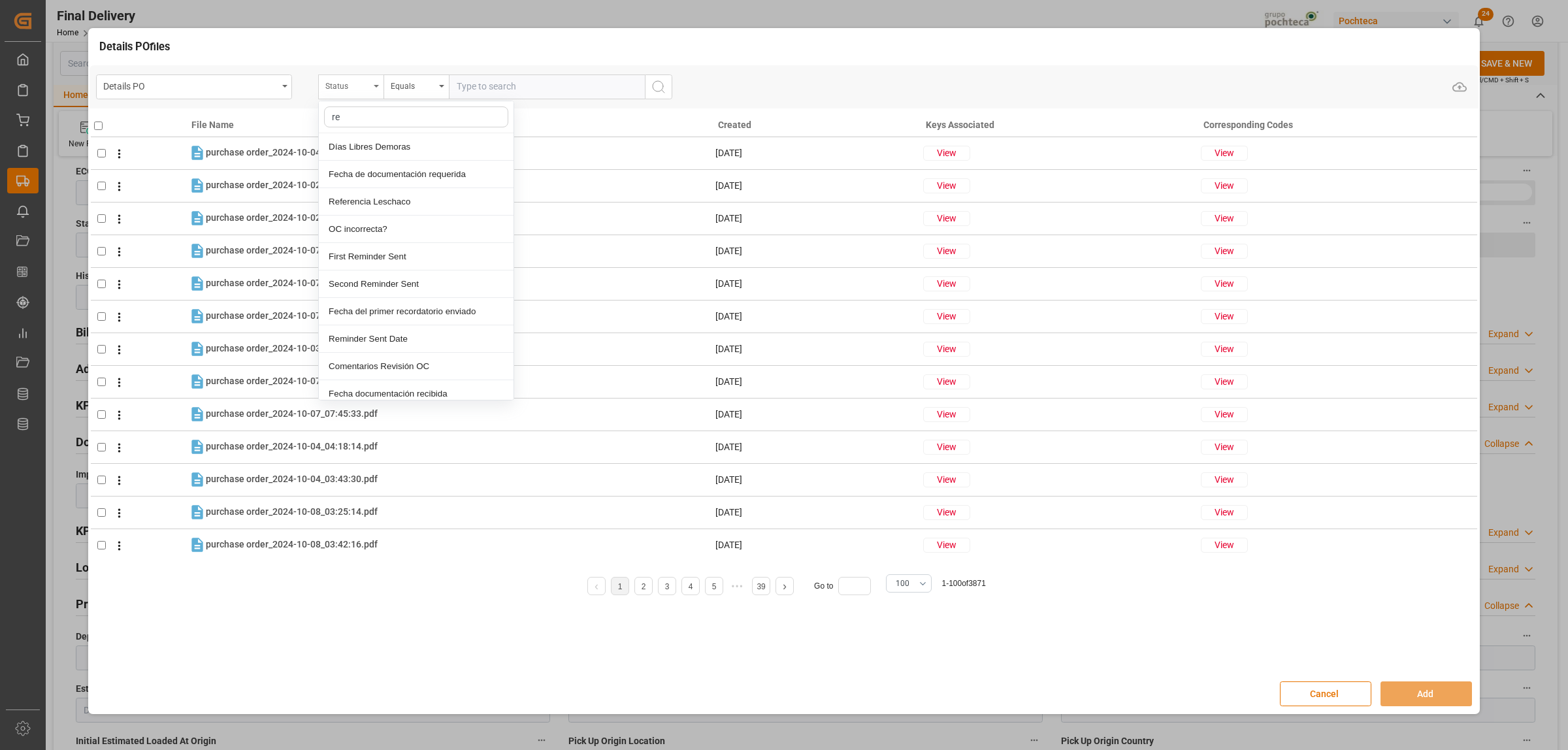
type input "ref"
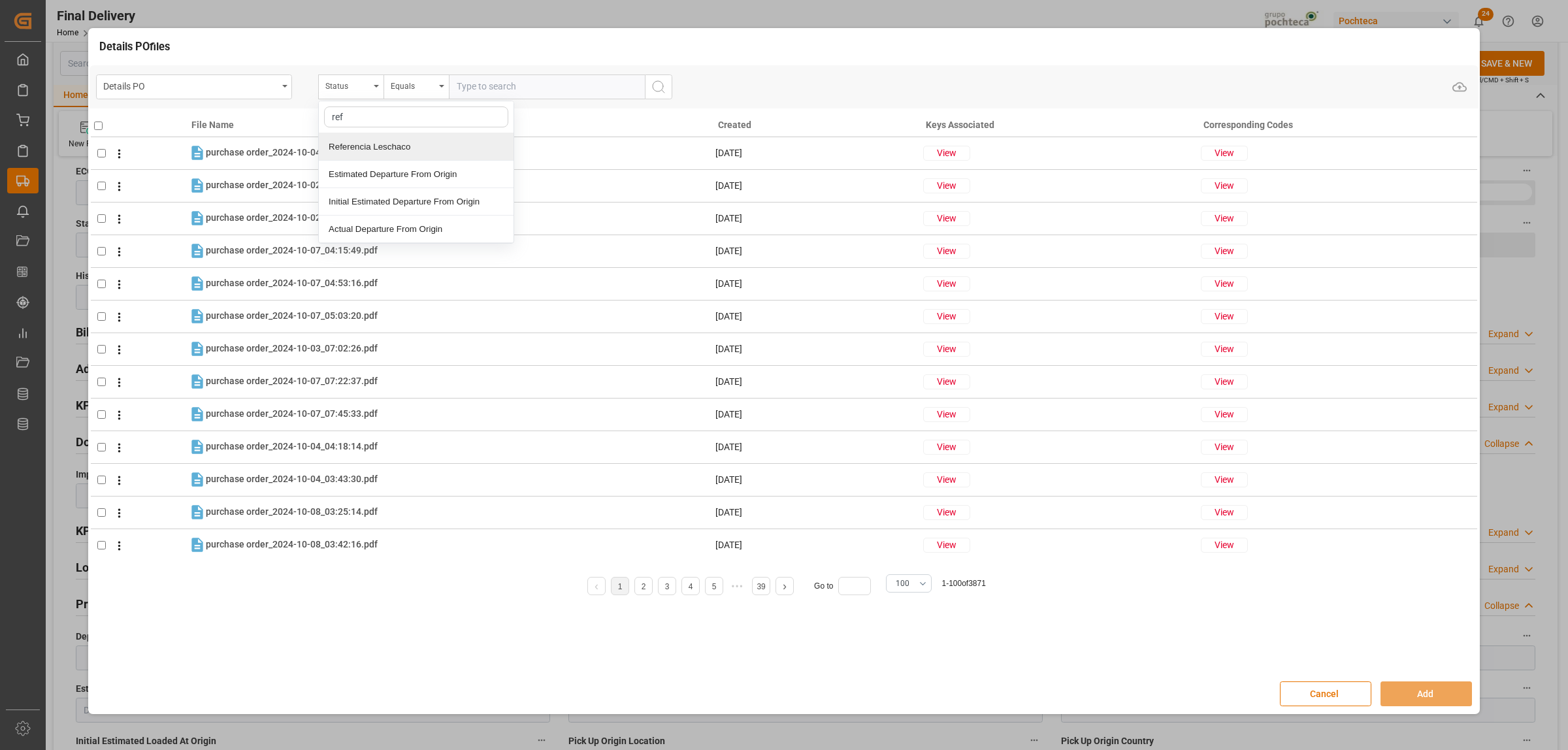
click at [383, 144] on div "Referencia Leschaco" at bounding box center [416, 147] width 195 height 27
click at [484, 90] on input "text" at bounding box center [547, 87] width 196 height 25
paste input "251006990117"
type input "251006990117"
click at [664, 90] on icon "search button" at bounding box center [659, 87] width 16 height 16
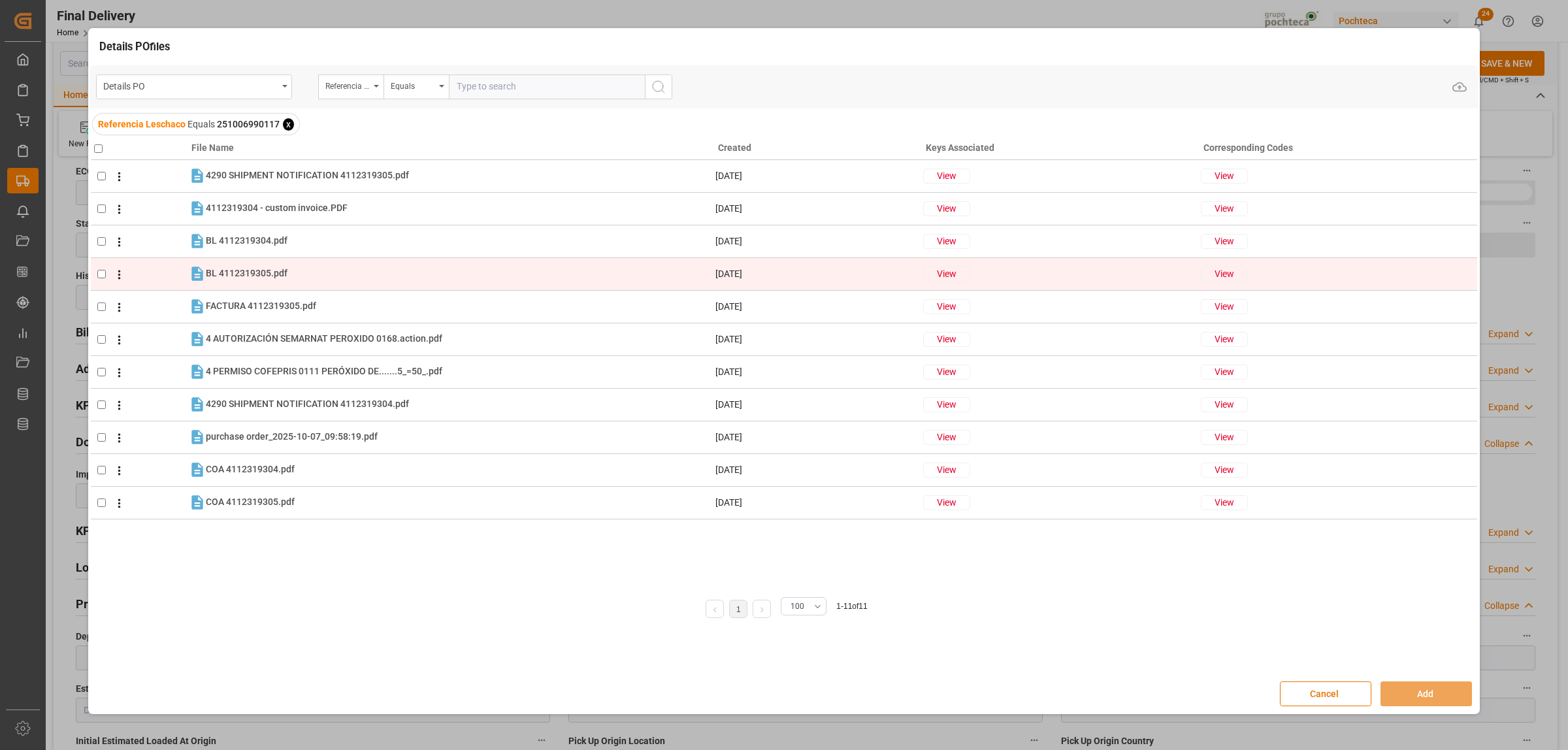
click at [103, 273] on input "checkbox" at bounding box center [101, 274] width 9 height 9
checkbox input "true"
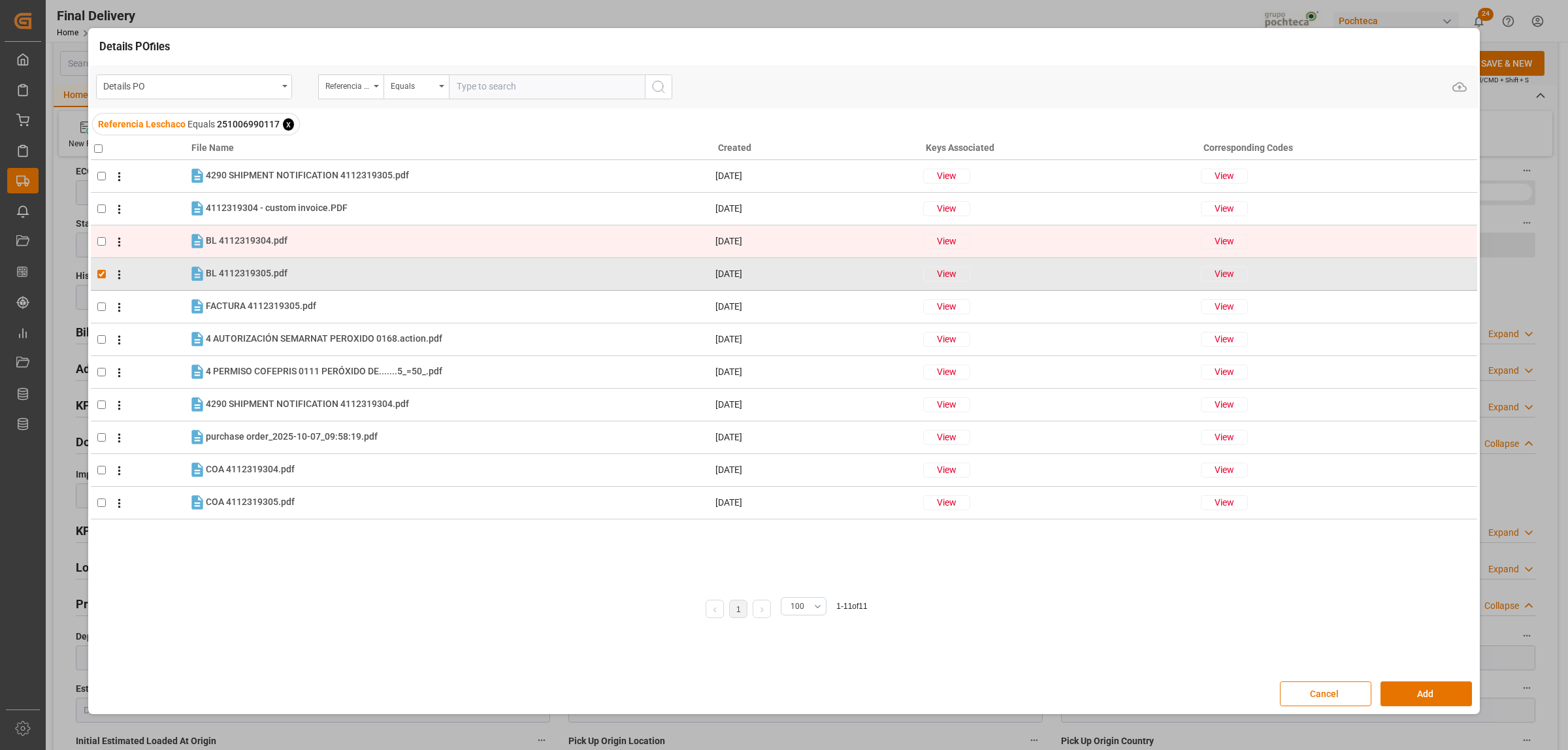
click at [102, 243] on input "checkbox" at bounding box center [101, 241] width 9 height 9
checkbox input "true"
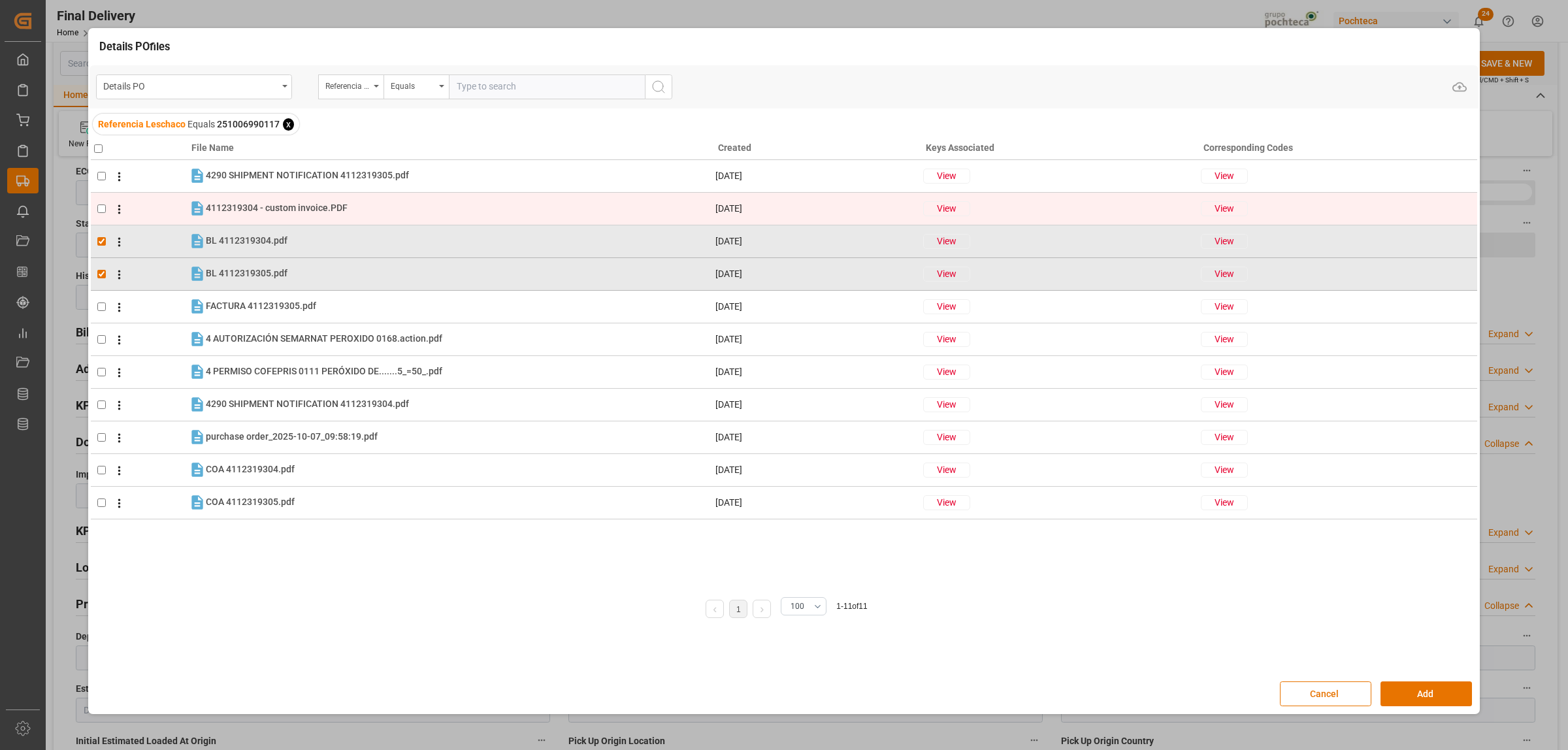
click at [102, 210] on input "checkbox" at bounding box center [101, 208] width 9 height 9
checkbox input "true"
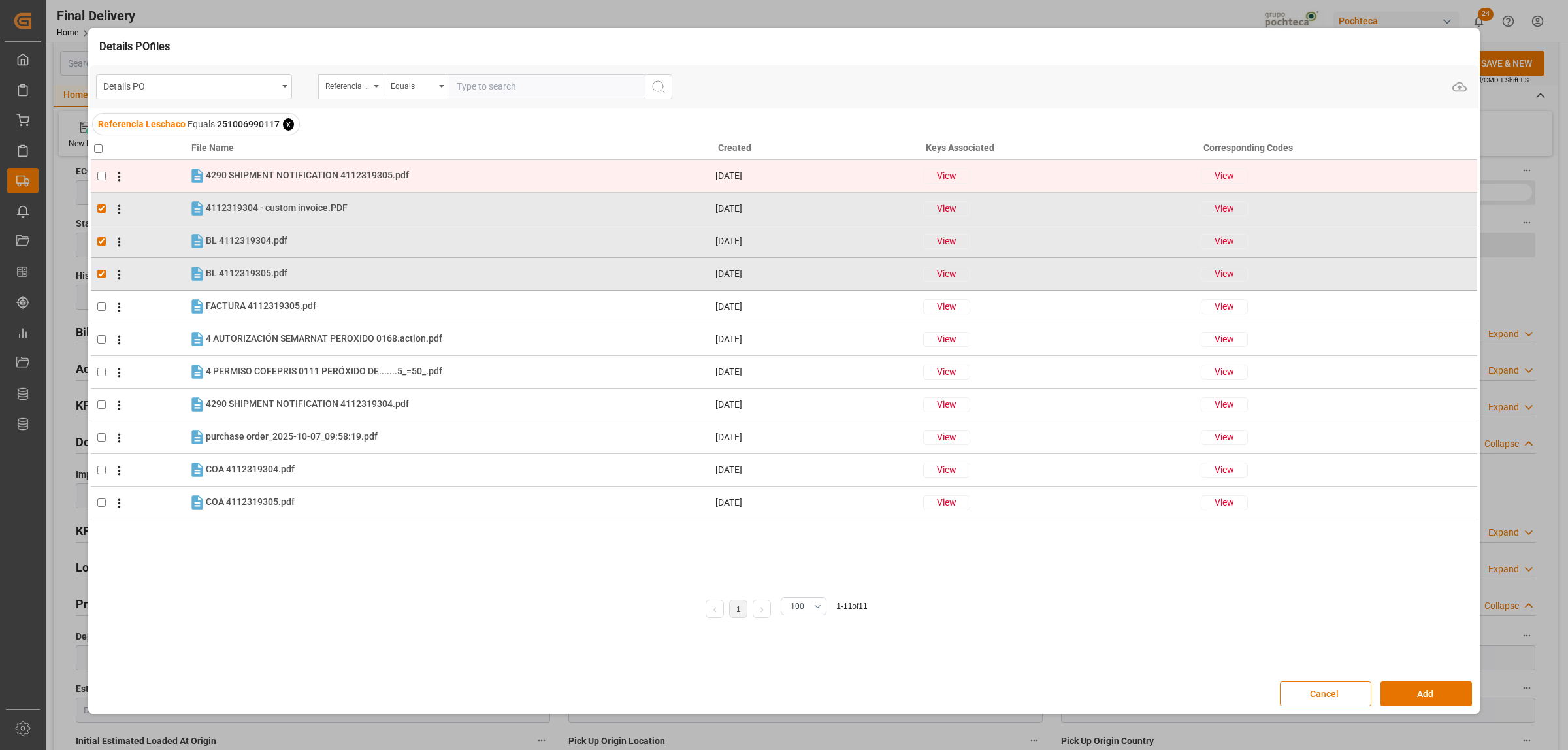
click at [102, 175] on input "checkbox" at bounding box center [101, 176] width 9 height 9
checkbox input "true"
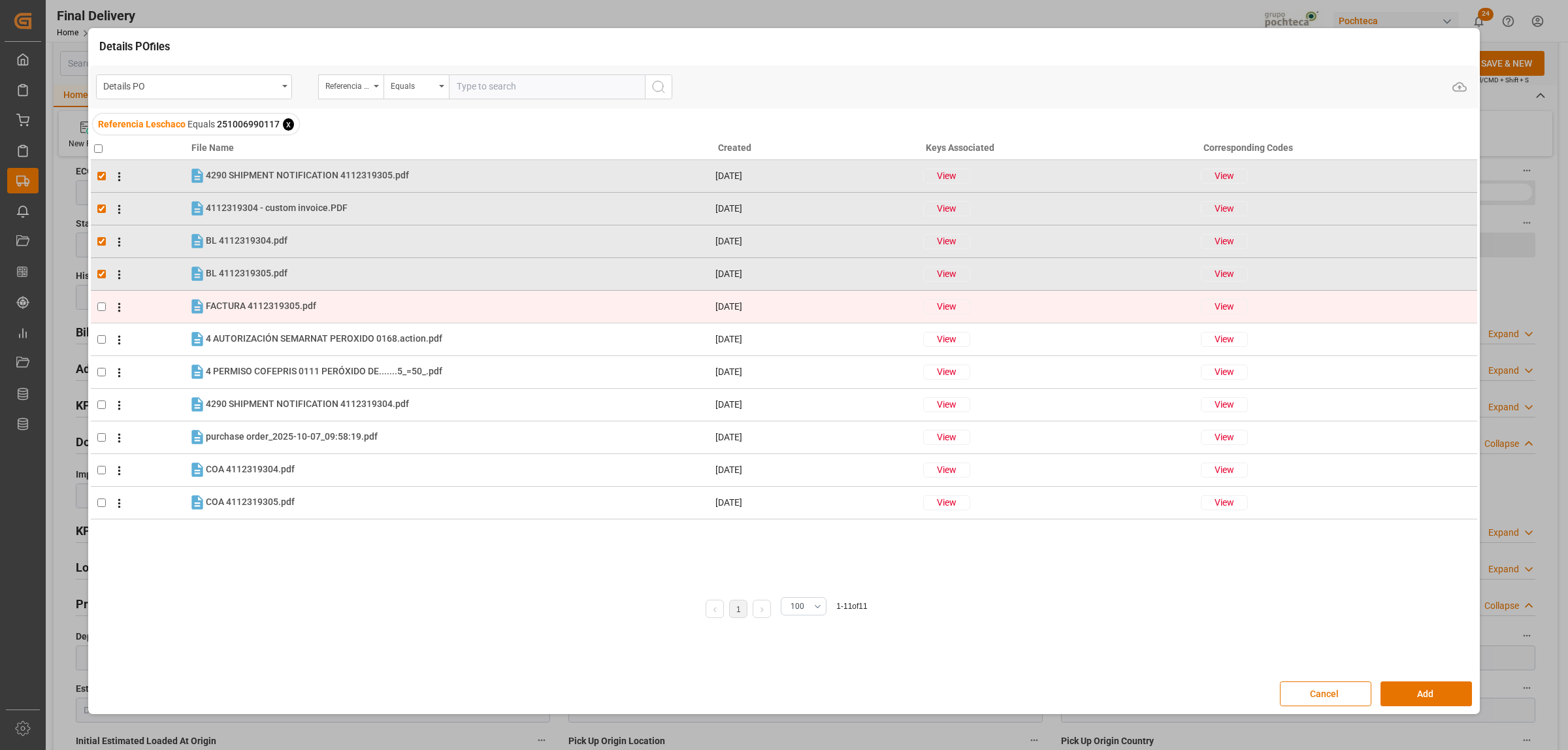
click at [98, 305] on input "checkbox" at bounding box center [101, 306] width 9 height 9
checkbox input "true"
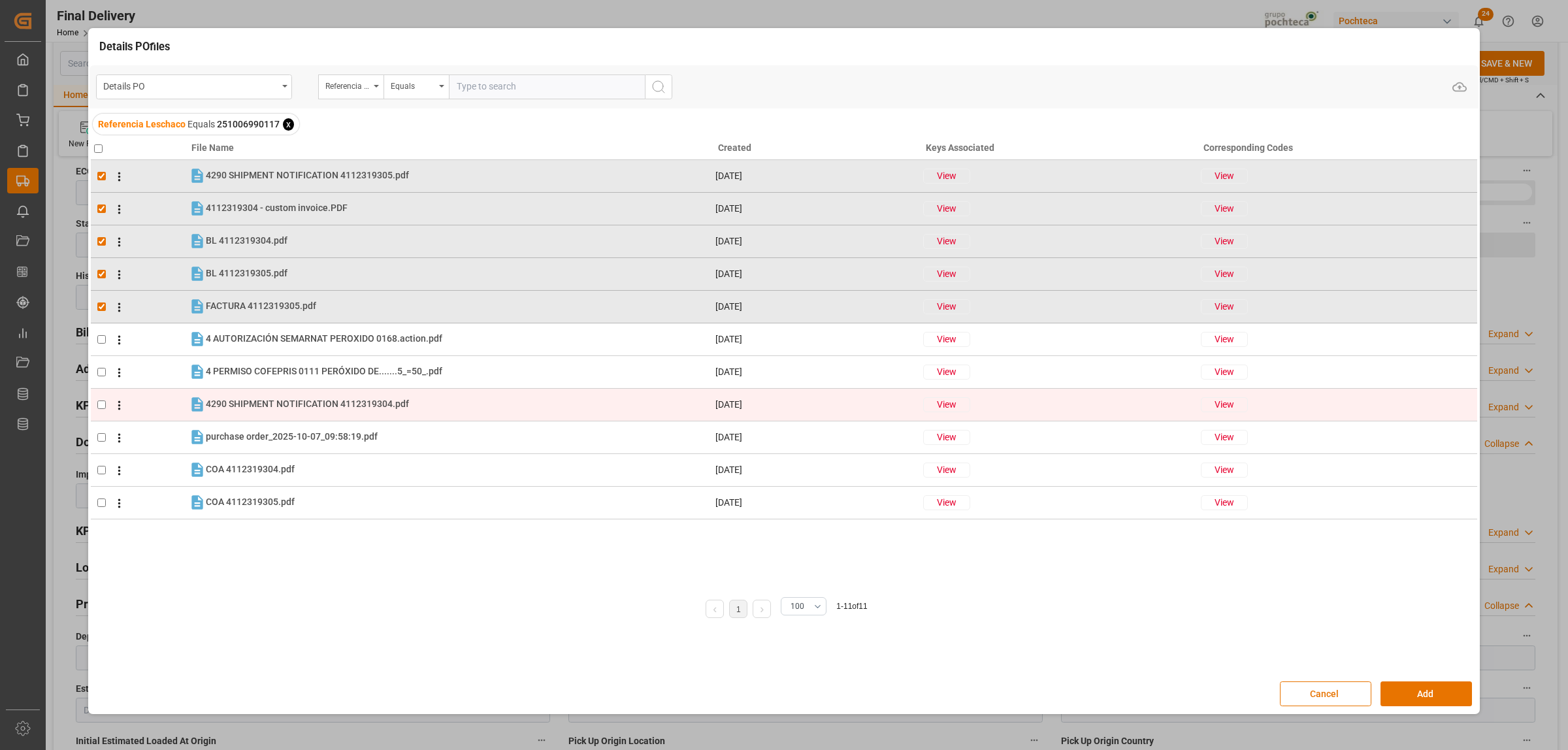
click at [95, 403] on td at bounding box center [139, 404] width 97 height 33
checkbox input "true"
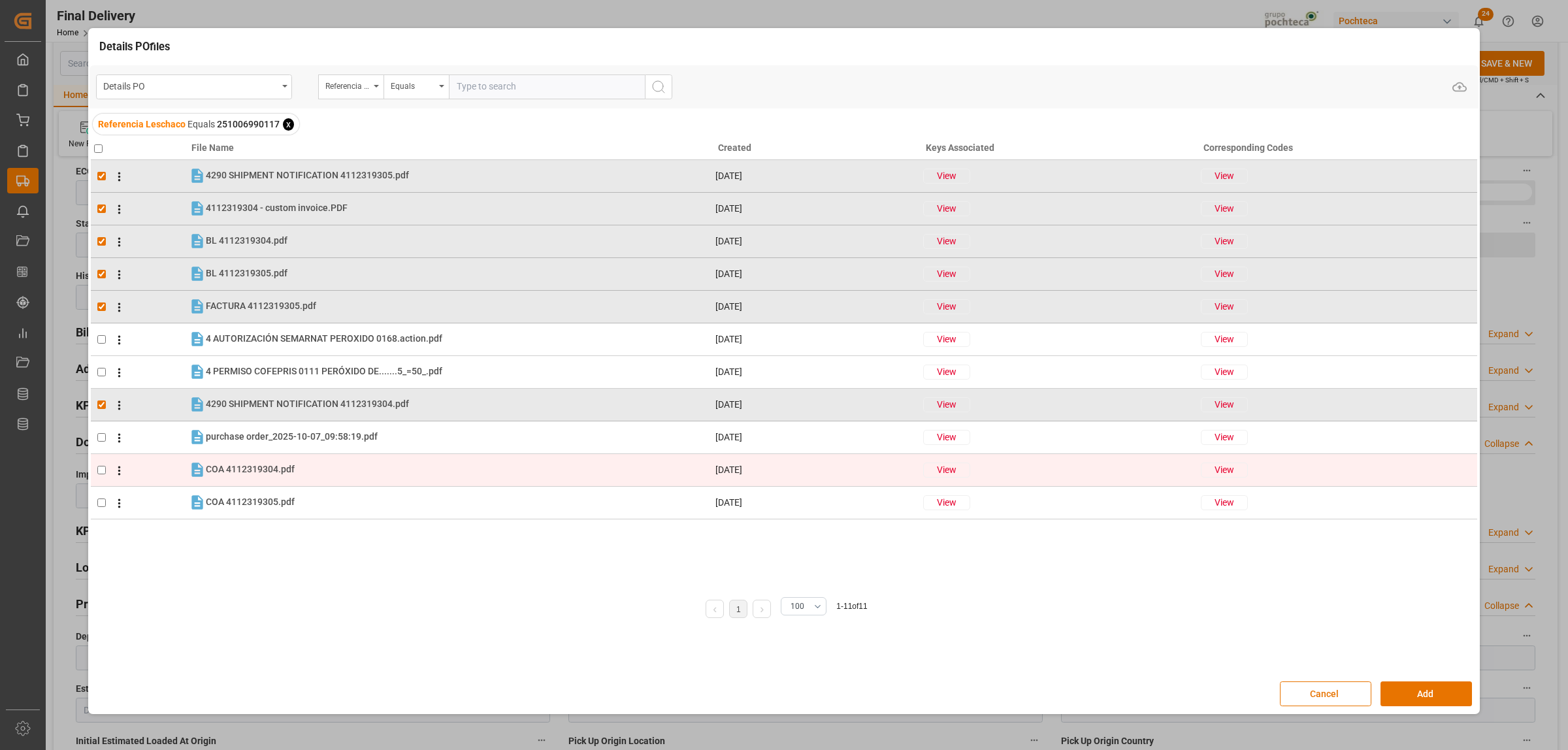
click at [101, 468] on input "checkbox" at bounding box center [101, 470] width 9 height 9
checkbox input "true"
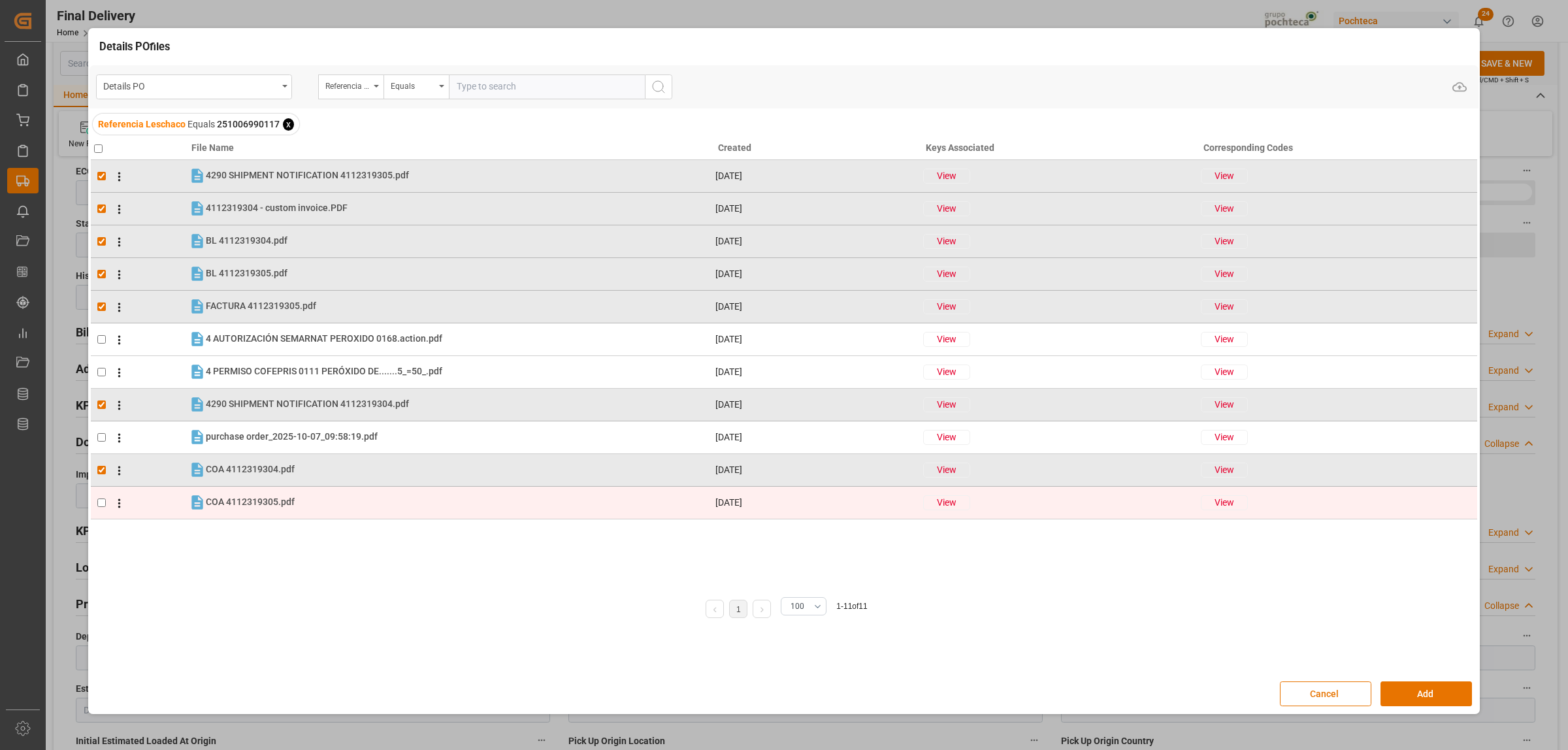
click at [99, 507] on input "checkbox" at bounding box center [101, 503] width 9 height 9
checkbox input "true"
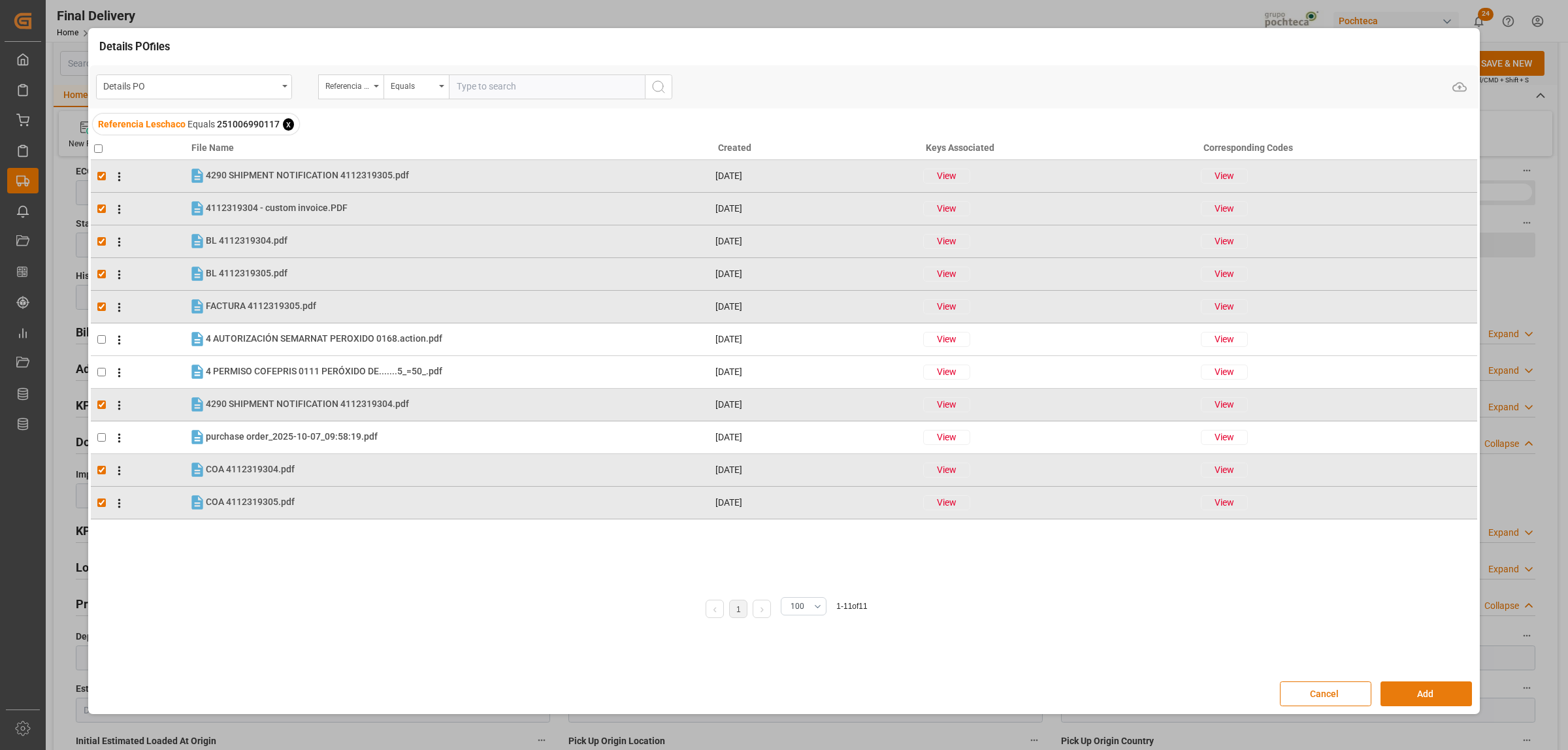
click at [1406, 694] on button "Add" at bounding box center [1426, 694] width 91 height 25
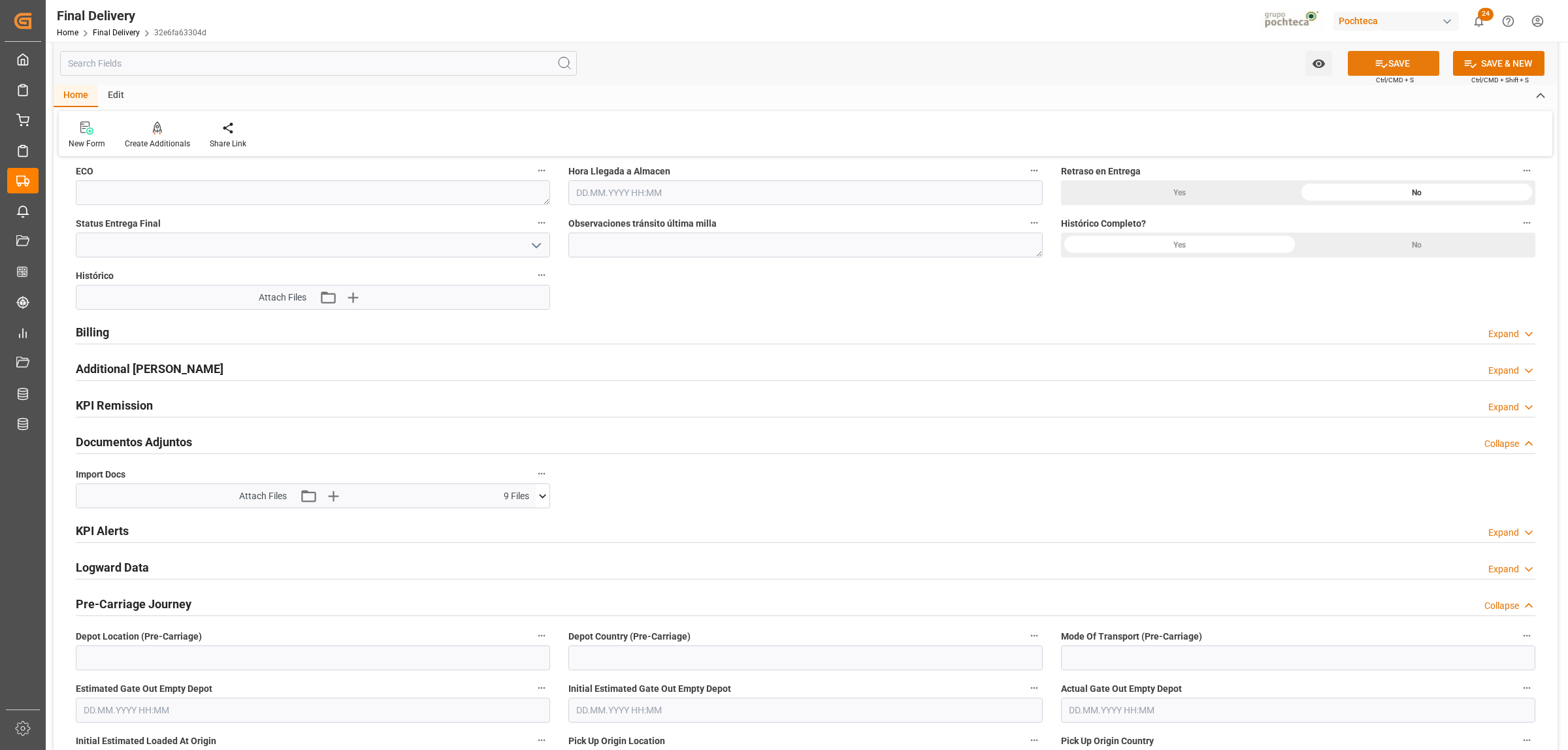
click at [1407, 68] on button "SAVE" at bounding box center [1394, 63] width 91 height 25
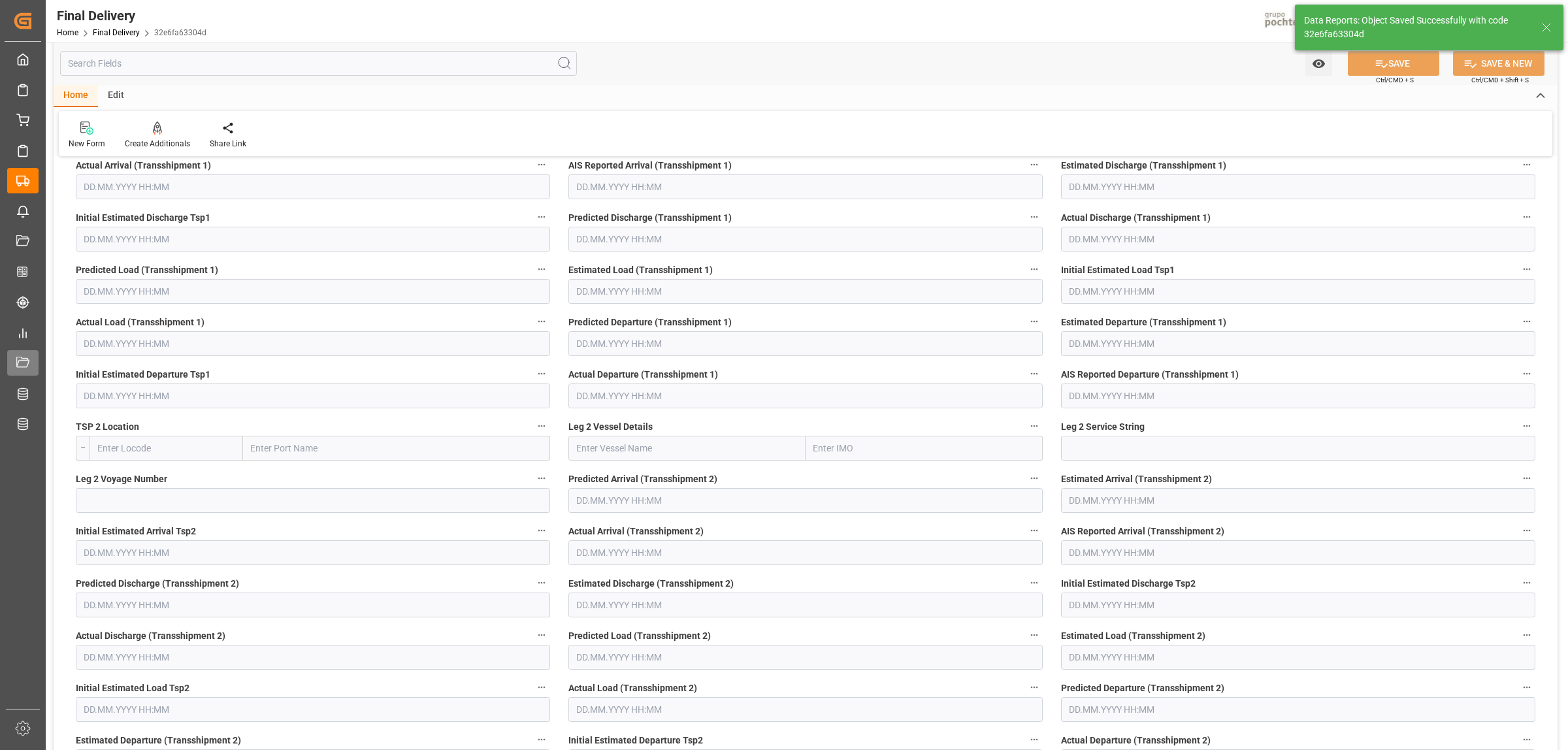
scroll to position [246, 0]
